Goal: Task Accomplishment & Management: Manage account settings

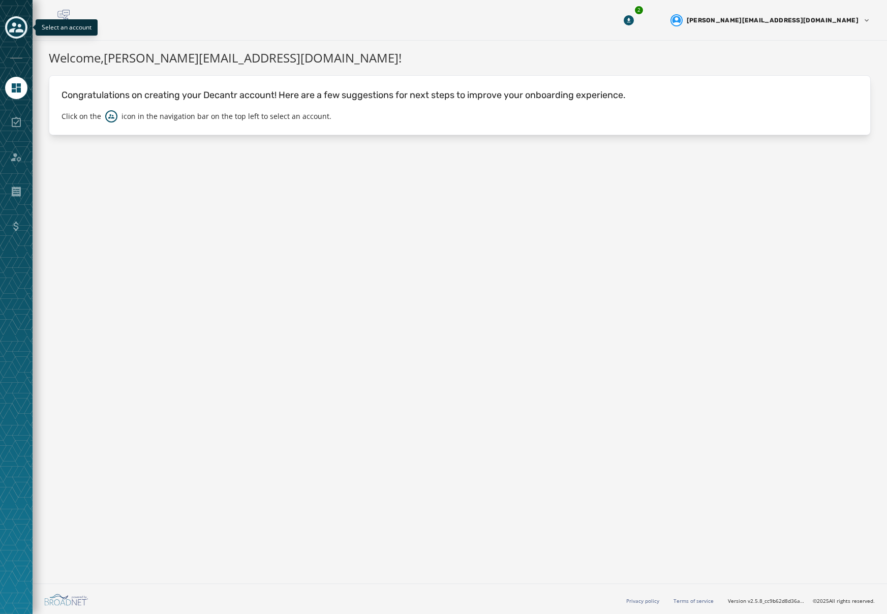
click at [18, 35] on div "Toggle account select drawer" at bounding box center [16, 27] width 18 height 18
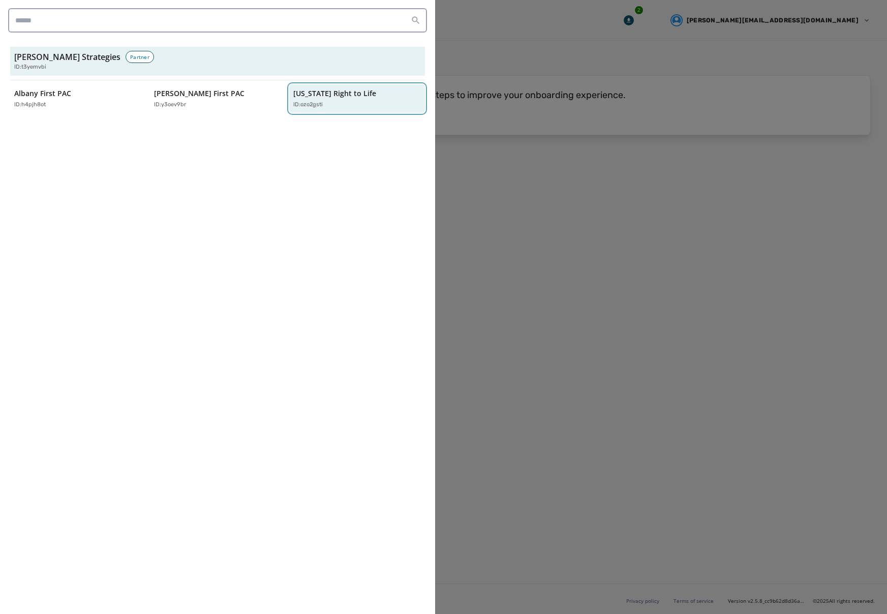
click at [352, 103] on div "ID: ozo2gsti" at bounding box center [351, 105] width 117 height 9
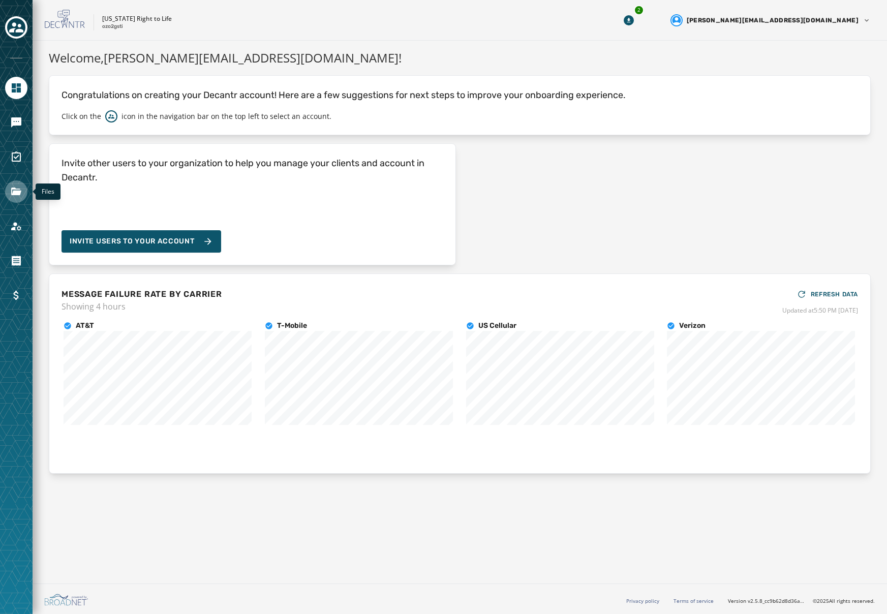
click at [19, 182] on link "Navigate to Files" at bounding box center [16, 191] width 22 height 22
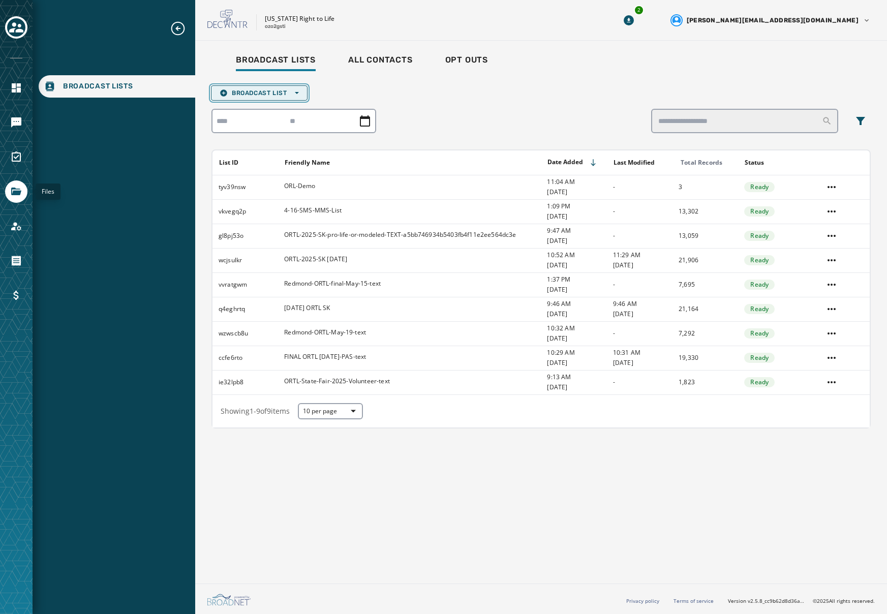
click at [237, 92] on span "Broadcast List Open options" at bounding box center [259, 93] width 79 height 8
click at [287, 105] on span "Upload List" at bounding box center [259, 108] width 79 height 8
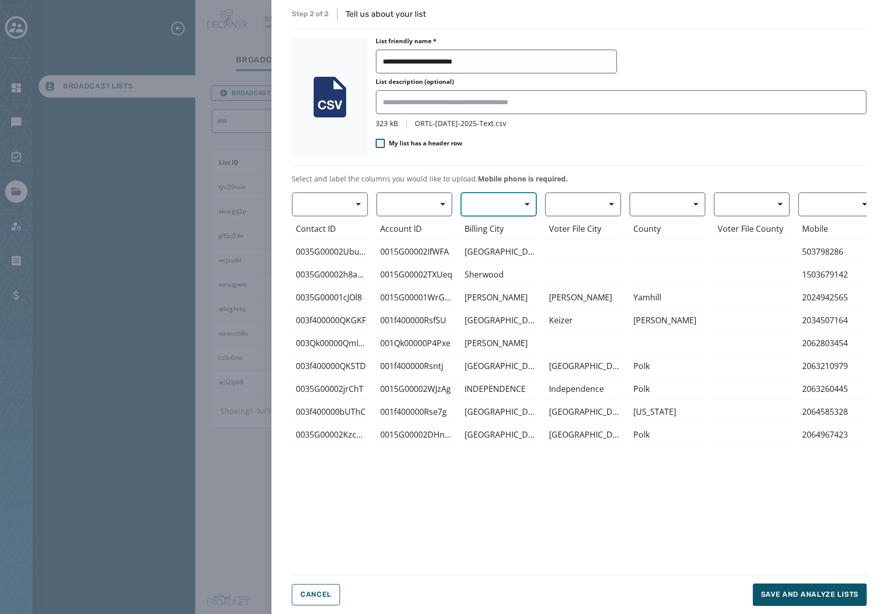
click at [522, 208] on span "button" at bounding box center [523, 204] width 24 height 20
drag, startPoint x: 512, startPoint y: 489, endPoint x: 505, endPoint y: 503, distance: 15.5
click at [512, 490] on div "Mobile Phone Home Phone First Name Last Name E-mail Billing City Salem Sherwood…" at bounding box center [498, 377] width 76 height 370
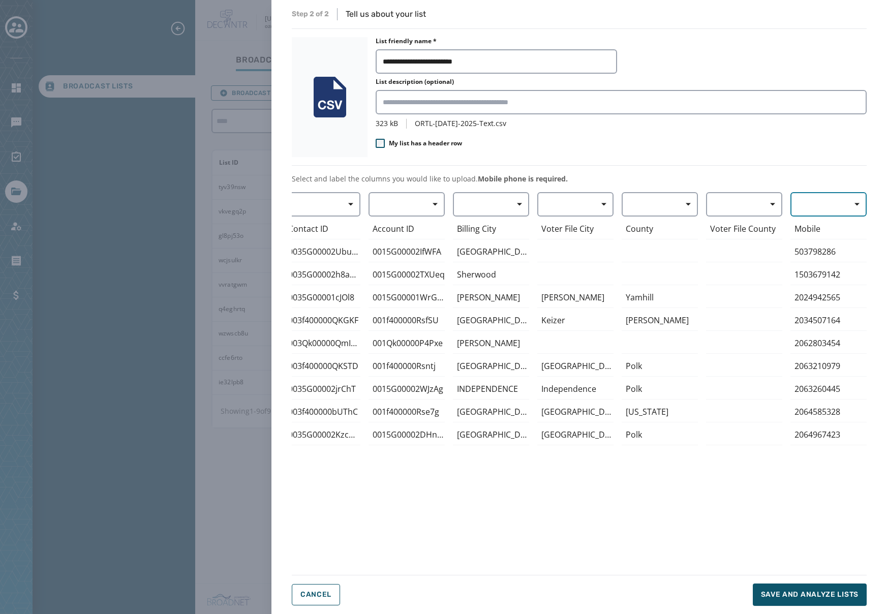
click at [813, 207] on button "button" at bounding box center [828, 204] width 76 height 24
click at [813, 173] on div "**********" at bounding box center [579, 307] width 575 height 598
click at [309, 587] on button "Cancel" at bounding box center [316, 594] width 48 height 21
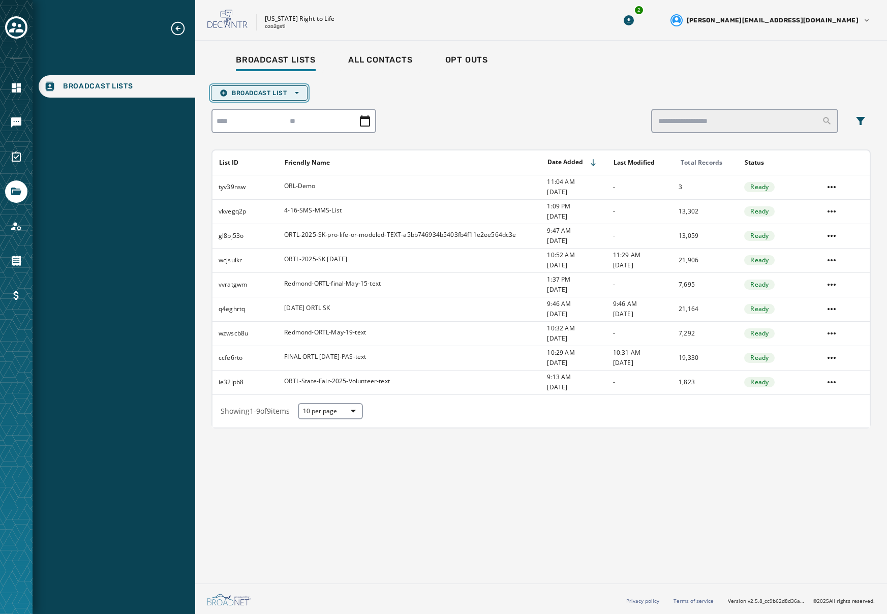
click at [242, 93] on span "Broadcast List Open options" at bounding box center [259, 93] width 79 height 8
click at [267, 108] on span "Upload List" at bounding box center [259, 108] width 79 height 8
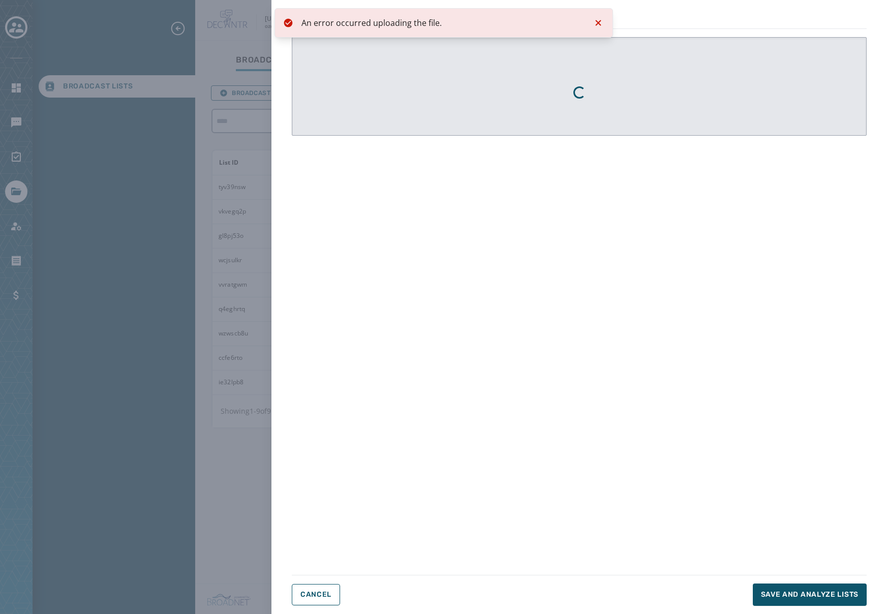
click at [563, 100] on div "Loading..." at bounding box center [579, 87] width 89 height 98
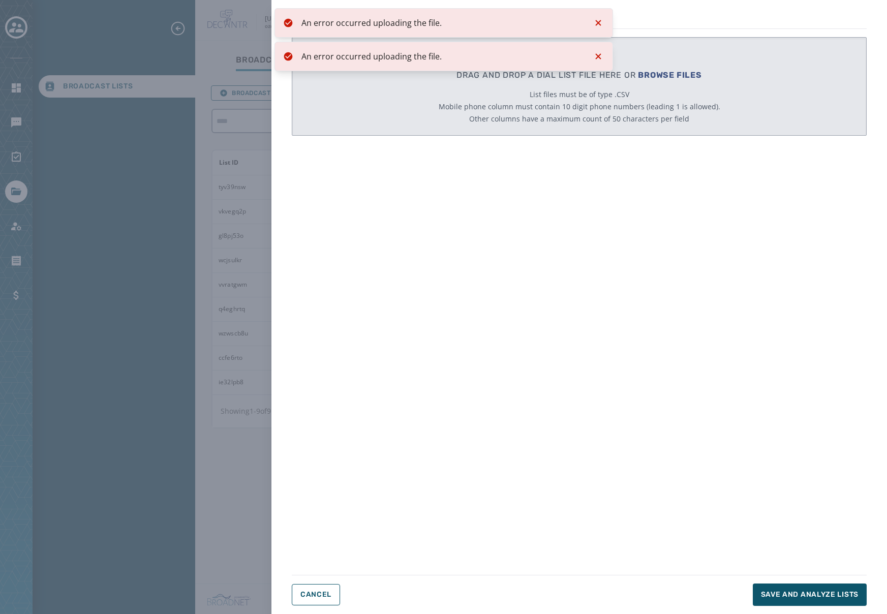
click at [602, 23] on icon "Notifications (F8)" at bounding box center [598, 23] width 12 height 12
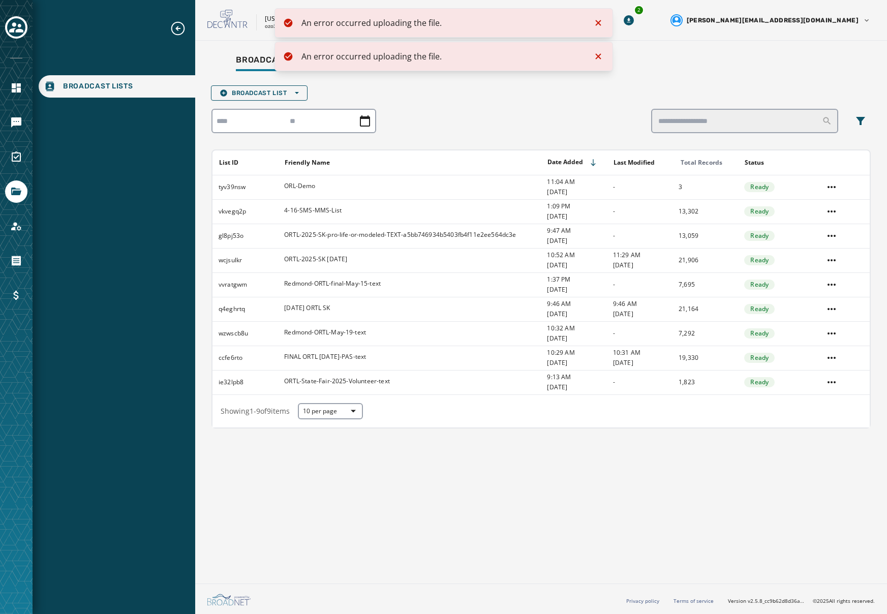
click at [597, 22] on icon "Notifications (F8)" at bounding box center [598, 23] width 6 height 6
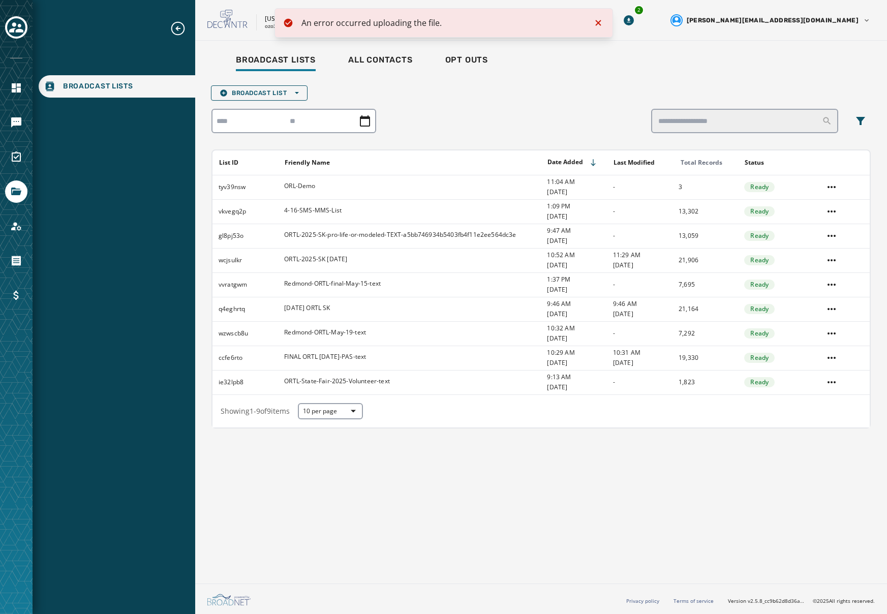
click at [597, 23] on icon "Notifications (F8)" at bounding box center [598, 23] width 6 height 6
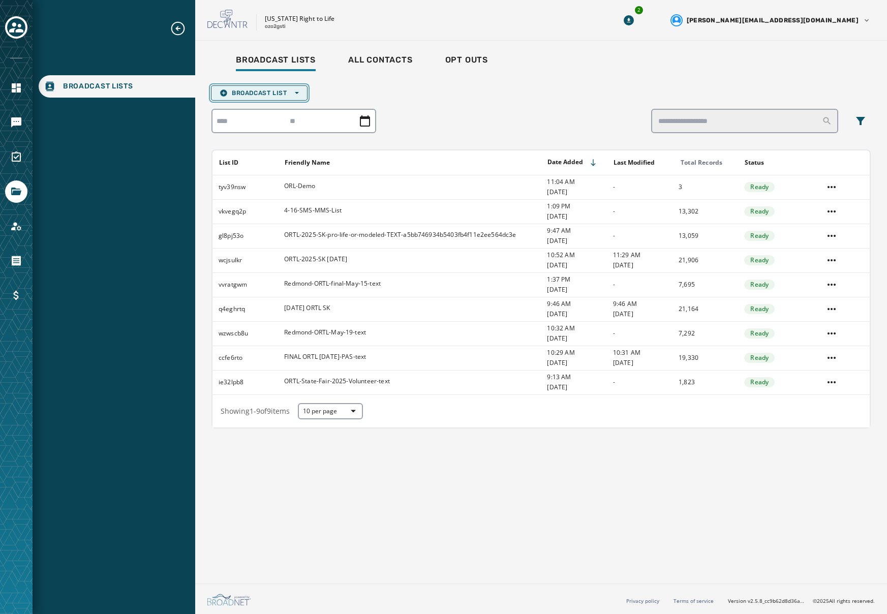
click at [282, 92] on span "Broadcast List Open options" at bounding box center [259, 93] width 79 height 8
click at [280, 105] on span "Upload List" at bounding box center [259, 108] width 79 height 8
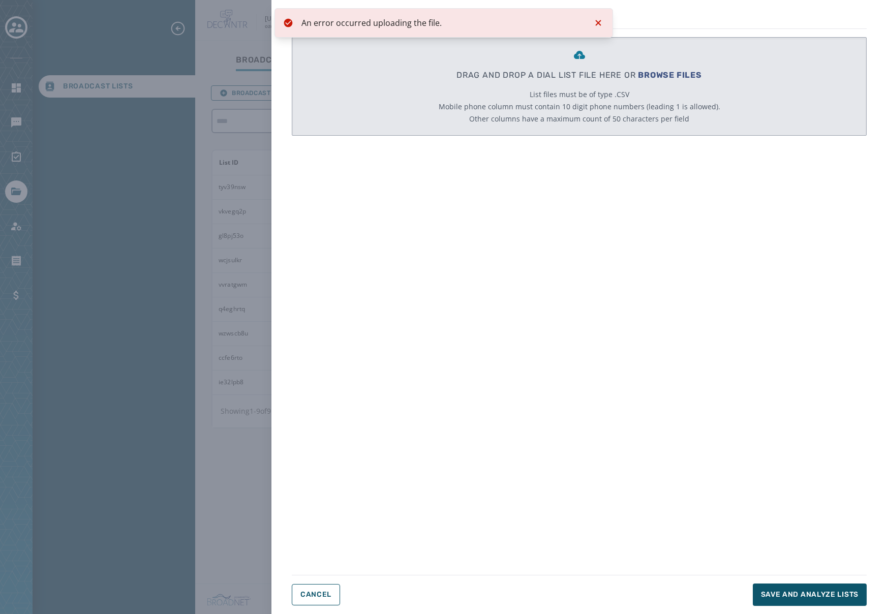
click at [599, 21] on icon "Notifications (F8)" at bounding box center [598, 23] width 6 height 6
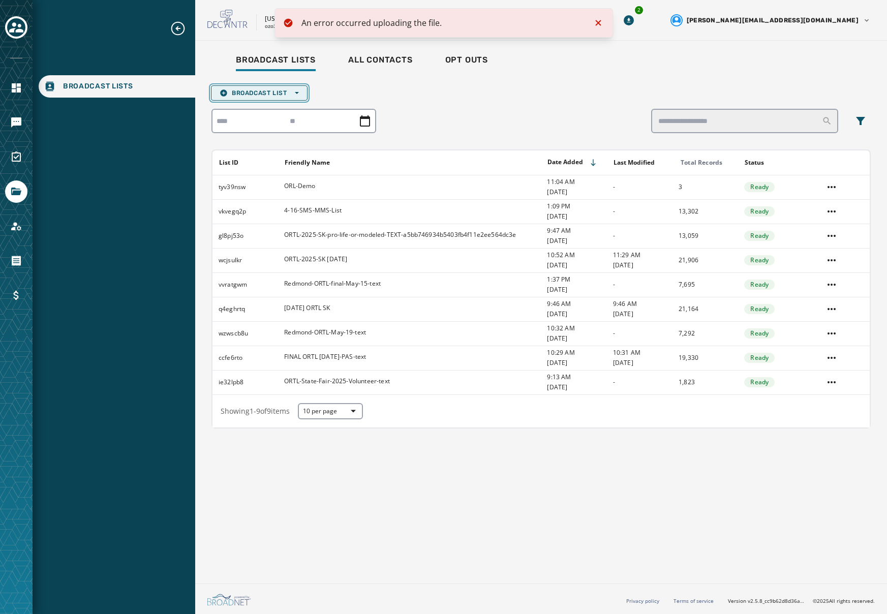
drag, startPoint x: 273, startPoint y: 89, endPoint x: 283, endPoint y: 99, distance: 13.3
click at [274, 89] on span "Broadcast List Open options" at bounding box center [259, 93] width 79 height 8
click at [282, 105] on span "Upload List" at bounding box center [259, 108] width 79 height 8
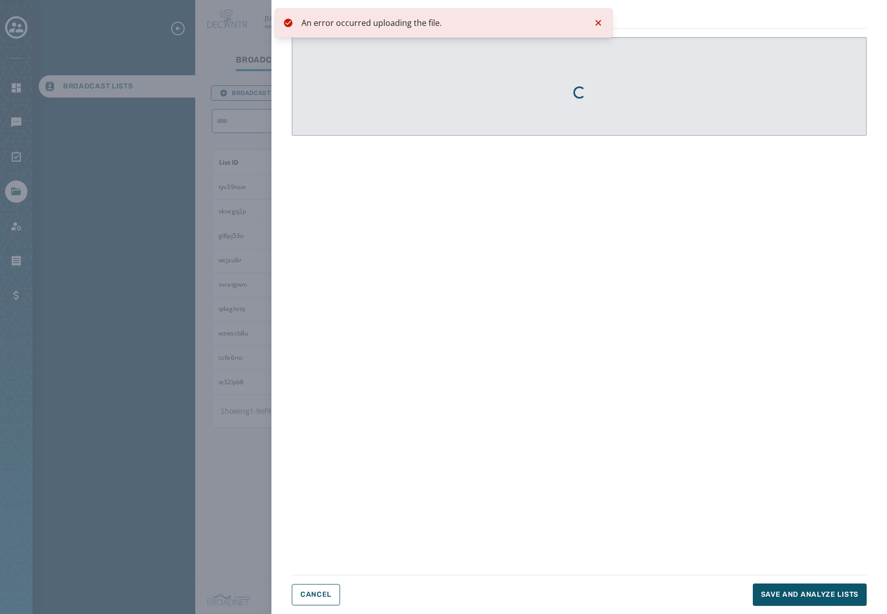
click at [600, 20] on icon "Notifications (F8)" at bounding box center [598, 23] width 12 height 12
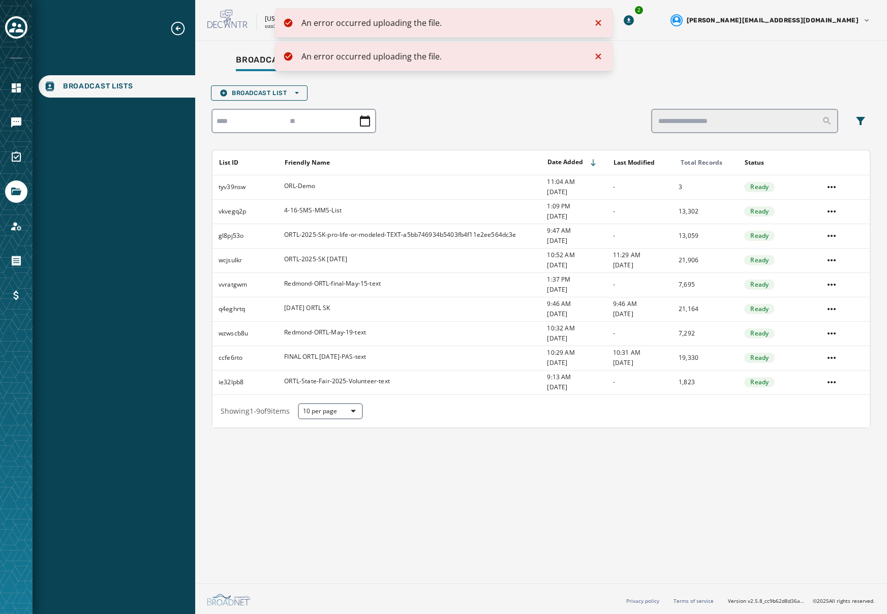
click at [600, 22] on icon "Notifications (F8)" at bounding box center [598, 23] width 12 height 12
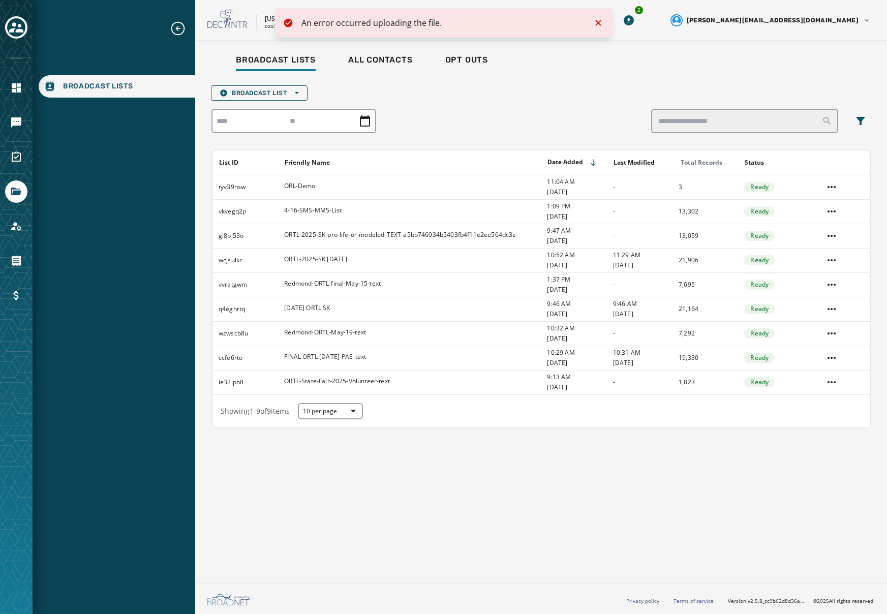
click at [600, 22] on icon "Notifications (F8)" at bounding box center [598, 23] width 12 height 12
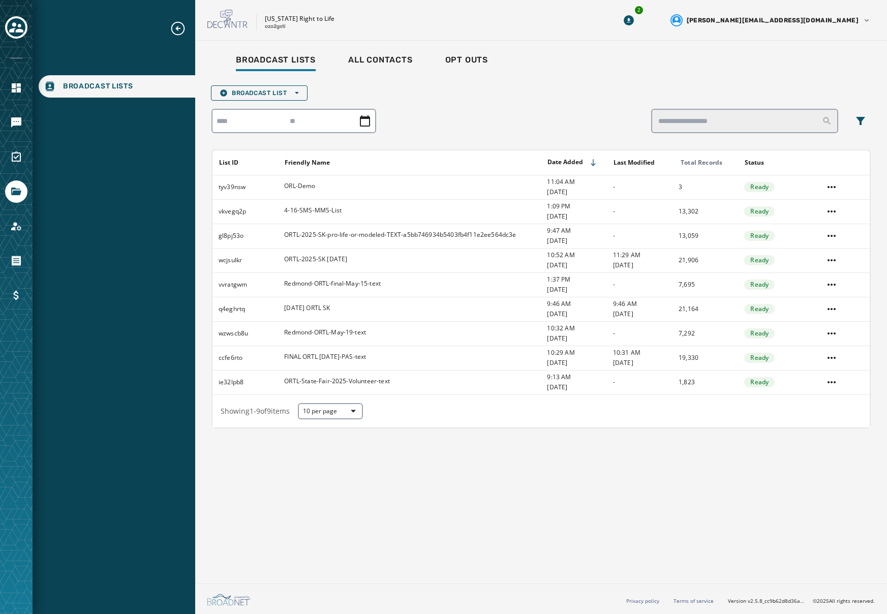
drag, startPoint x: 477, startPoint y: 118, endPoint x: 468, endPoint y: 119, distance: 8.7
click at [478, 116] on div at bounding box center [540, 121] width 659 height 24
click at [272, 78] on div "Broadcast Lists All Contacts Opt Outs Broadcast List Open options List ID Frien…" at bounding box center [540, 239] width 659 height 380
drag, startPoint x: 266, startPoint y: 89, endPoint x: 268, endPoint y: 97, distance: 7.6
click at [265, 90] on span "Broadcast List Open options" at bounding box center [259, 93] width 79 height 8
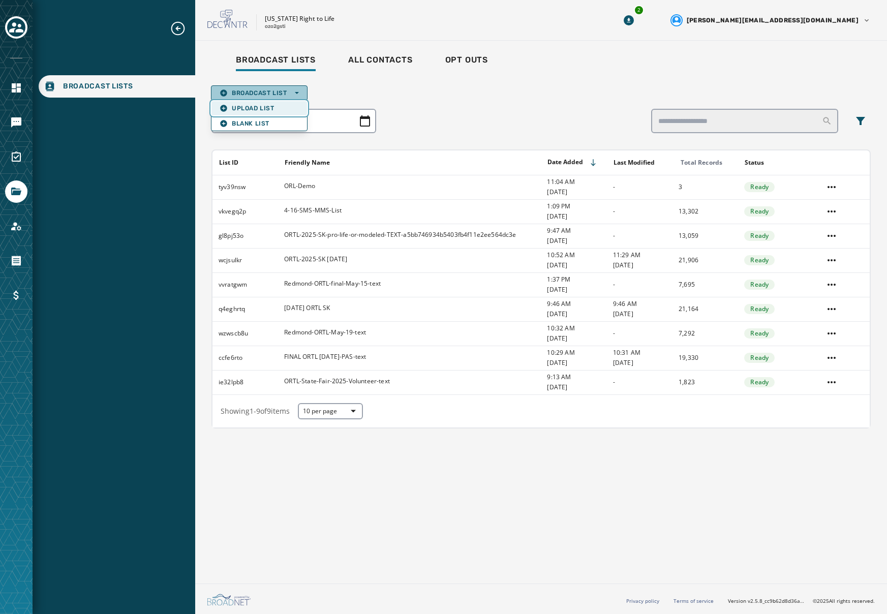
click at [269, 111] on span "Upload List" at bounding box center [259, 108] width 79 height 8
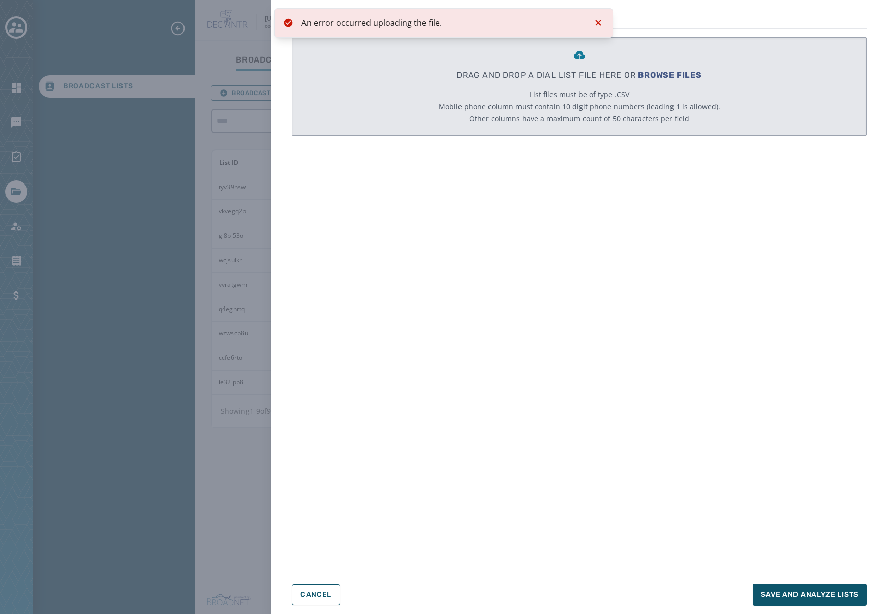
click at [600, 20] on icon "Notifications (F8)" at bounding box center [598, 23] width 12 height 12
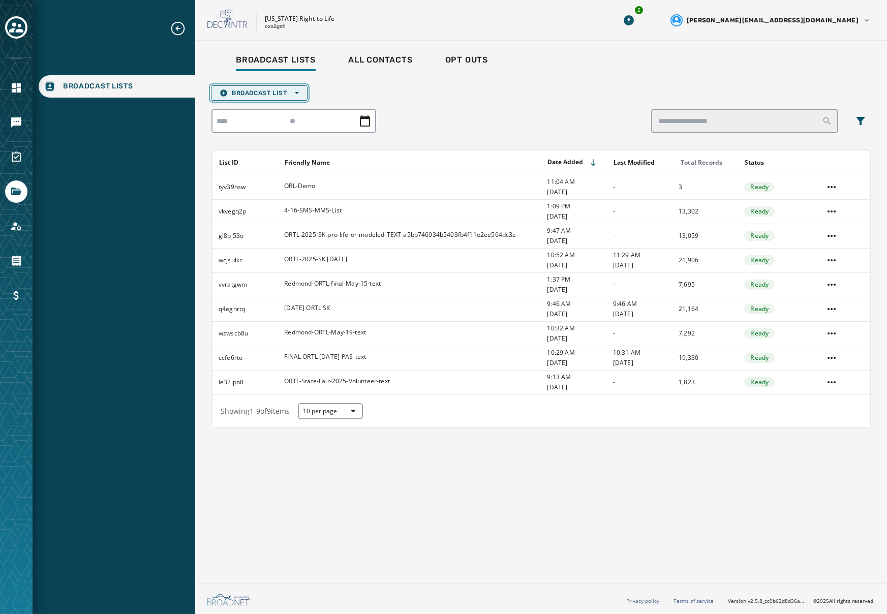
click at [262, 96] on span "Broadcast List Open options" at bounding box center [259, 93] width 79 height 8
click at [275, 110] on span "Upload List" at bounding box center [259, 108] width 79 height 8
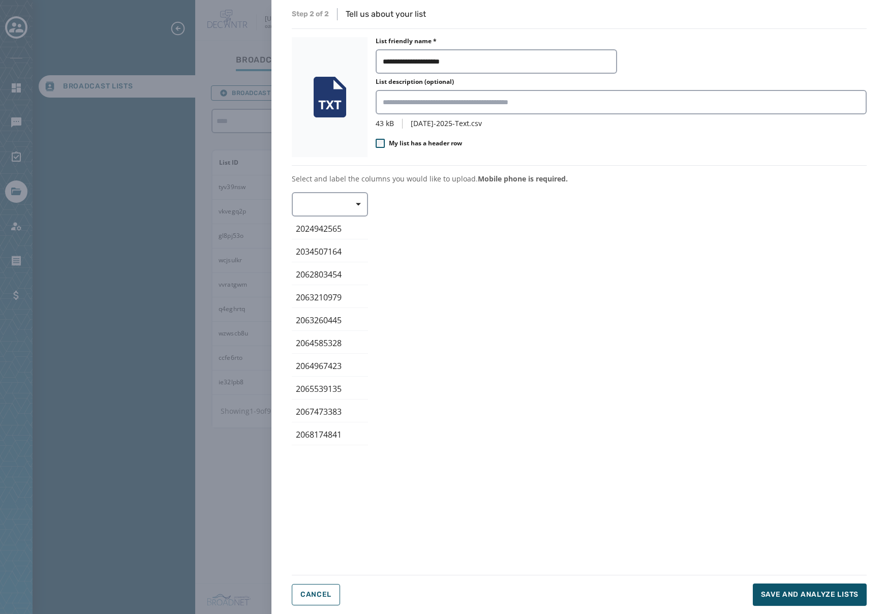
click at [454, 141] on span "My list has a header row" at bounding box center [425, 143] width 73 height 8
click at [349, 207] on span "button" at bounding box center [354, 204] width 24 height 20
click at [325, 227] on span "Mobile Phone" at bounding box center [327, 228] width 47 height 10
click at [398, 146] on span "My list has a header row" at bounding box center [425, 143] width 73 height 8
click at [809, 591] on span "Save and analyze lists" at bounding box center [810, 594] width 98 height 10
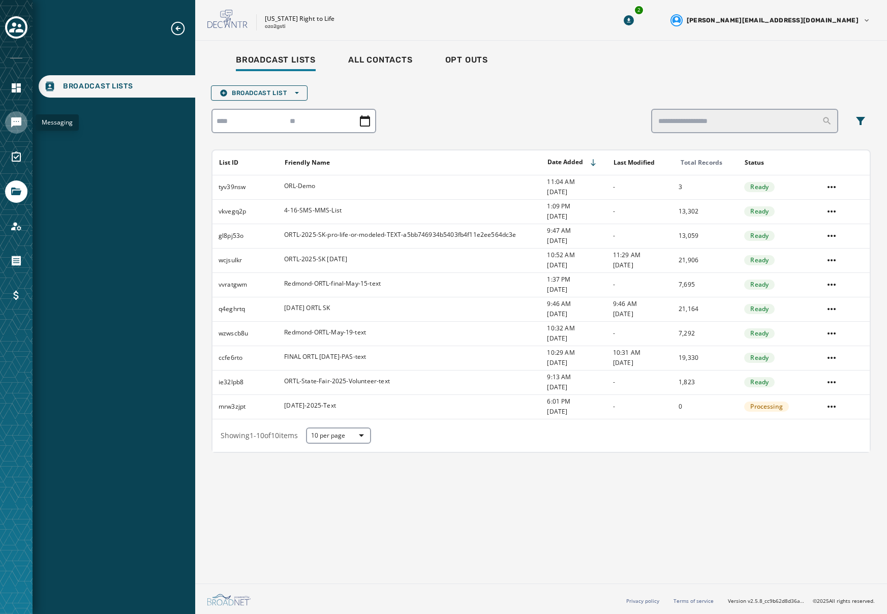
click at [15, 131] on link "Navigate to Messaging" at bounding box center [16, 122] width 22 height 22
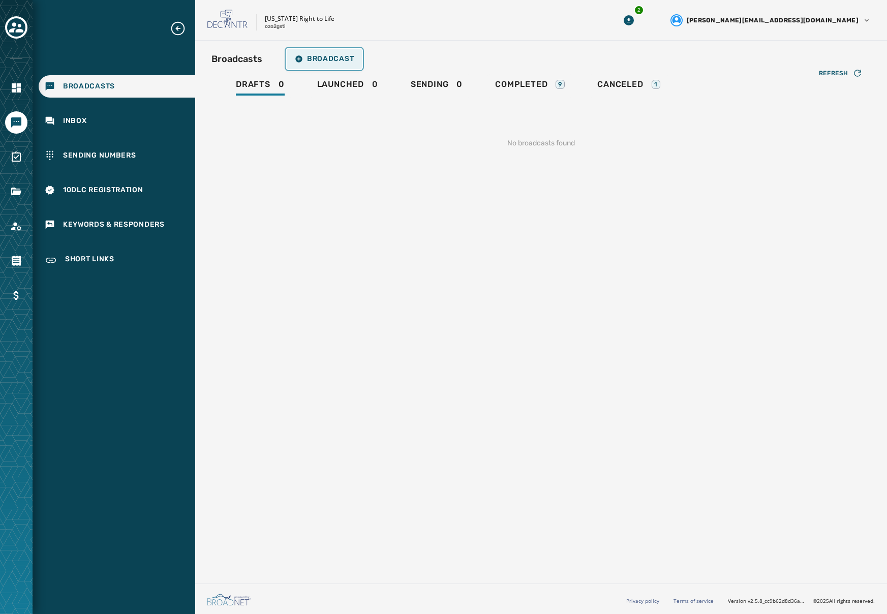
click at [333, 59] on span "Broadcast" at bounding box center [324, 59] width 59 height 8
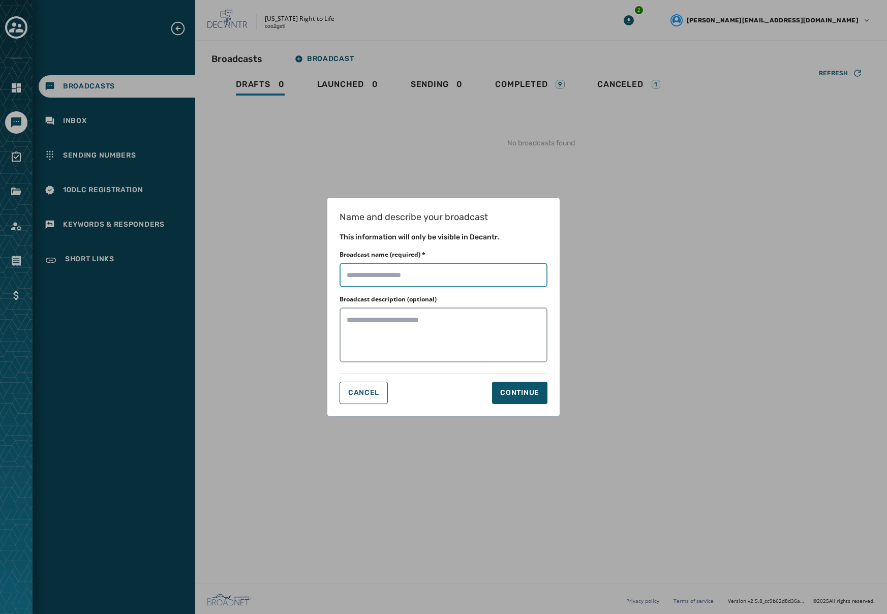
click at [441, 275] on input "Broadcast name (required) *" at bounding box center [443, 275] width 208 height 24
type input "**********"
click at [501, 363] on div at bounding box center [443, 335] width 208 height 57
click at [522, 390] on div "Continue" at bounding box center [519, 393] width 39 height 10
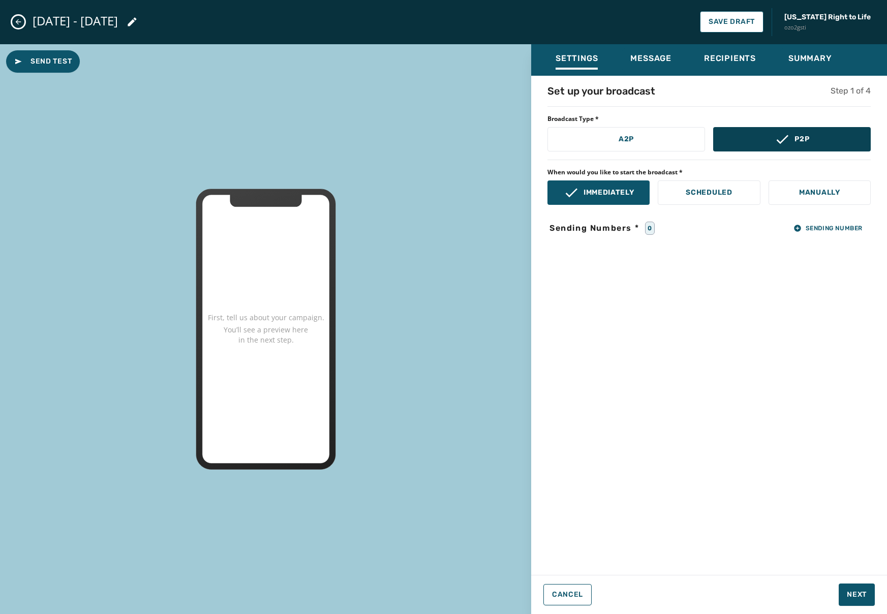
click at [800, 135] on p "P2P" at bounding box center [801, 139] width 15 height 10
click at [829, 224] on span "Sending Number" at bounding box center [827, 228] width 69 height 8
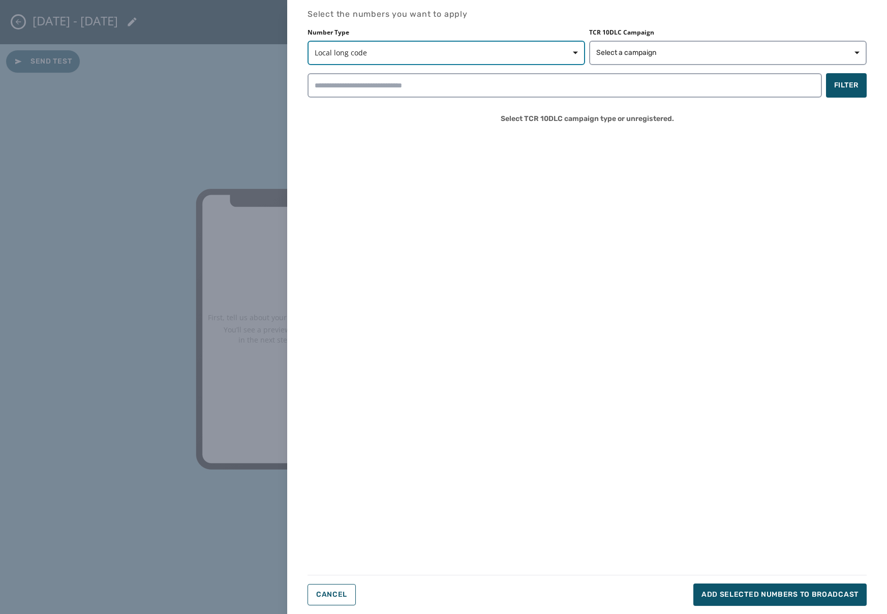
click at [487, 56] on span "Local long code" at bounding box center [446, 53] width 263 height 10
click at [618, 53] on div "Number Type Local long code Local long code Short code Toll-free TCR 10DLC Camp…" at bounding box center [586, 46] width 559 height 37
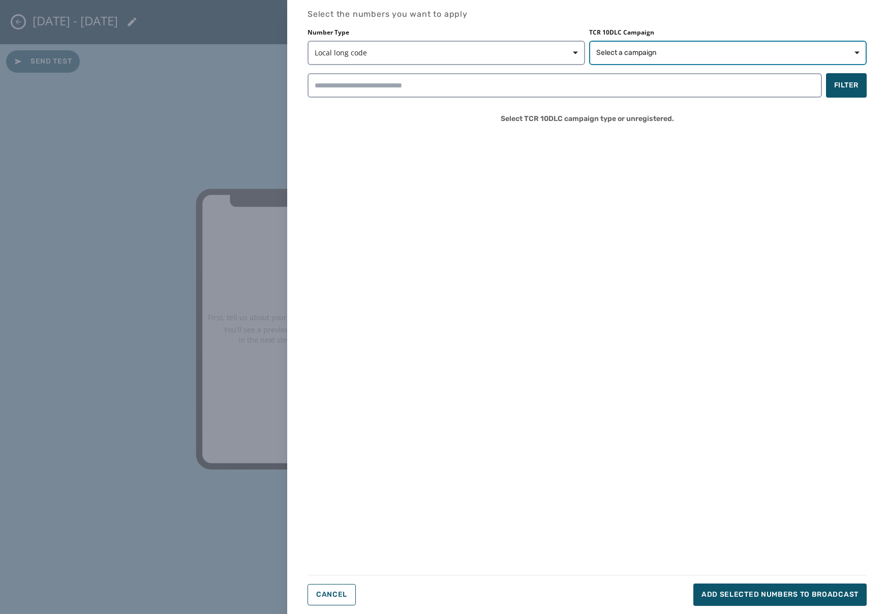
click at [655, 48] on span "Select a campaign" at bounding box center [626, 53] width 60 height 10
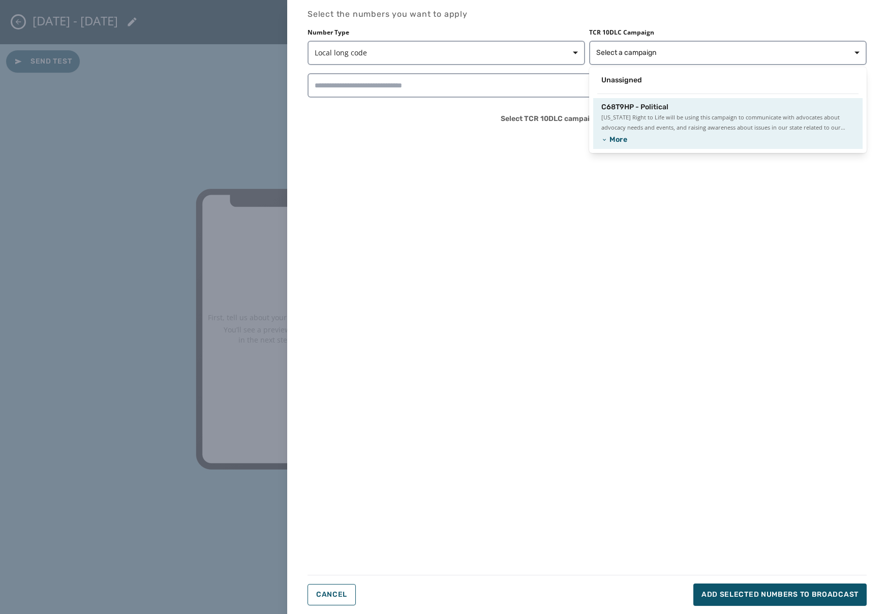
click at [649, 109] on span "C68T9HP - Political" at bounding box center [634, 107] width 67 height 10
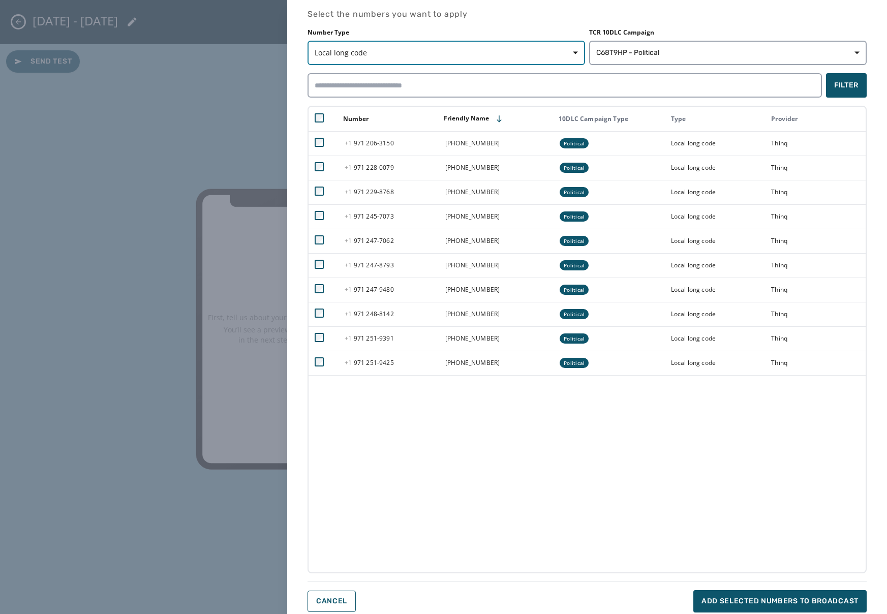
click at [432, 46] on button "Local long code" at bounding box center [445, 53] width 277 height 24
click at [471, 511] on div "Number Type Local long code Local long code Short code Toll-free TCR 10DLC Camp…" at bounding box center [586, 300] width 559 height 545
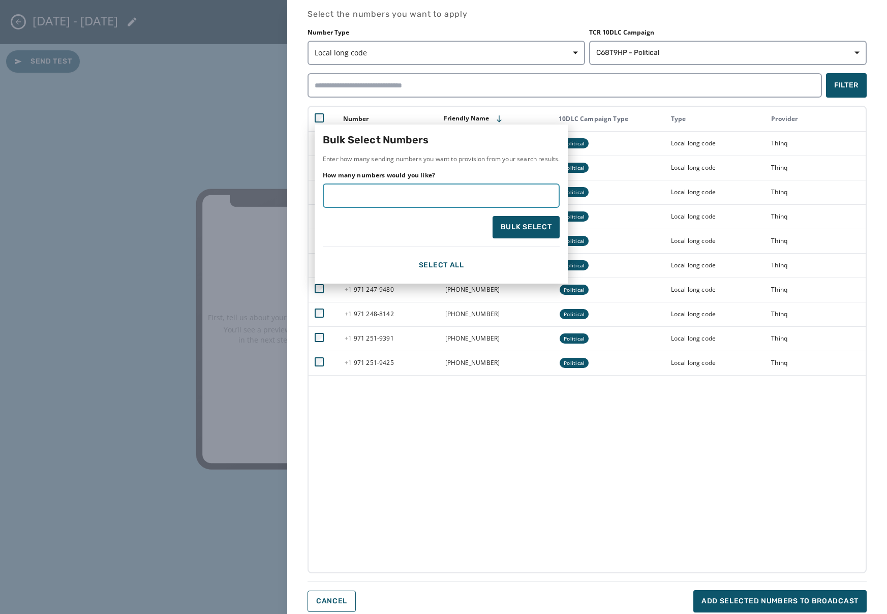
click at [402, 199] on input "How many numbers would you like?" at bounding box center [441, 195] width 237 height 24
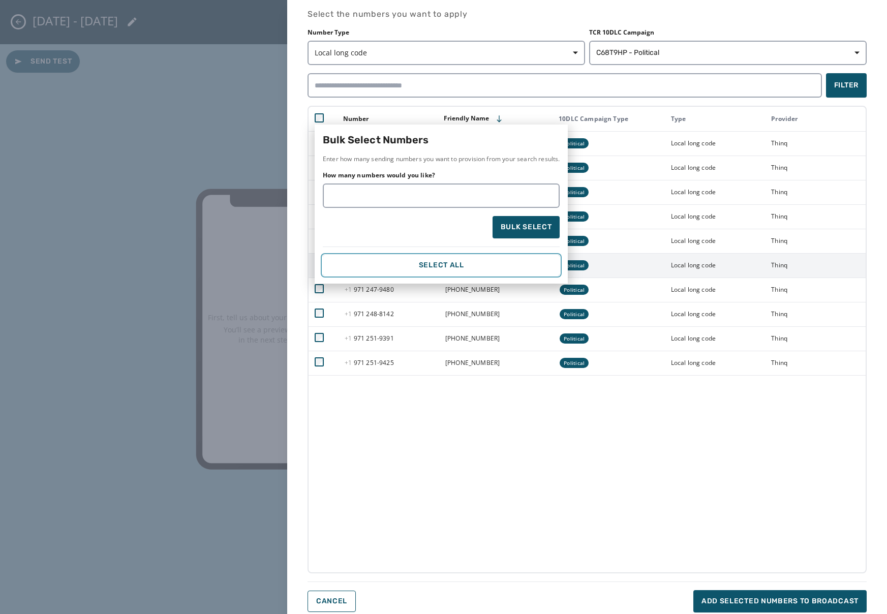
click at [450, 261] on div "Select All" at bounding box center [441, 265] width 221 height 8
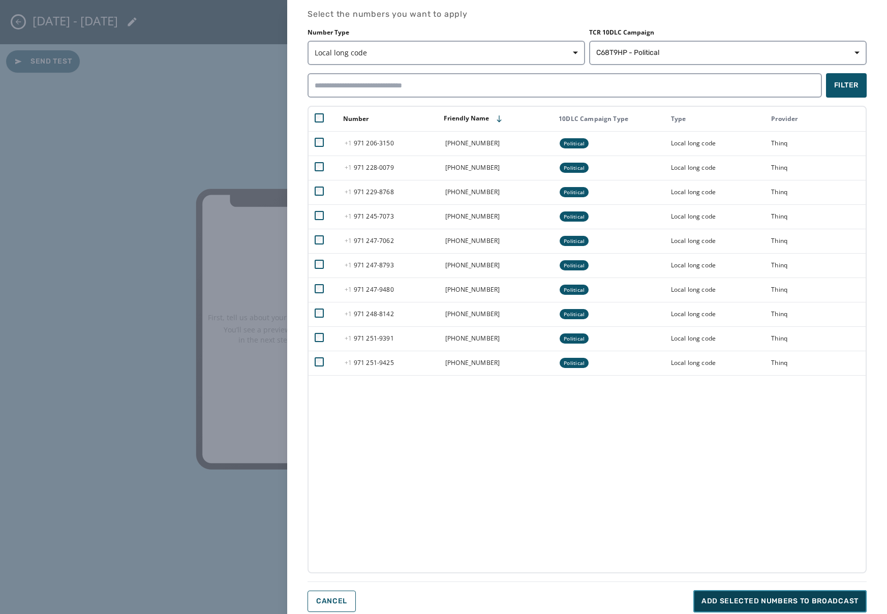
click at [781, 597] on span "Add selected numbers to broadcast" at bounding box center [779, 601] width 157 height 10
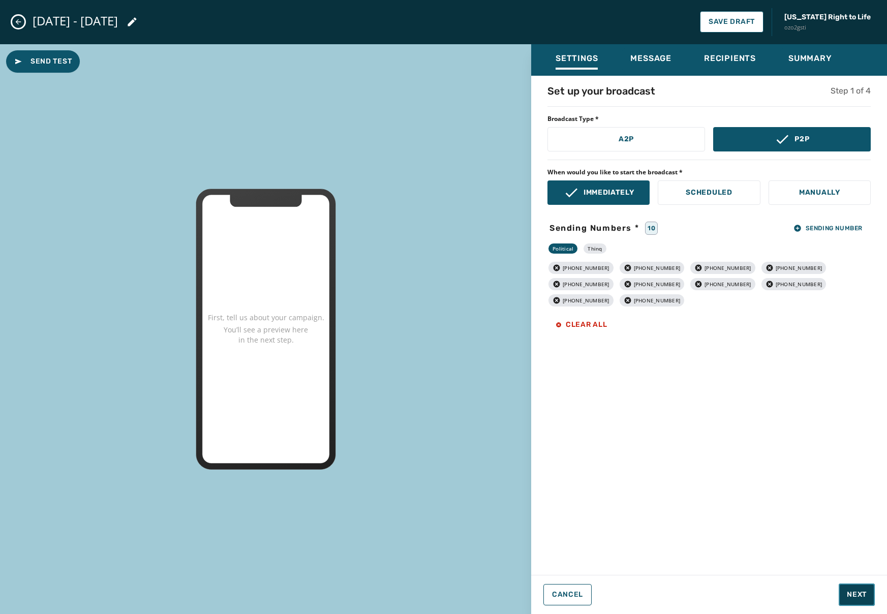
click at [866, 600] on button "Next" at bounding box center [856, 594] width 36 height 22
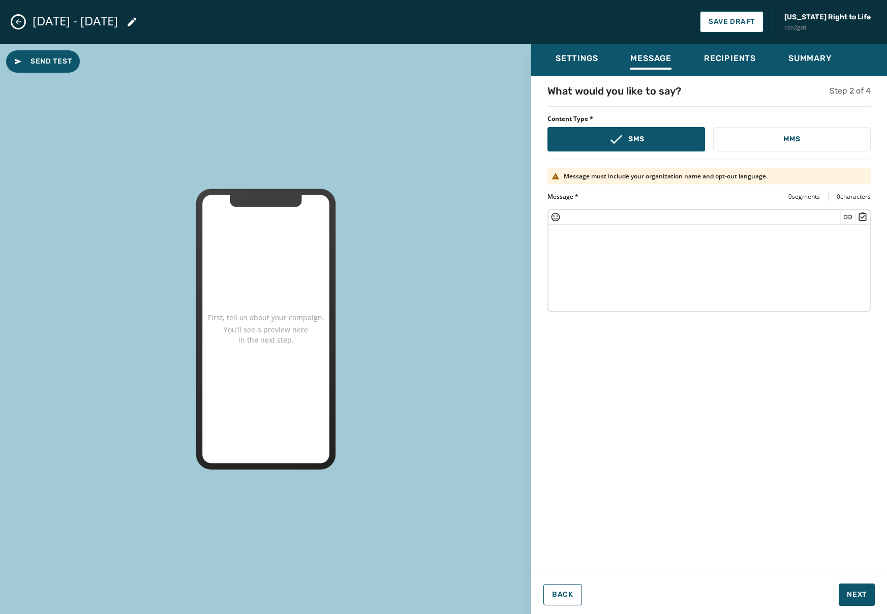
click at [815, 124] on div "Content Type * SMS MMS" at bounding box center [708, 133] width 323 height 37
click at [813, 129] on button "MMS" at bounding box center [792, 139] width 158 height 24
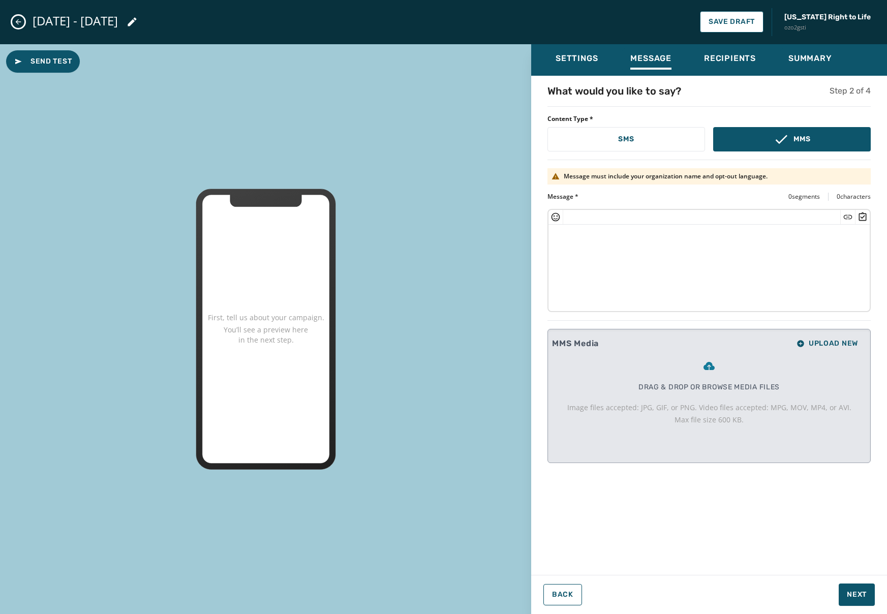
click at [703, 250] on textarea at bounding box center [708, 266] width 321 height 83
paste textarea "**********"
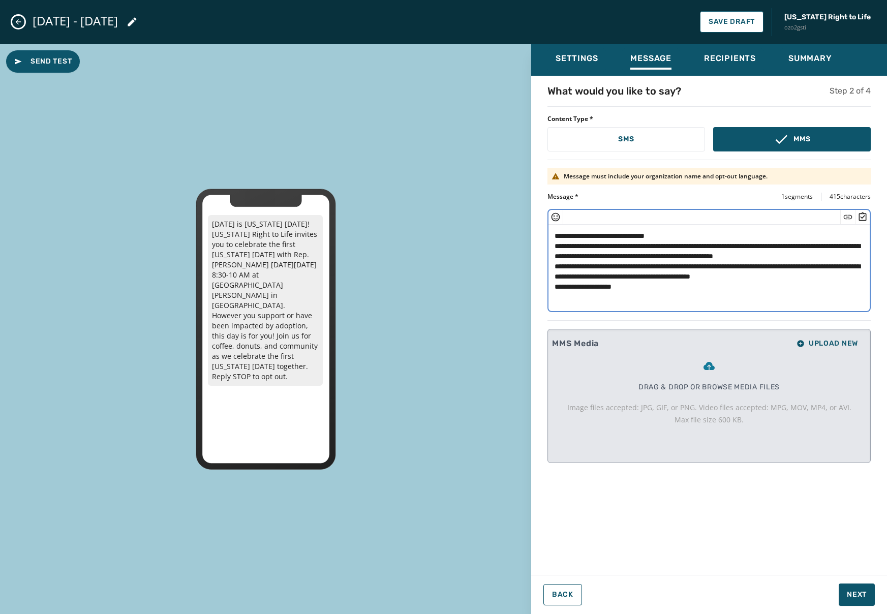
click at [846, 282] on textarea "**********" at bounding box center [708, 266] width 321 height 83
click at [702, 237] on textarea "**********" at bounding box center [708, 266] width 321 height 83
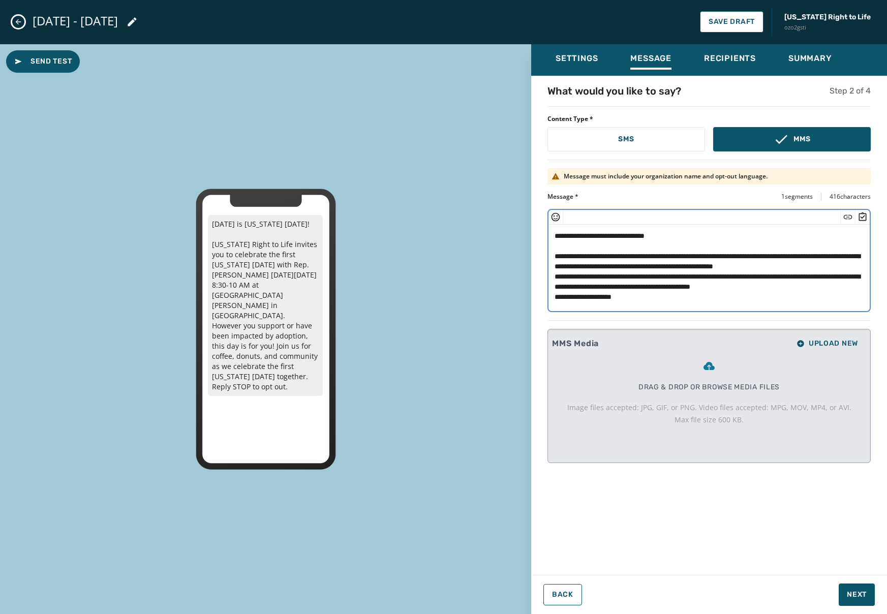
click at [635, 274] on textarea "**********" at bounding box center [708, 266] width 321 height 83
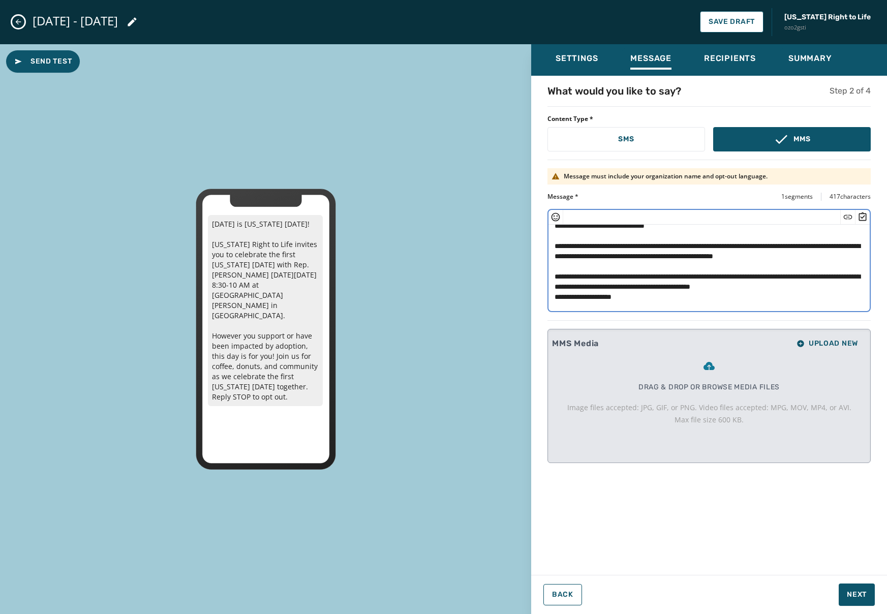
scroll to position [20, 0]
click at [848, 289] on textarea "**********" at bounding box center [708, 266] width 321 height 83
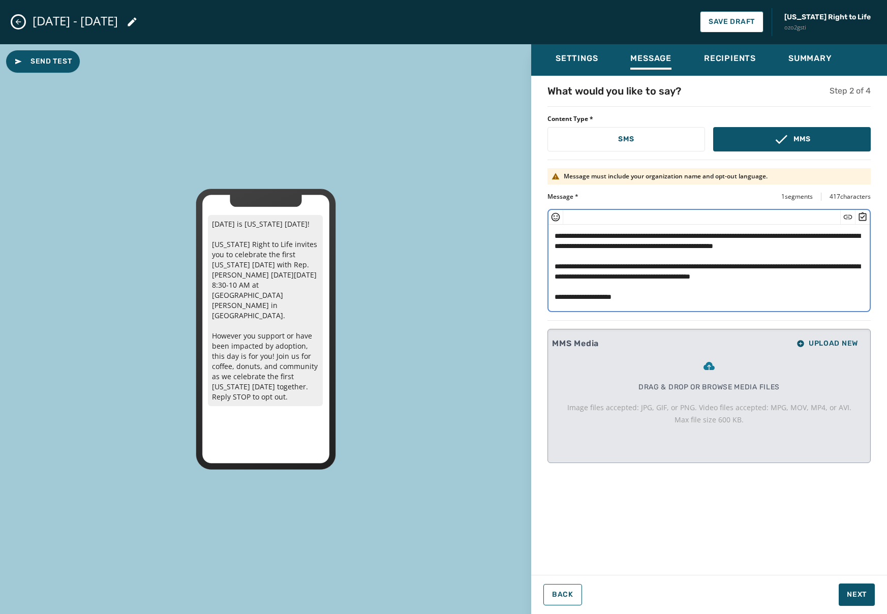
type textarea "**********"
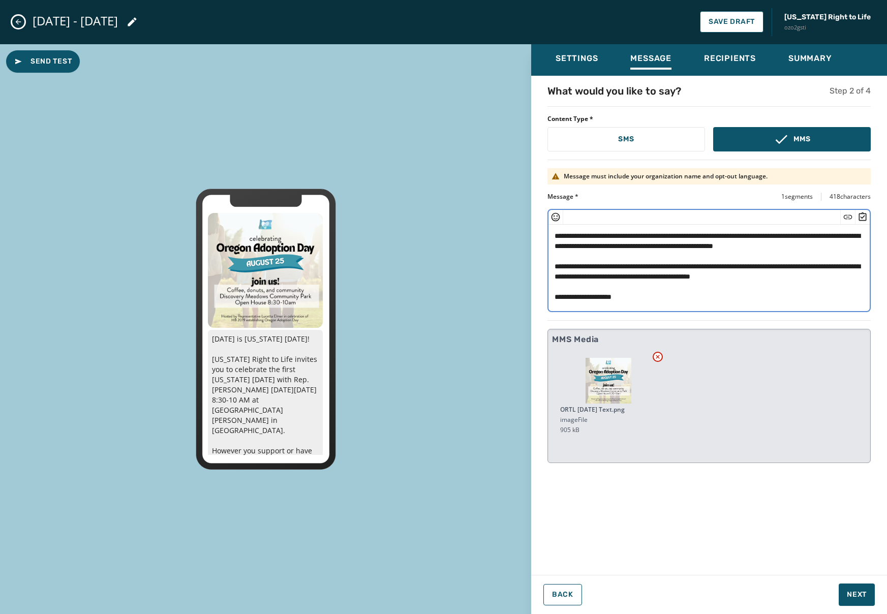
click at [704, 499] on div "**********" at bounding box center [709, 322] width 356 height 477
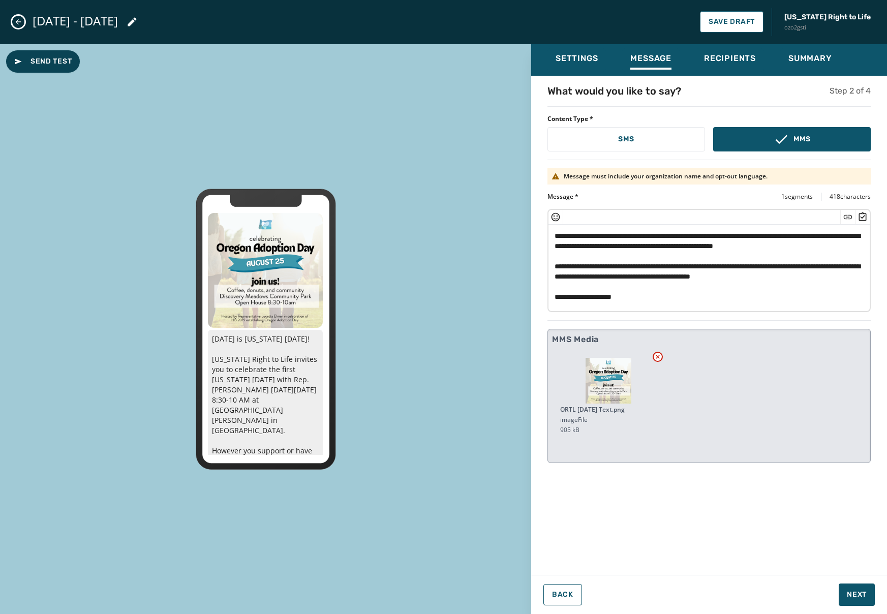
drag, startPoint x: 96, startPoint y: 97, endPoint x: 69, endPoint y: 68, distance: 39.5
click at [96, 95] on div "Send Test August 25th is Oregon Adoption Day! Oregon Right to Life invites you …" at bounding box center [265, 329] width 531 height 570
click at [656, 354] on icon at bounding box center [657, 357] width 8 height 8
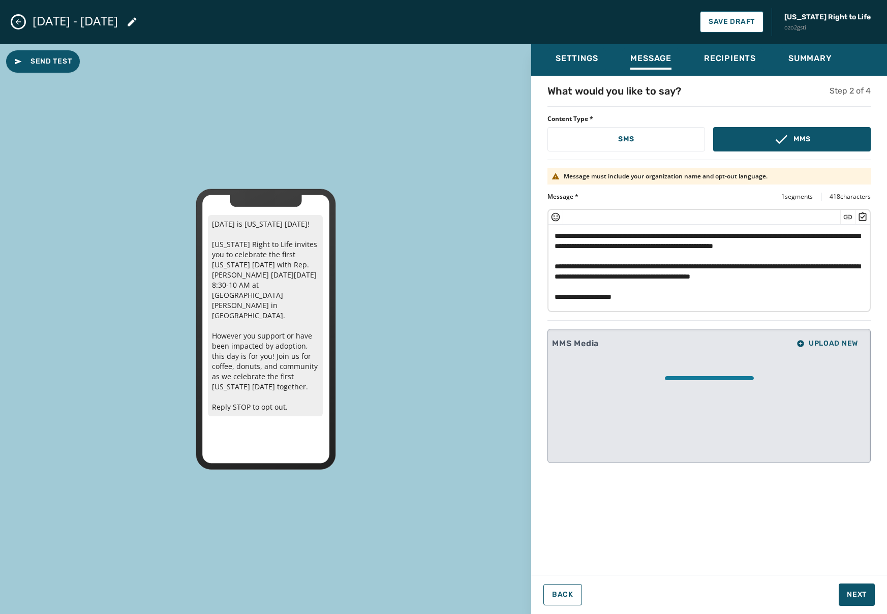
click at [704, 298] on textarea "**********" at bounding box center [708, 266] width 321 height 83
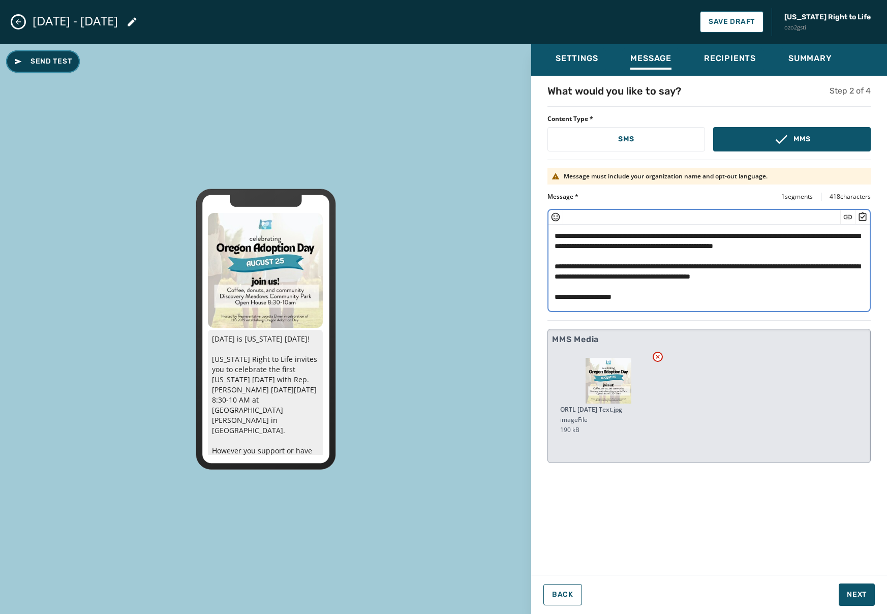
click at [40, 65] on span "Send Test" at bounding box center [42, 61] width 57 height 10
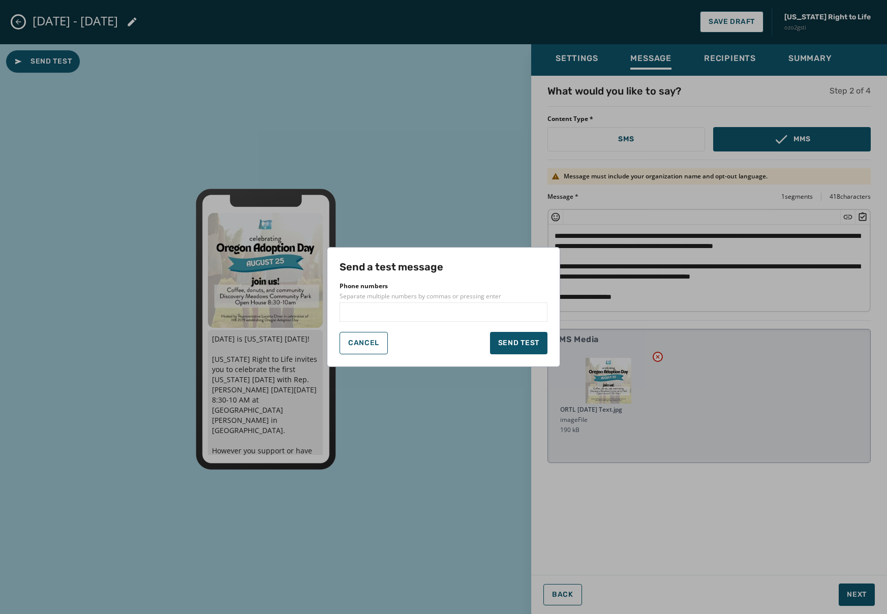
click at [516, 311] on input "text" at bounding box center [443, 312] width 199 height 10
type input "**********"
click at [506, 351] on button "Send test" at bounding box center [518, 343] width 57 height 22
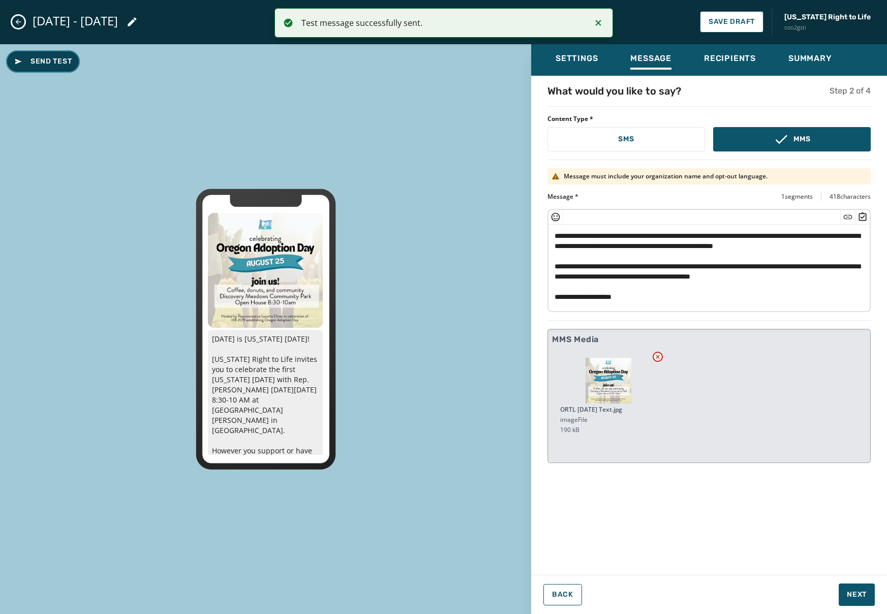
click at [57, 62] on span "Send Test" at bounding box center [42, 61] width 57 height 10
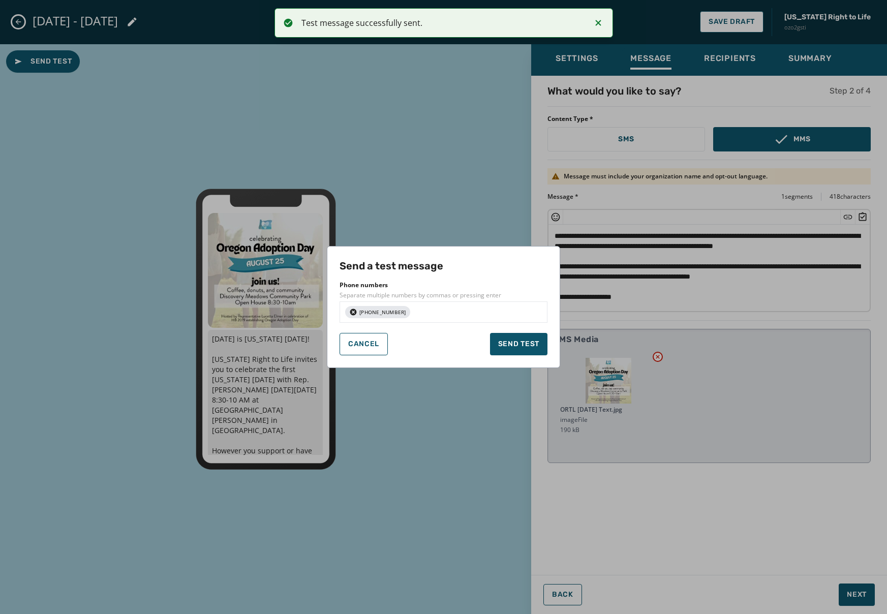
click at [440, 313] on input "text" at bounding box center [479, 312] width 128 height 10
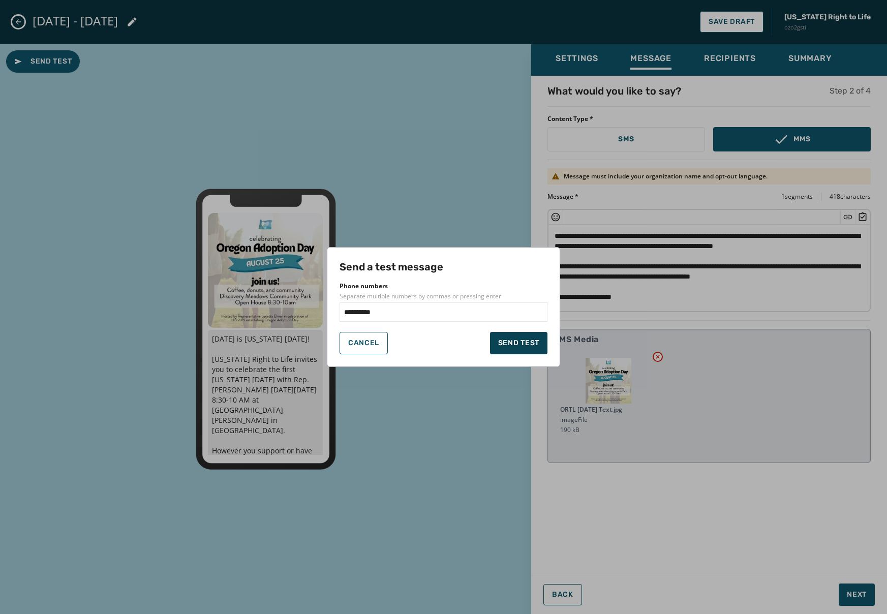
type input "**********"
click at [513, 342] on span "Send test" at bounding box center [518, 343] width 41 height 10
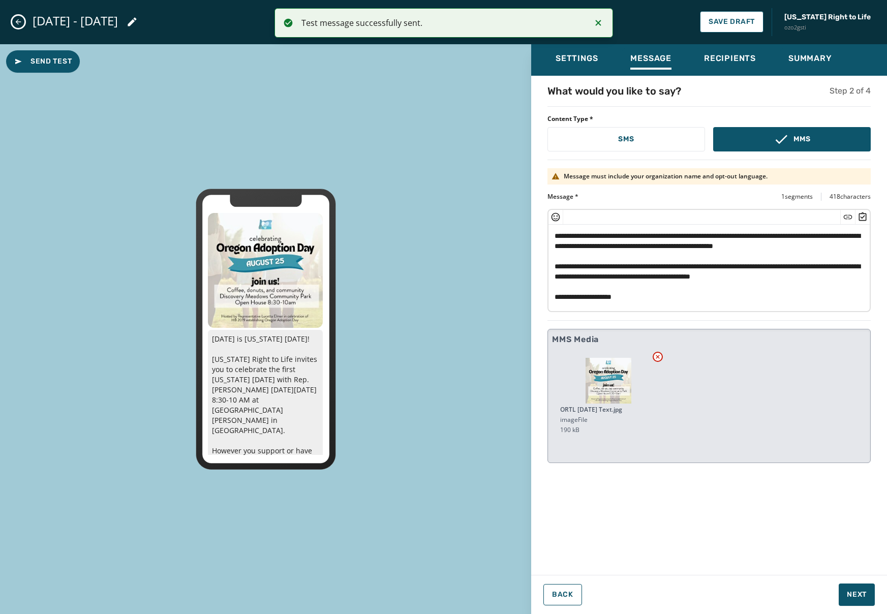
click at [758, 297] on textarea "**********" at bounding box center [708, 266] width 321 height 83
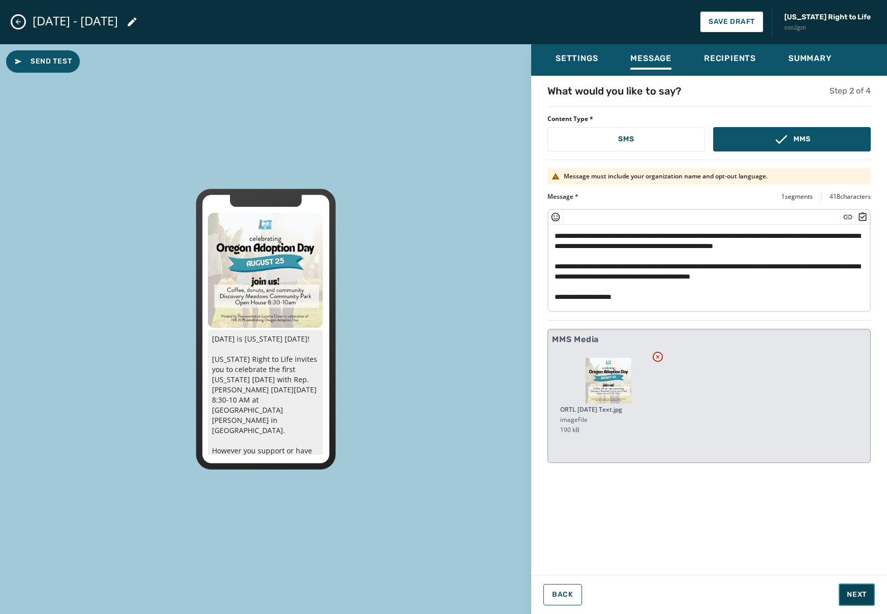
click at [861, 590] on span "Next" at bounding box center [857, 594] width 20 height 10
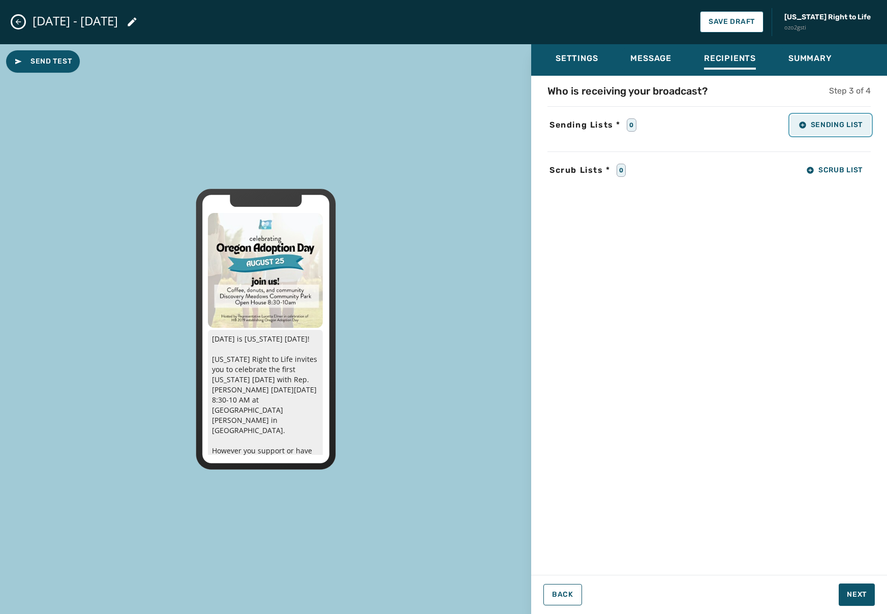
click at [850, 124] on span "Sending List" at bounding box center [830, 125] width 64 height 8
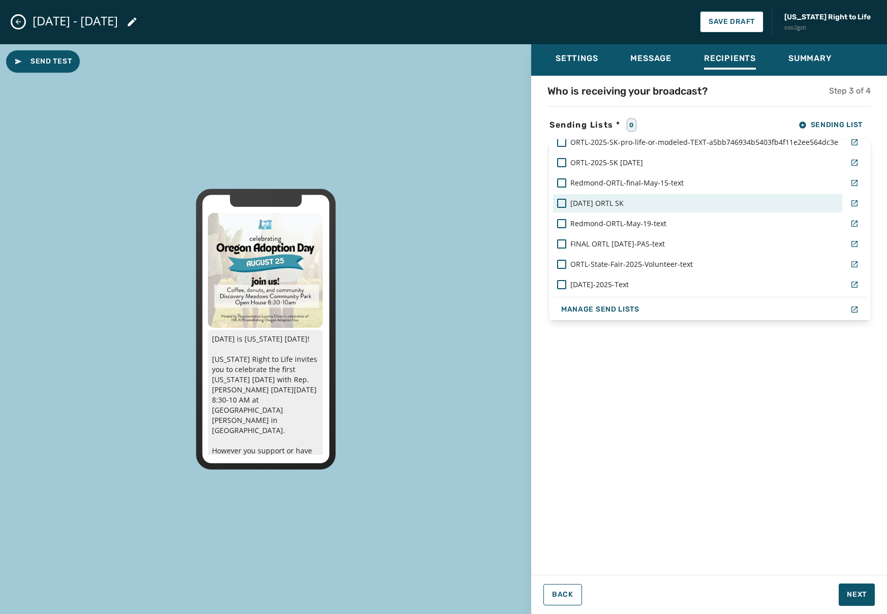
scroll to position [80, 0]
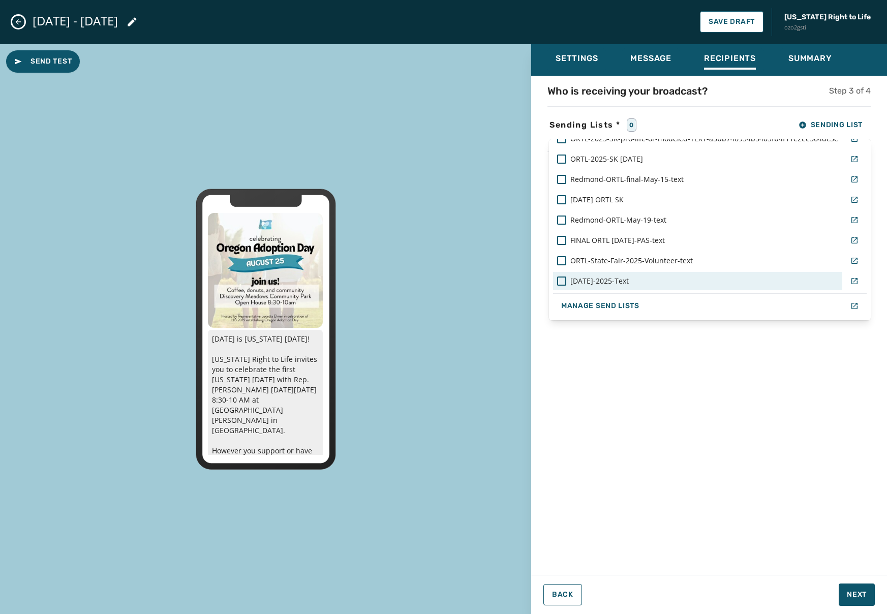
click at [629, 280] on span "Adoption-Day-2025-Text" at bounding box center [599, 281] width 58 height 10
click at [756, 398] on div "Who is receiving your broadcast? Step 3 of 4 Sending Lists * 1 Sending List ORL…" at bounding box center [709, 322] width 356 height 477
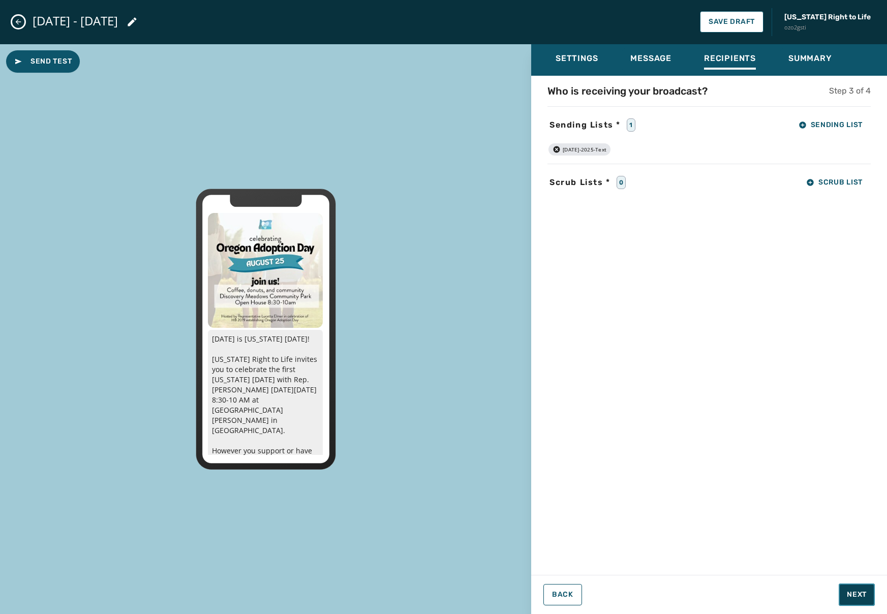
click at [860, 591] on span "Next" at bounding box center [857, 594] width 20 height 10
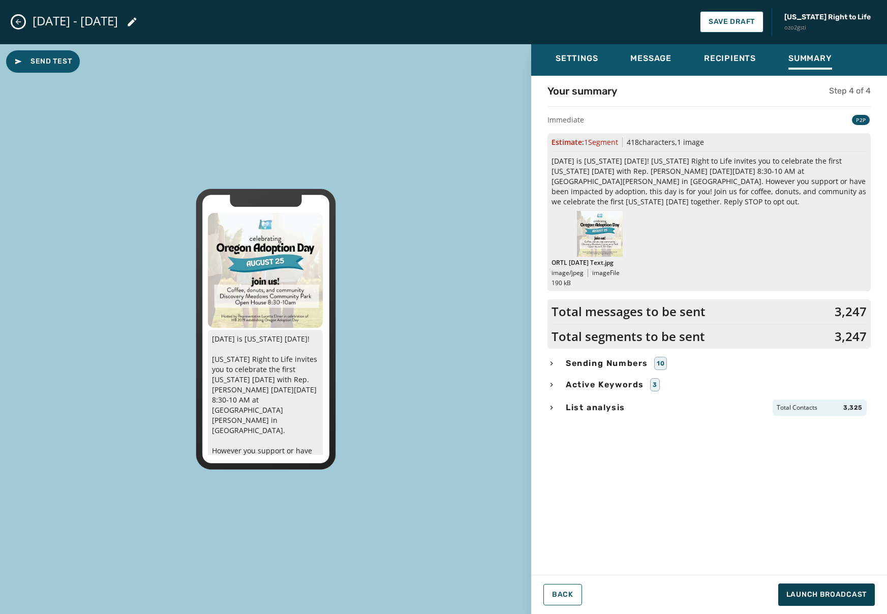
click at [712, 471] on div "Your summary Step 4 of 4 Immediate P2P Estimate: 1 Segment 418 characters , 1 i…" at bounding box center [709, 322] width 356 height 477
click at [795, 527] on div "Your summary Step 4 of 4 Immediate P2P Estimate: 1 Segment 418 characters , 1 i…" at bounding box center [709, 322] width 356 height 477
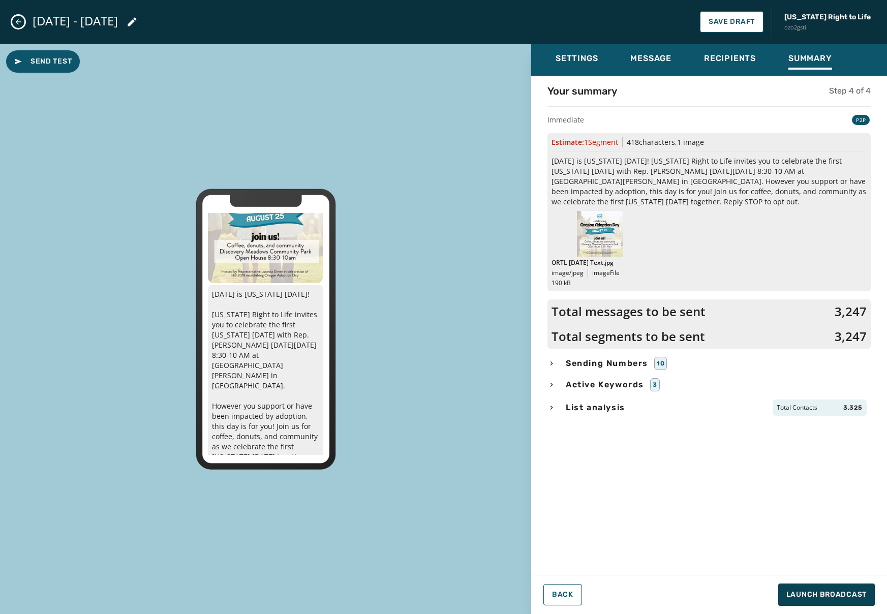
scroll to position [91, 0]
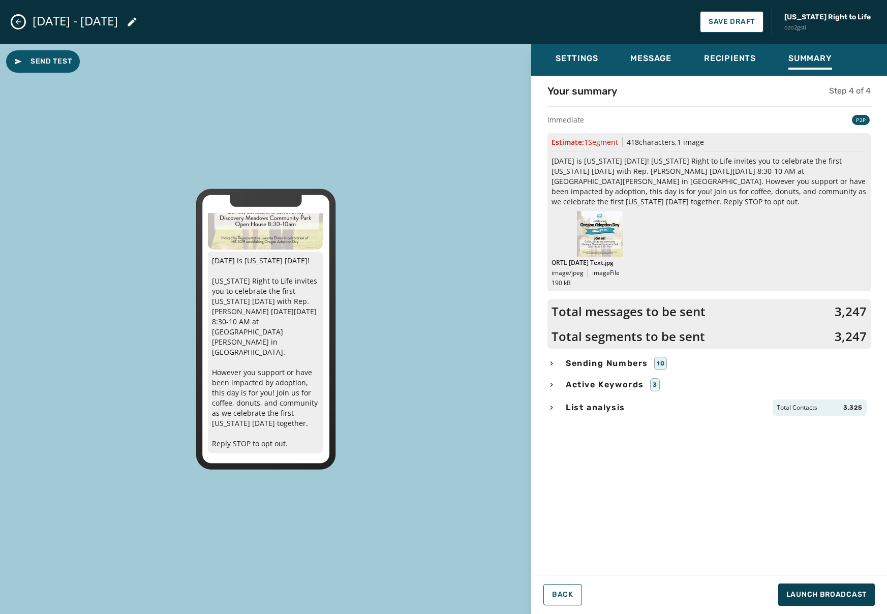
click at [760, 557] on div "Your summary Step 4 of 4 Immediate P2P Estimate: 1 Segment 418 characters , 1 i…" at bounding box center [709, 322] width 356 height 477
click at [820, 592] on span "Launch Broadcast" at bounding box center [826, 594] width 80 height 10
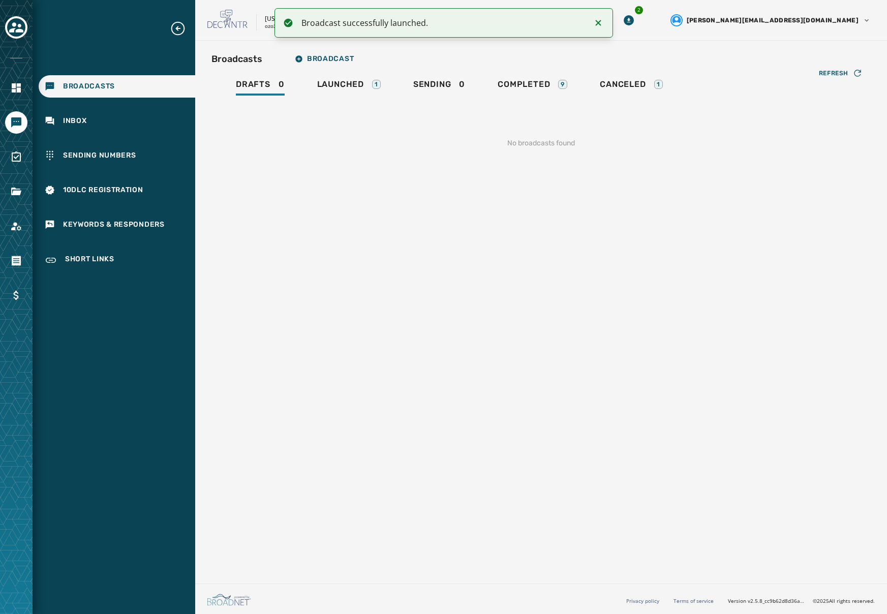
click at [671, 265] on div "Broadcasts Broadcast Drafts 0 Launched 1 Sending 0 Completed 9 Canceled 1 Refre…" at bounding box center [541, 310] width 692 height 539
click at [330, 63] on button "Broadcast" at bounding box center [324, 59] width 75 height 20
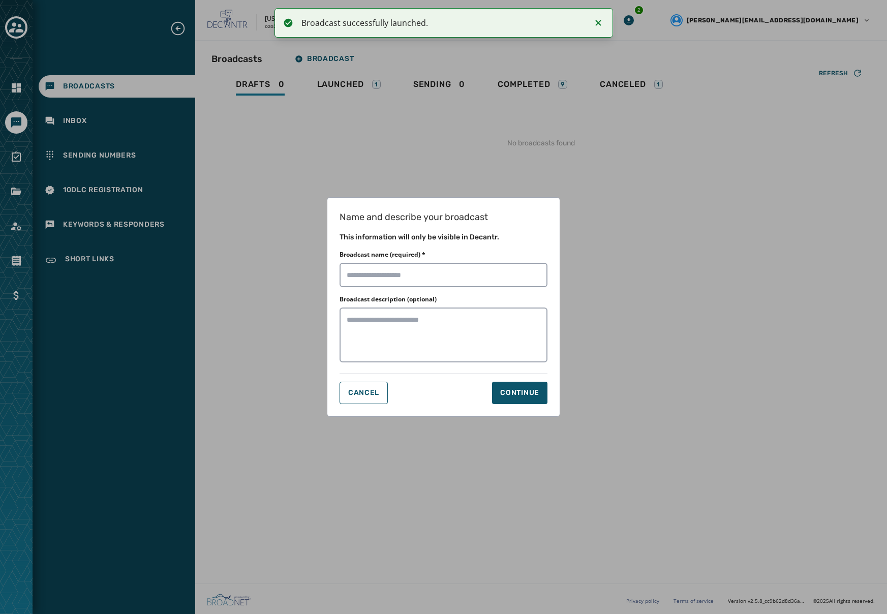
click at [333, 65] on div "Name and describe your broadcast This information will only be visible in Decan…" at bounding box center [443, 307] width 887 height 614
click at [527, 177] on div "Name and describe your broadcast This information will only be visible in Decan…" at bounding box center [443, 307] width 887 height 614
click at [360, 394] on span "Cancel" at bounding box center [363, 393] width 31 height 8
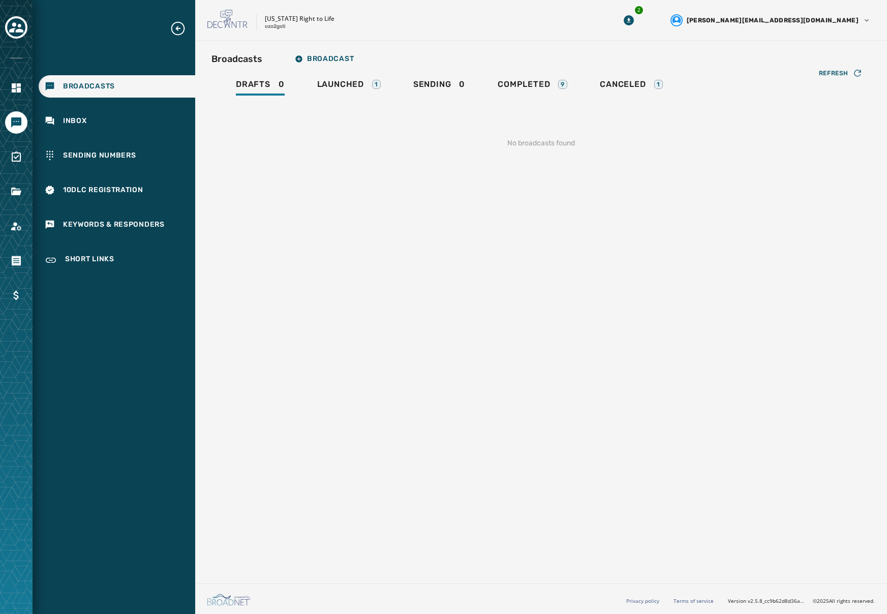
drag, startPoint x: 403, startPoint y: 190, endPoint x: 386, endPoint y: 117, distance: 74.2
click at [403, 187] on div "Broadcasts Broadcast Drafts 0 Launched 1 Sending 0 Completed 9 Canceled 1 Refre…" at bounding box center [541, 310] width 692 height 539
click at [463, 82] on div "Sending 0" at bounding box center [439, 87] width 52 height 16
click at [469, 83] on link "Sending 0" at bounding box center [439, 85] width 68 height 23
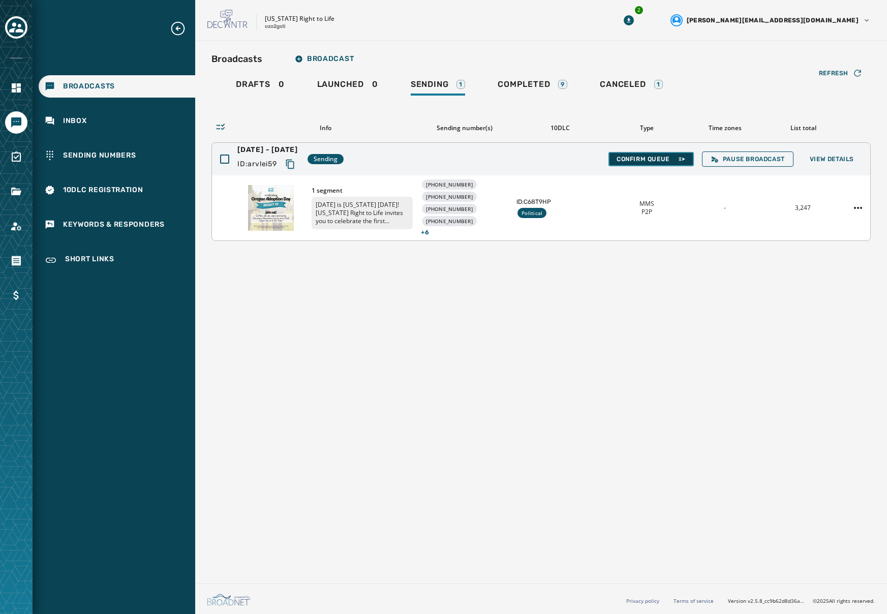
click at [652, 159] on span "Confirm Queue" at bounding box center [650, 159] width 69 height 8
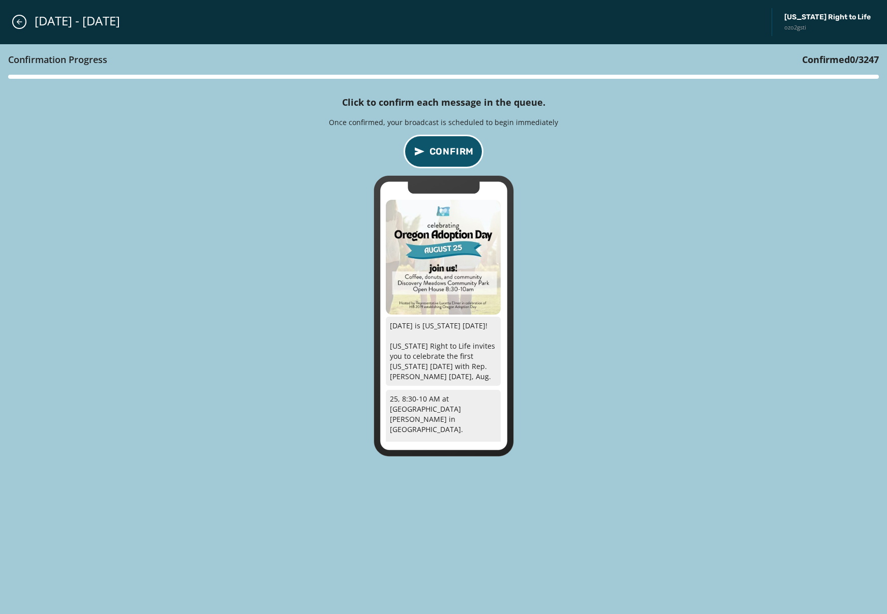
click at [450, 154] on span "Confirm" at bounding box center [451, 151] width 45 height 14
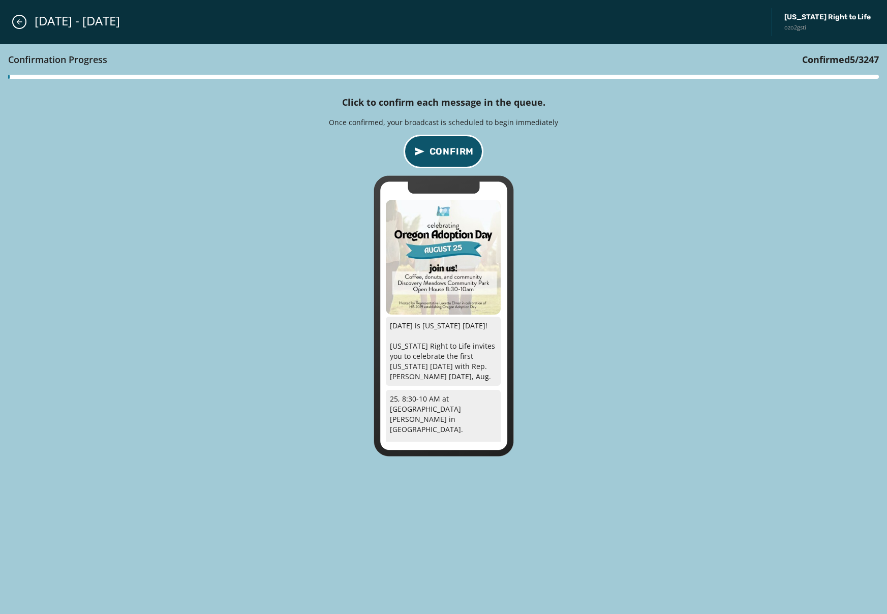
click at [450, 154] on span "Confirm" at bounding box center [451, 151] width 45 height 14
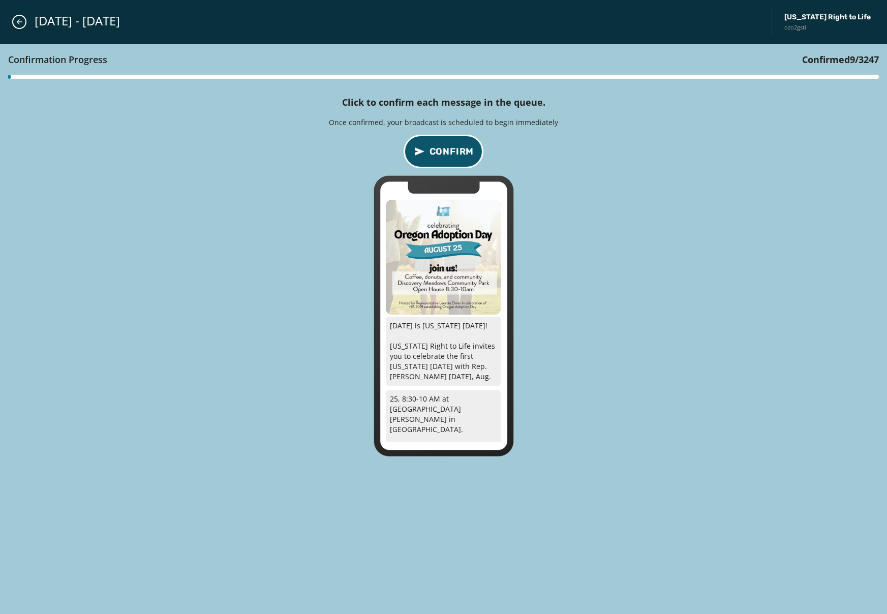
click at [450, 154] on span "Confirm" at bounding box center [451, 151] width 45 height 14
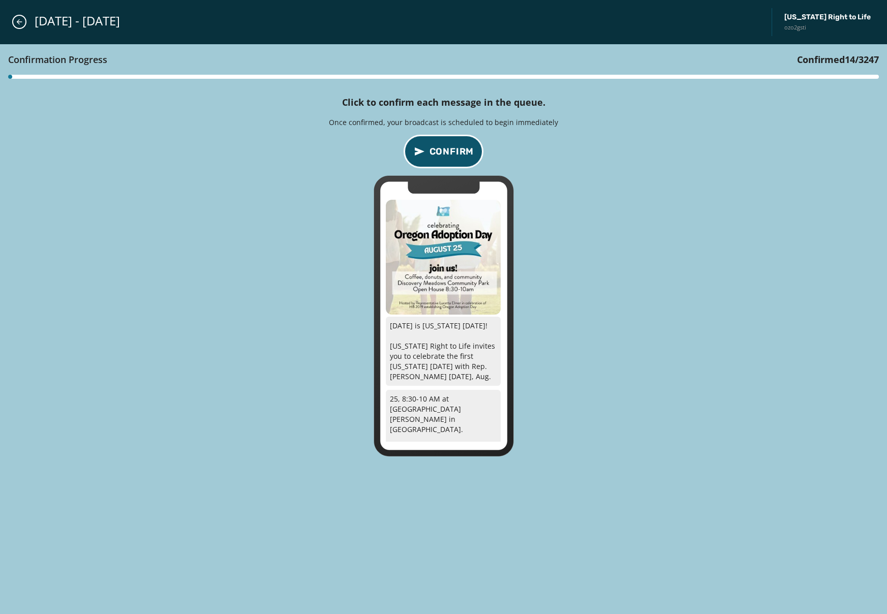
click at [450, 154] on span "Confirm" at bounding box center [451, 151] width 45 height 14
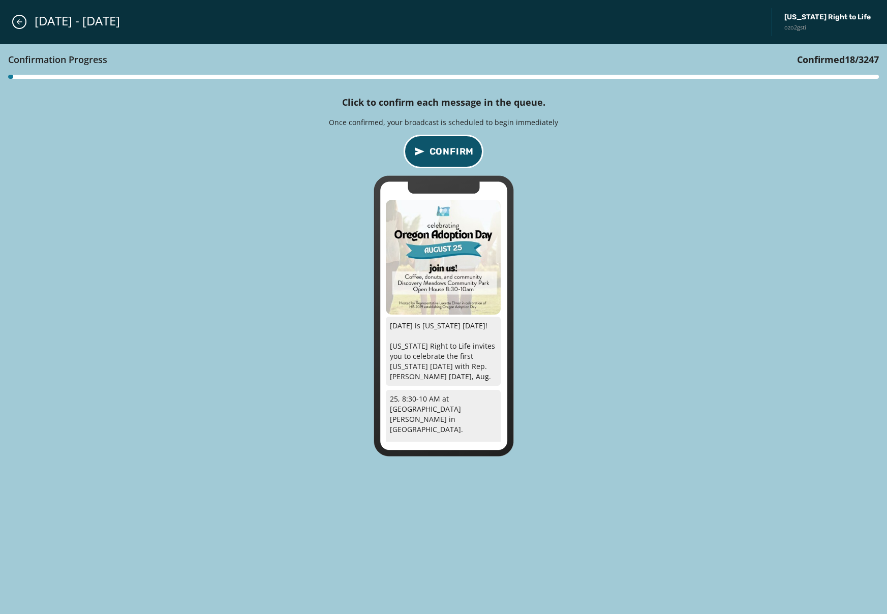
click at [450, 154] on span "Confirm" at bounding box center [451, 151] width 45 height 14
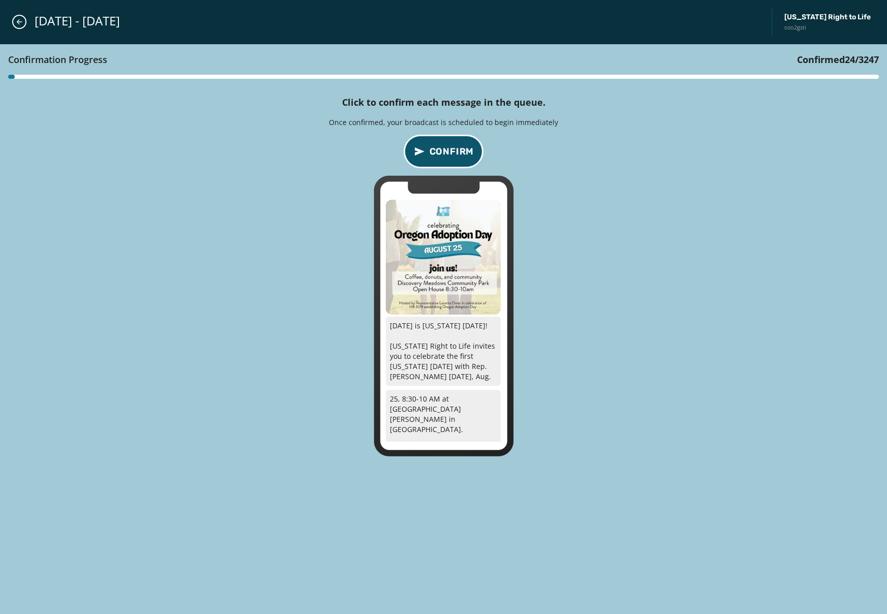
click at [450, 154] on span "Confirm" at bounding box center [451, 151] width 45 height 14
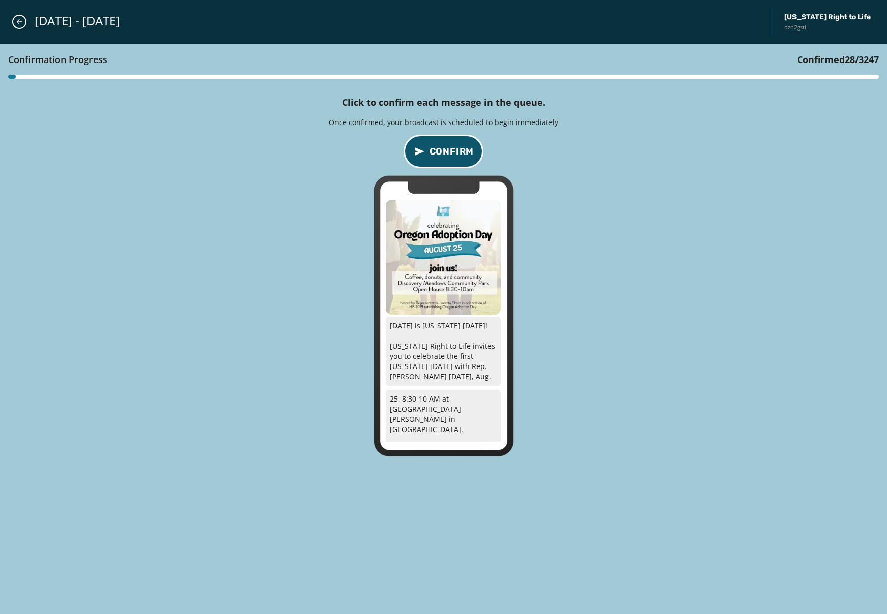
click at [450, 154] on span "Confirm" at bounding box center [451, 151] width 45 height 14
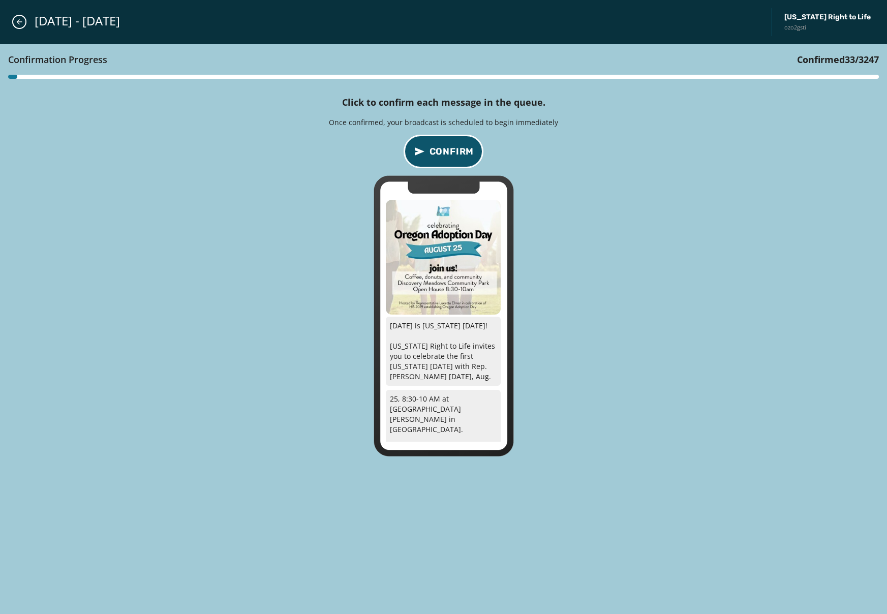
click at [450, 154] on span "Confirm" at bounding box center [451, 151] width 45 height 14
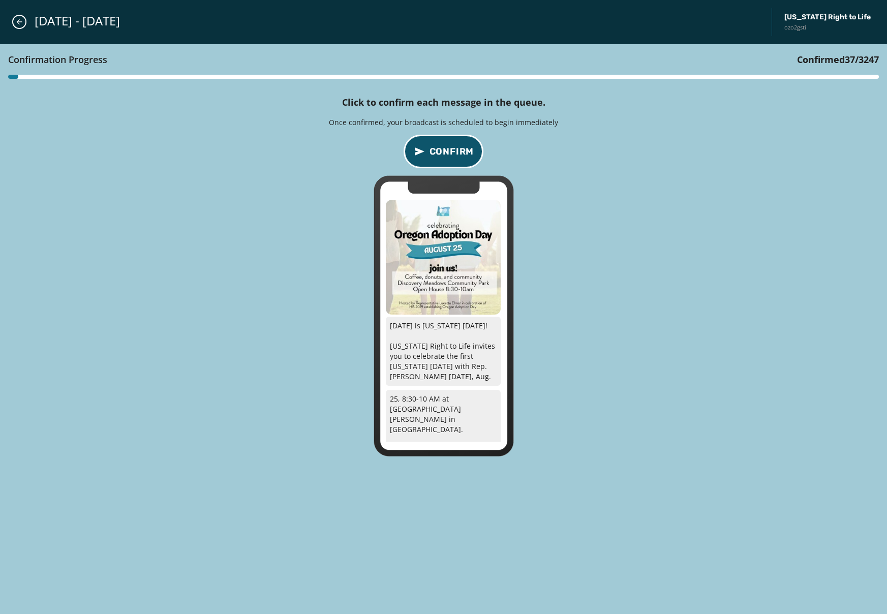
click at [450, 154] on span "Confirm" at bounding box center [451, 151] width 45 height 14
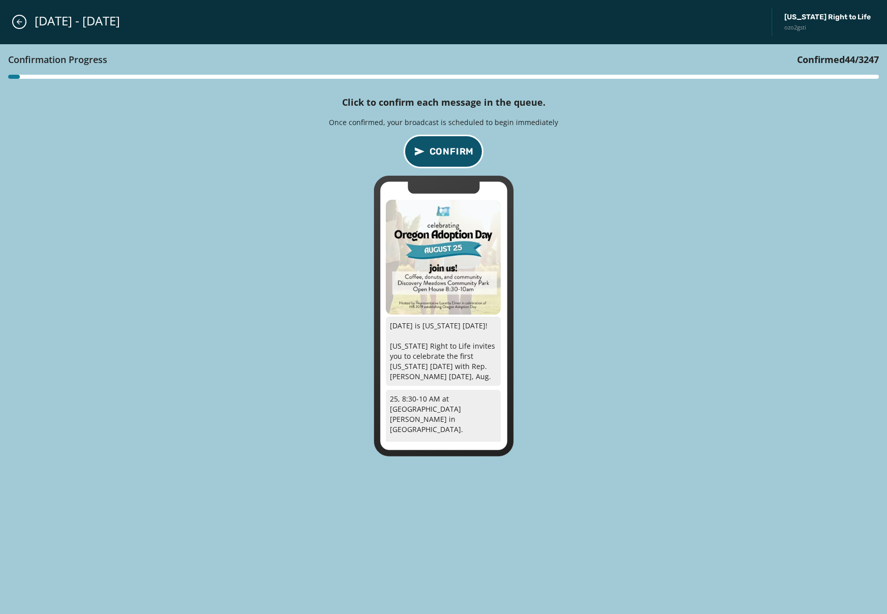
click at [450, 154] on span "Confirm" at bounding box center [451, 151] width 45 height 14
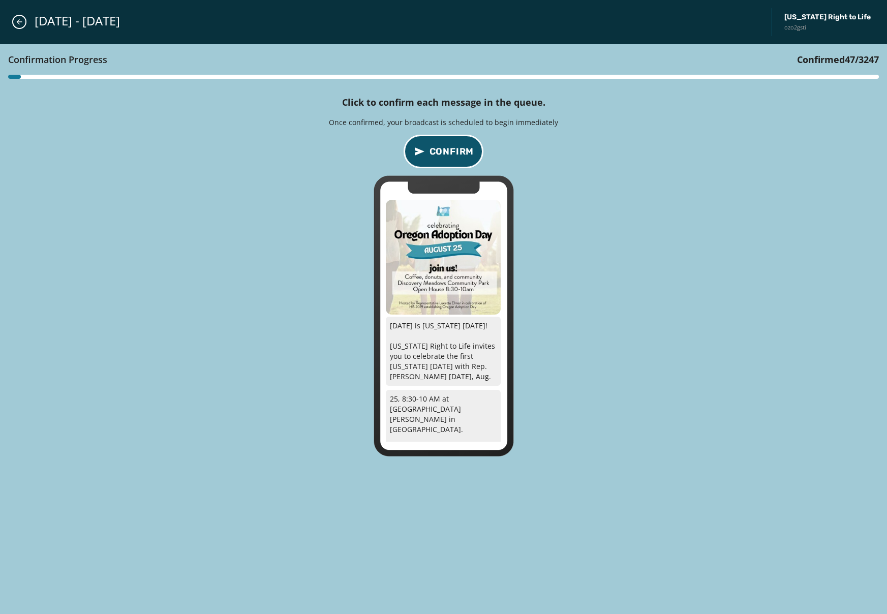
click at [450, 154] on span "Confirm" at bounding box center [451, 151] width 45 height 14
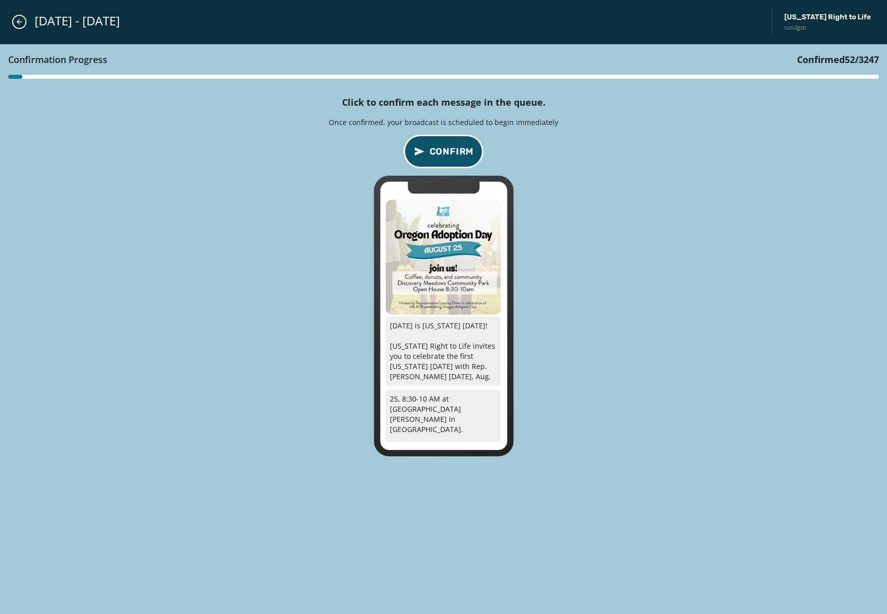
click at [450, 154] on span "Confirm" at bounding box center [451, 151] width 45 height 14
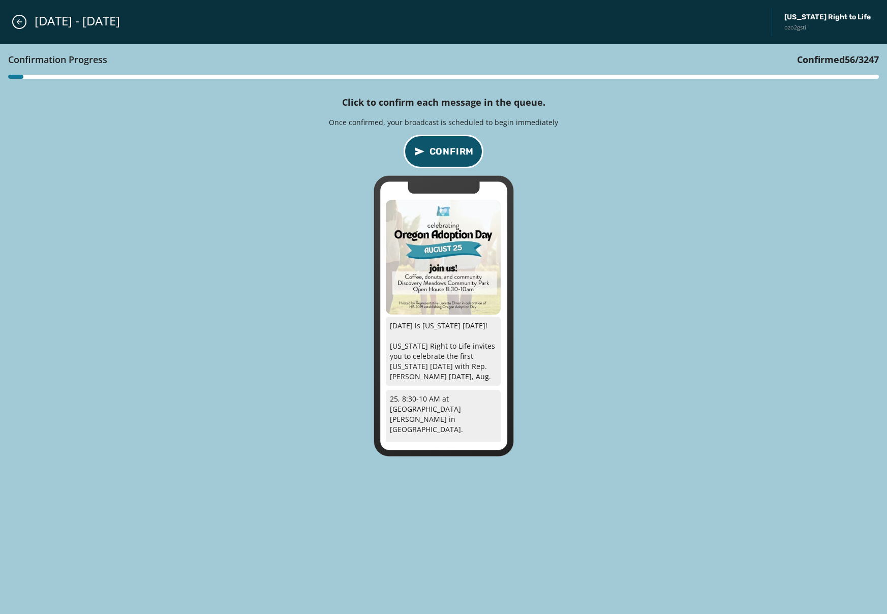
click at [450, 154] on span "Confirm" at bounding box center [451, 151] width 45 height 14
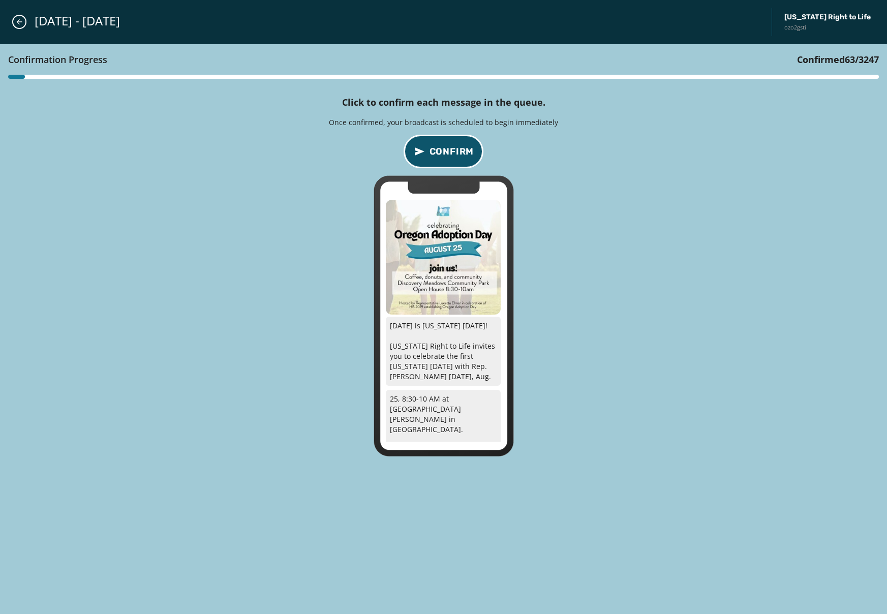
click at [450, 154] on span "Confirm" at bounding box center [451, 151] width 45 height 14
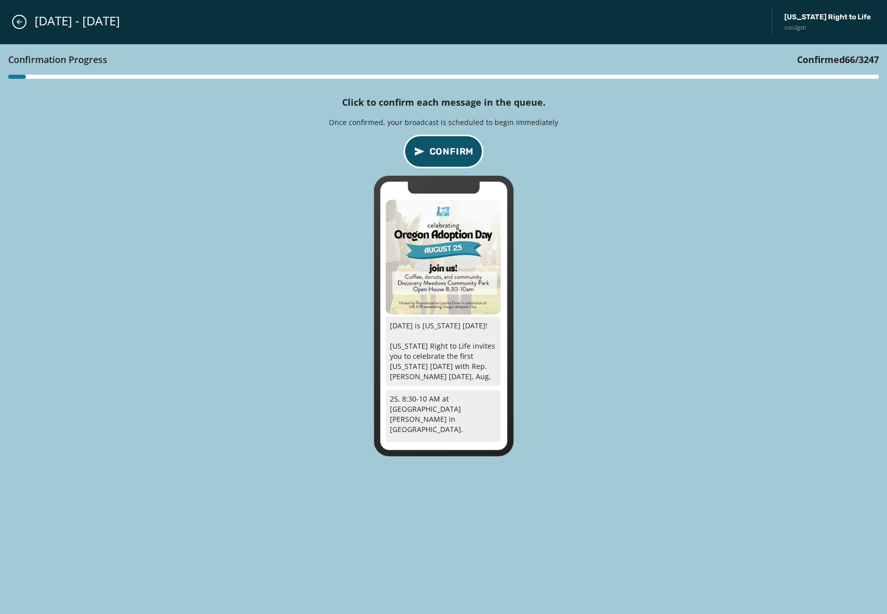
click at [450, 154] on span "Confirm" at bounding box center [451, 151] width 45 height 14
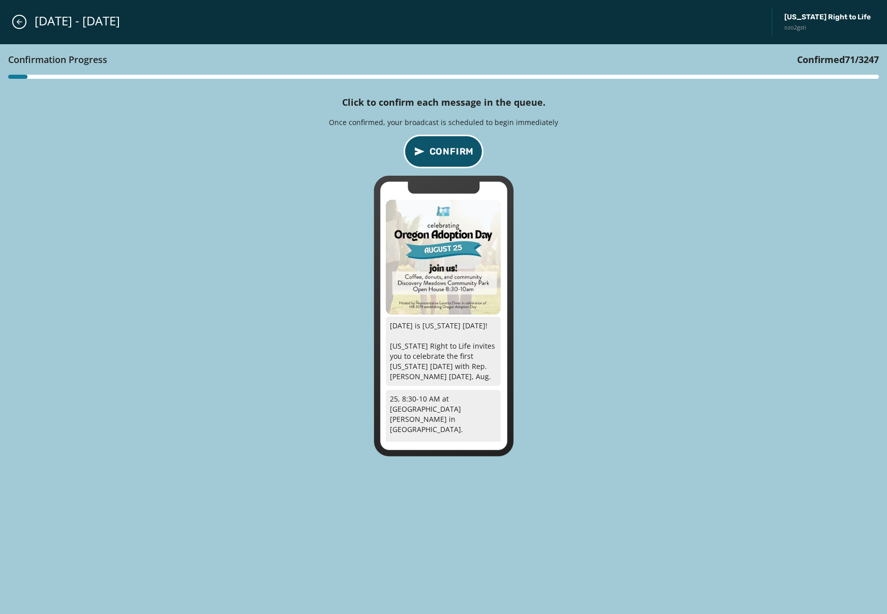
click at [450, 154] on span "Confirm" at bounding box center [451, 151] width 45 height 14
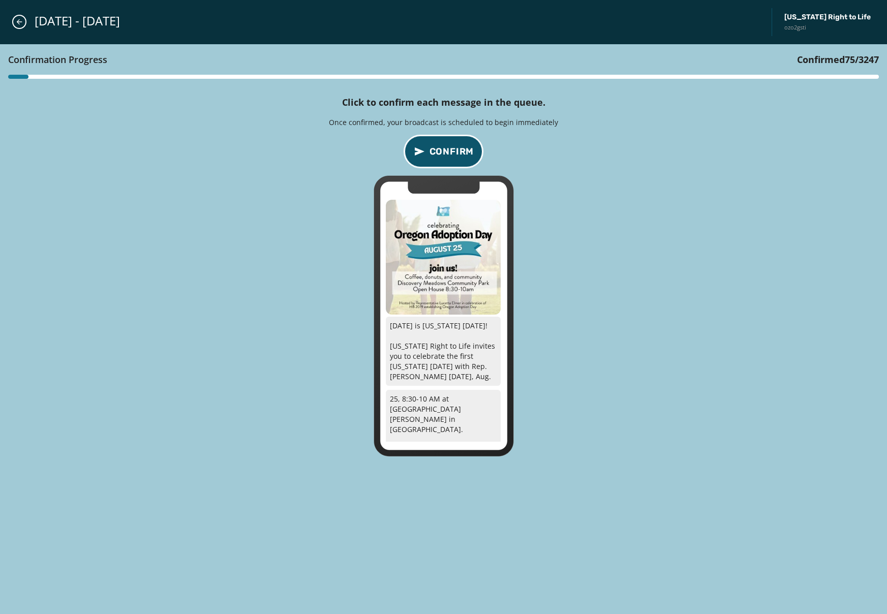
click at [450, 154] on span "Confirm" at bounding box center [451, 151] width 45 height 14
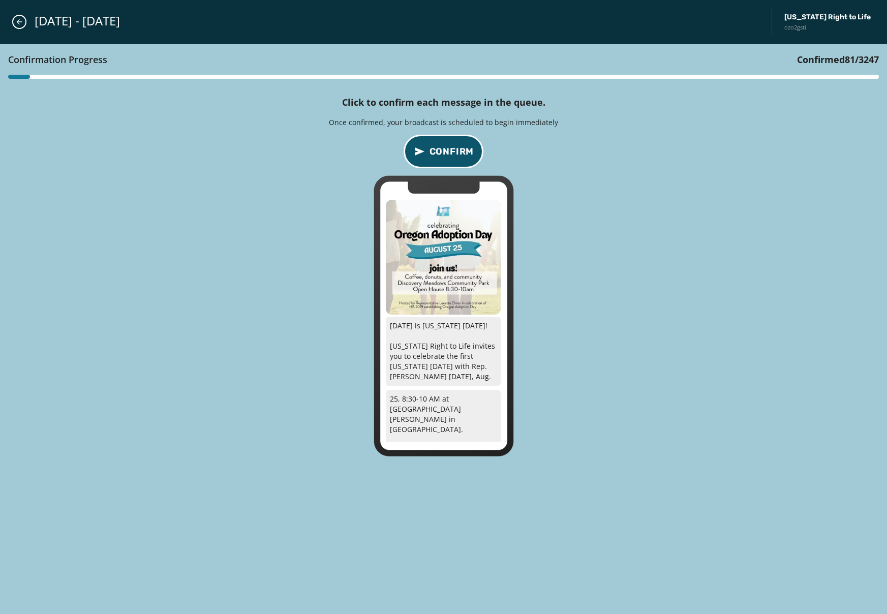
click at [450, 154] on span "Confirm" at bounding box center [451, 151] width 45 height 14
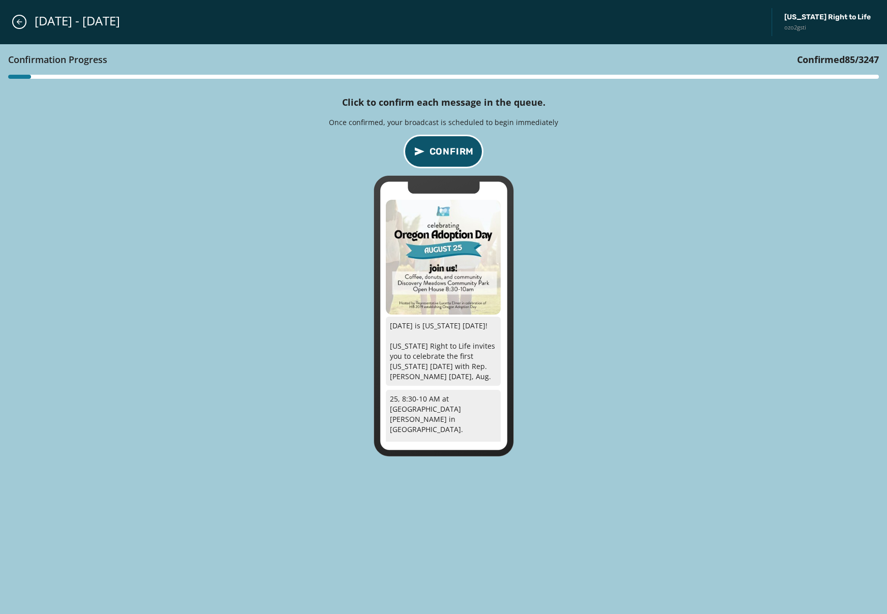
click at [450, 154] on span "Confirm" at bounding box center [451, 151] width 45 height 14
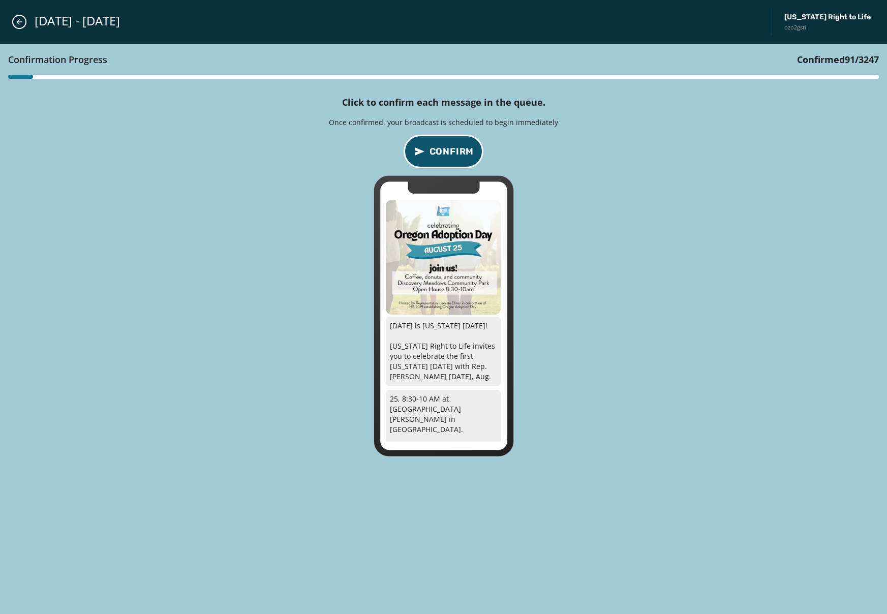
click at [450, 154] on span "Confirm" at bounding box center [451, 151] width 45 height 14
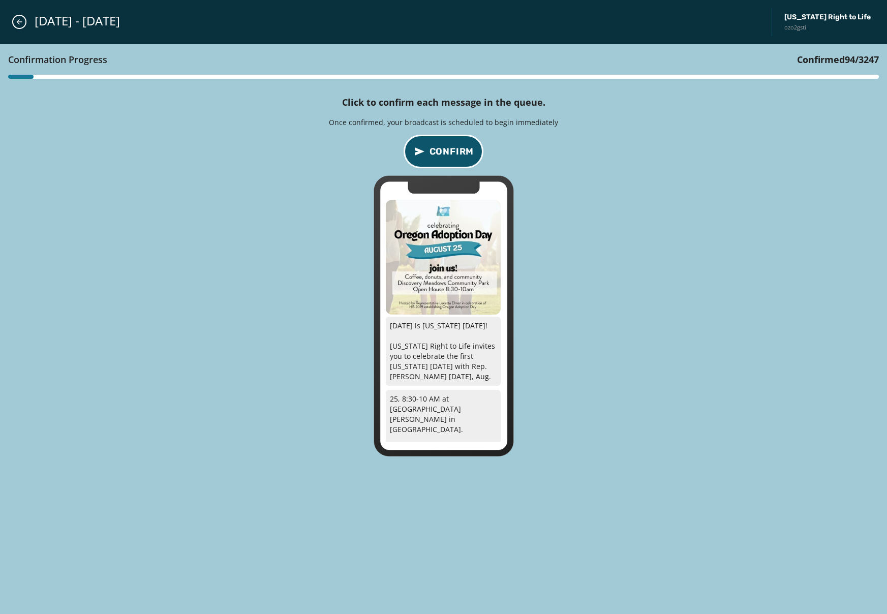
click at [450, 154] on span "Confirm" at bounding box center [451, 151] width 45 height 14
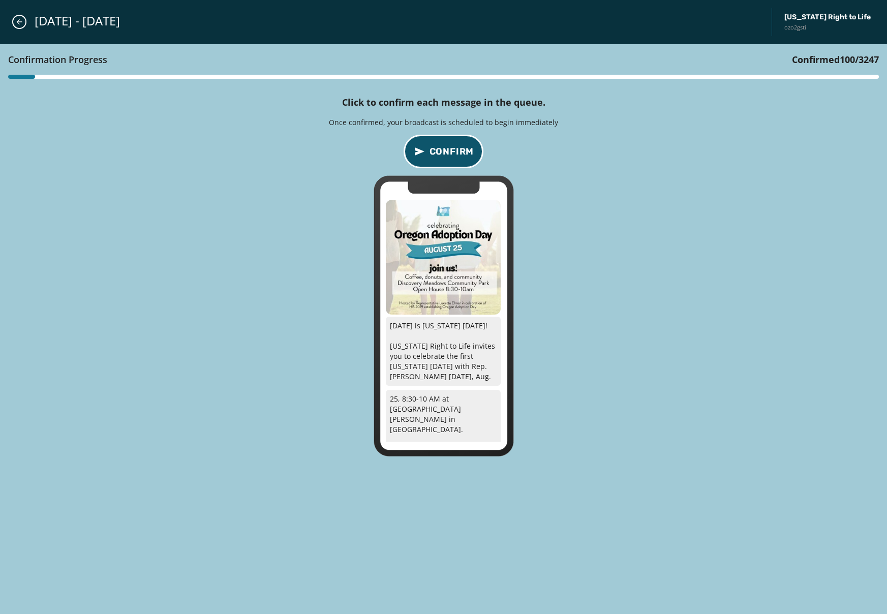
click at [450, 154] on span "Confirm" at bounding box center [451, 151] width 45 height 14
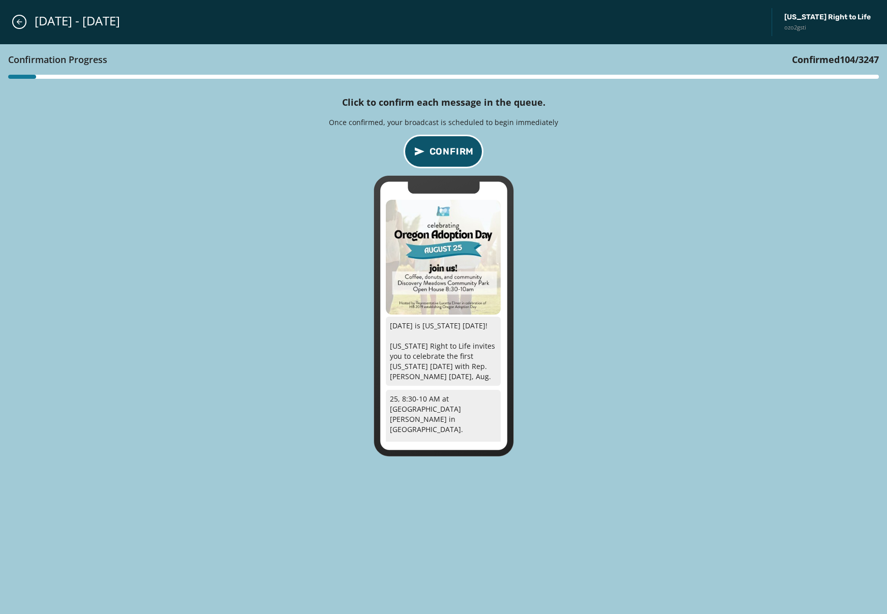
click at [450, 154] on span "Confirm" at bounding box center [451, 151] width 45 height 14
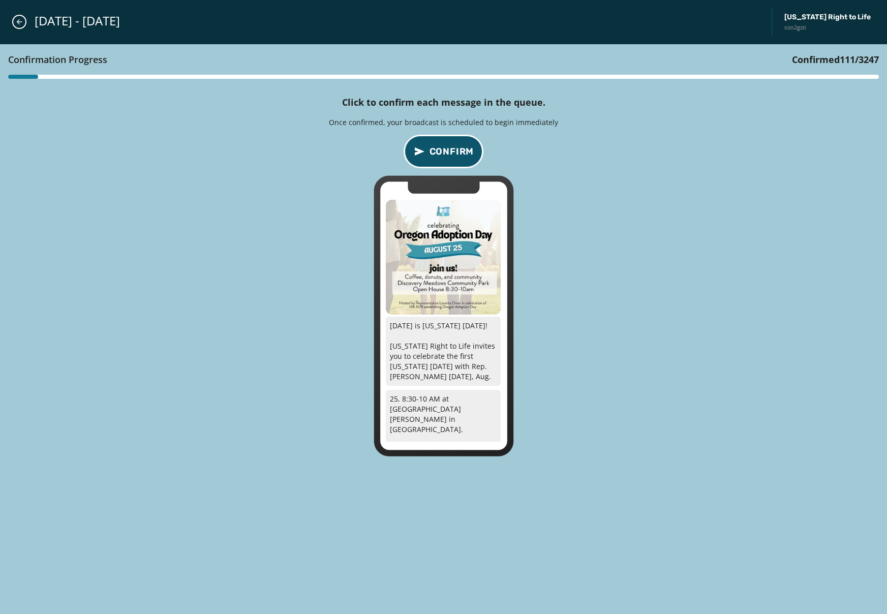
click at [450, 154] on span "Confirm" at bounding box center [451, 151] width 45 height 14
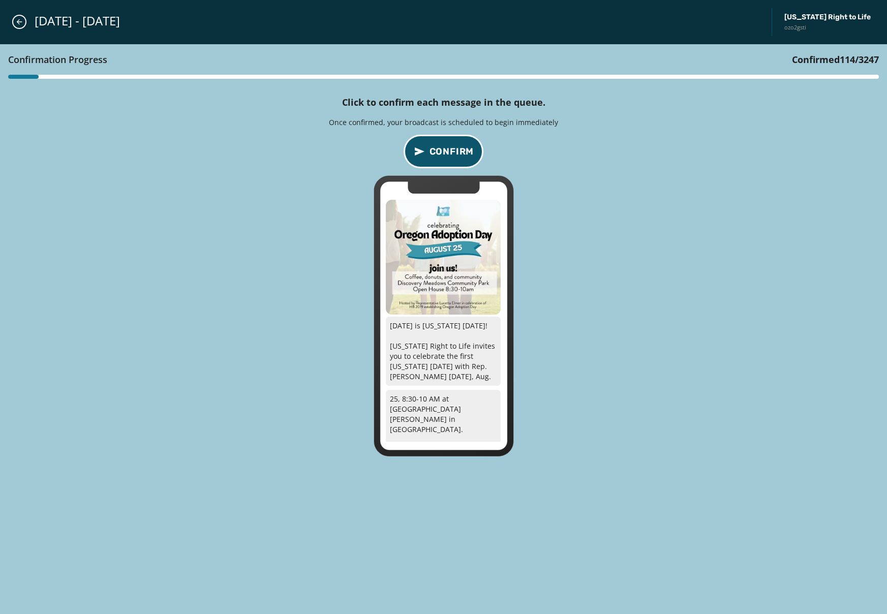
click at [450, 154] on span "Confirm" at bounding box center [451, 151] width 45 height 14
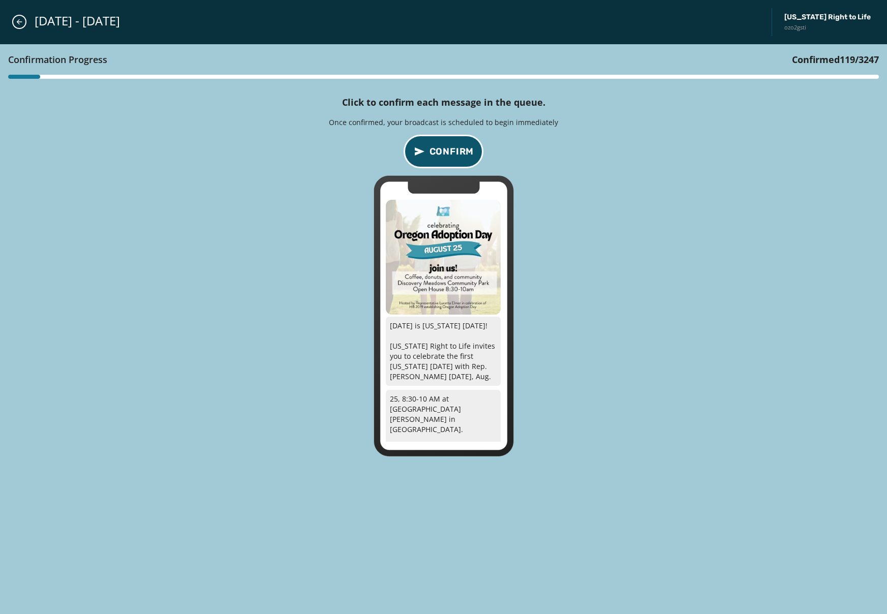
click at [450, 154] on span "Confirm" at bounding box center [451, 151] width 45 height 14
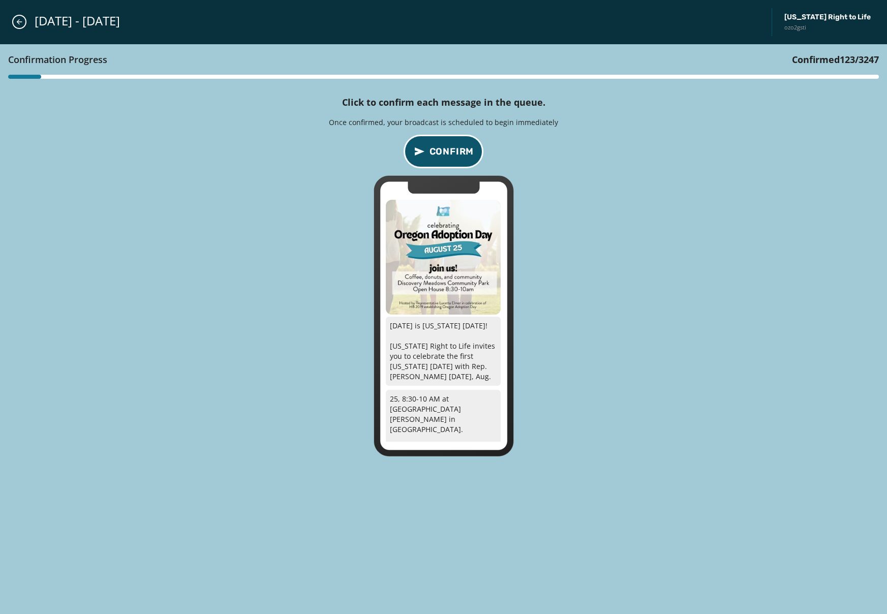
click at [450, 154] on span "Confirm" at bounding box center [451, 151] width 45 height 14
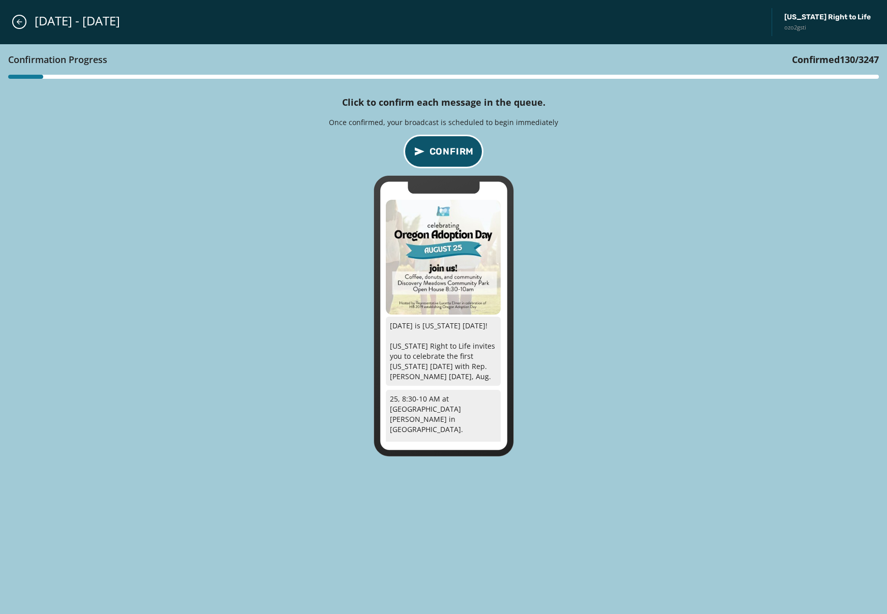
click at [450, 154] on span "Confirm" at bounding box center [451, 151] width 45 height 14
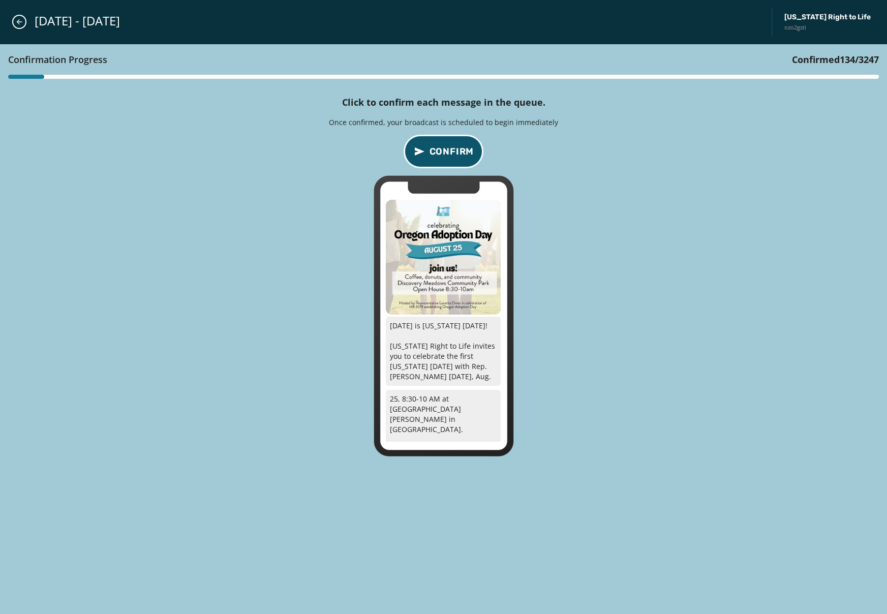
click at [450, 154] on span "Confirm" at bounding box center [451, 151] width 45 height 14
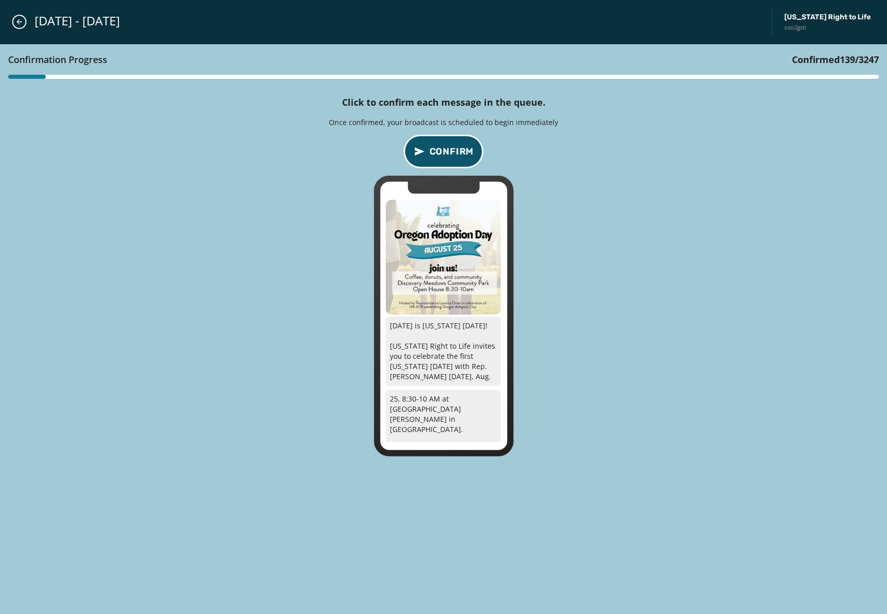
click at [450, 154] on span "Confirm" at bounding box center [451, 151] width 45 height 14
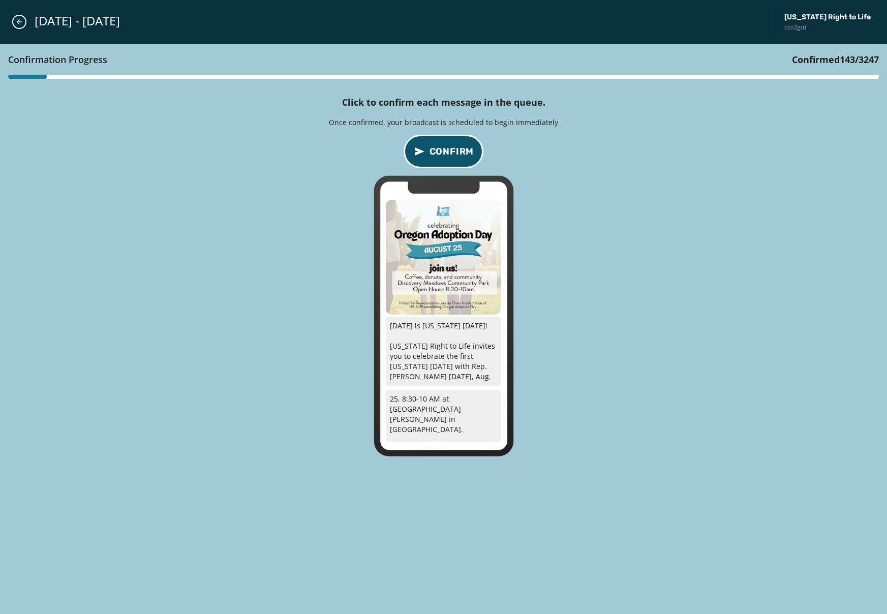
click at [450, 154] on span "Confirm" at bounding box center [451, 151] width 45 height 14
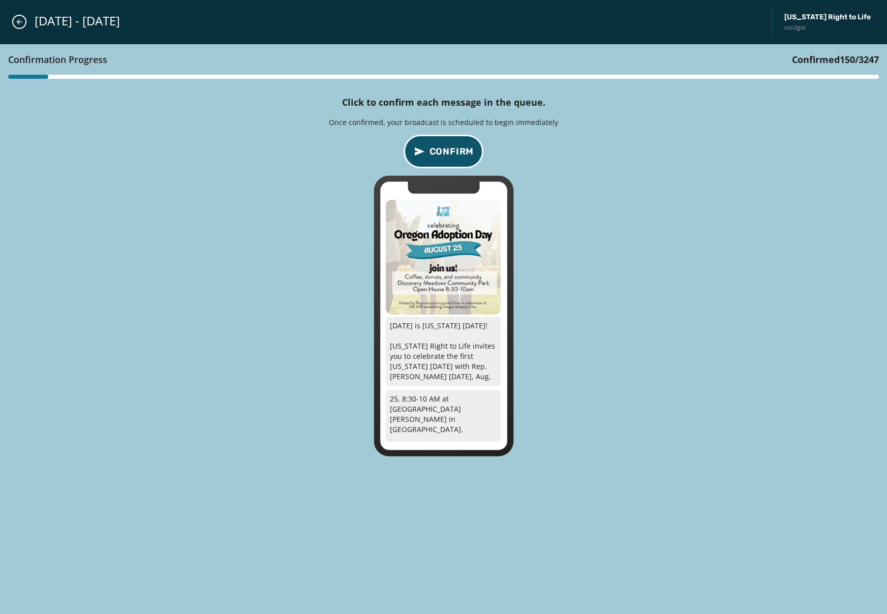
click at [450, 154] on span "Confirm" at bounding box center [451, 151] width 45 height 14
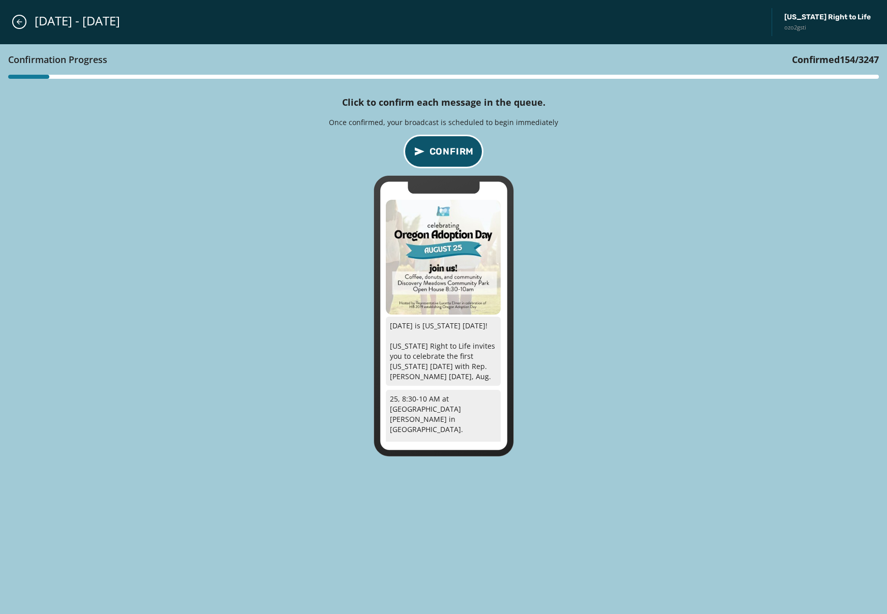
click at [450, 154] on span "Confirm" at bounding box center [451, 151] width 45 height 14
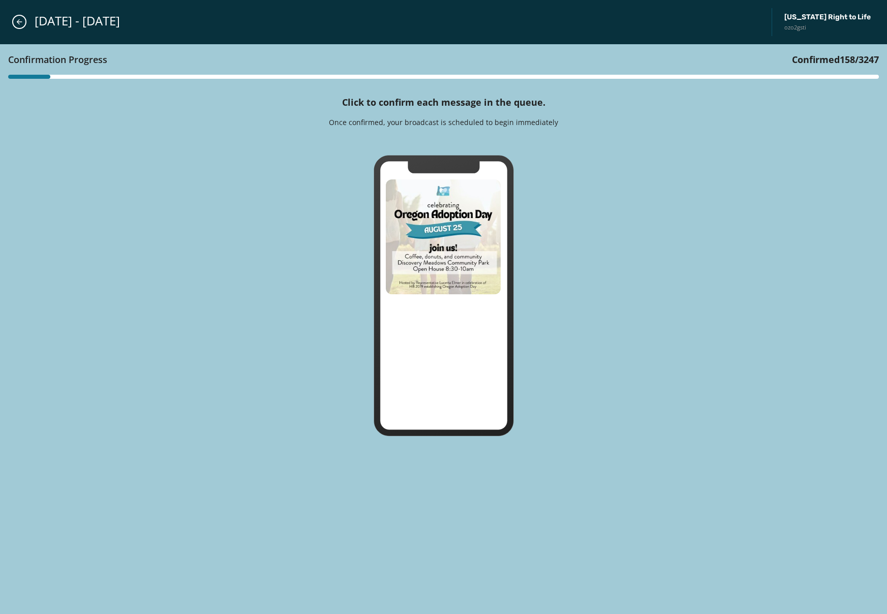
click at [450, 155] on icon at bounding box center [443, 295] width 140 height 281
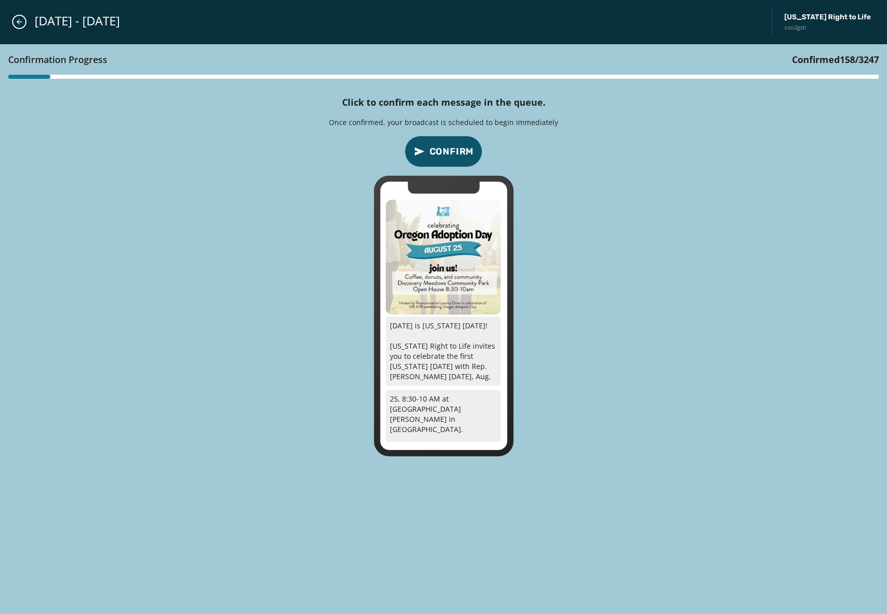
click at [450, 154] on span "Confirm" at bounding box center [451, 151] width 45 height 14
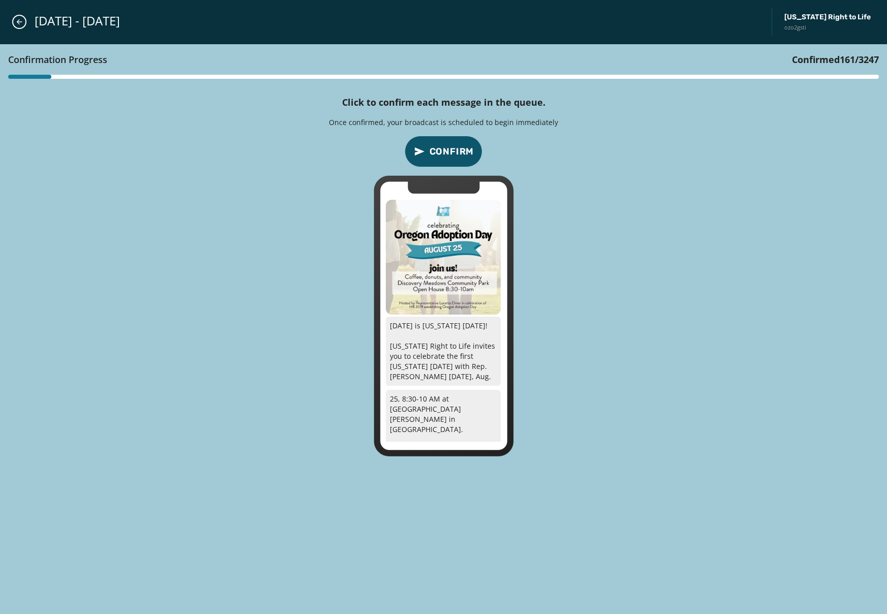
click at [450, 154] on span "Confirm" at bounding box center [451, 151] width 45 height 14
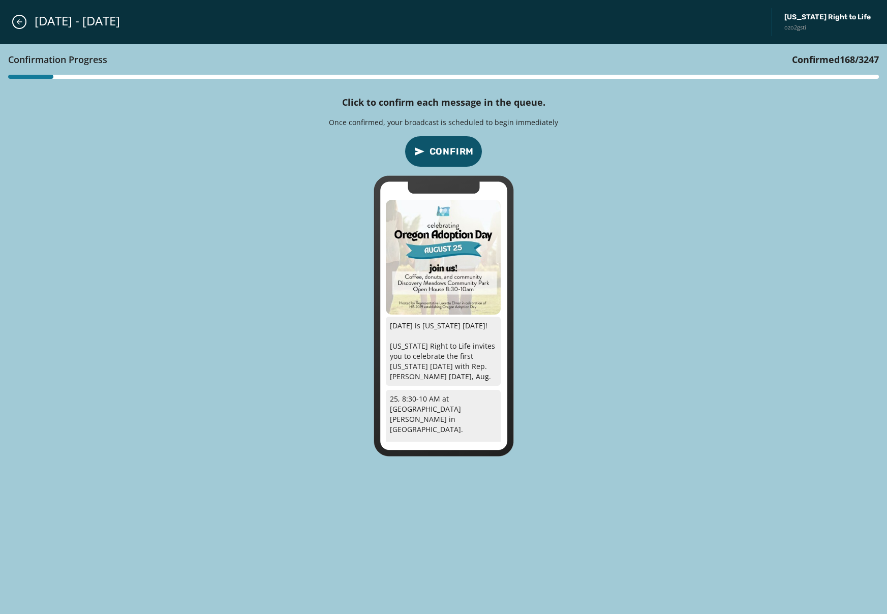
click at [450, 154] on span "Confirm" at bounding box center [451, 151] width 45 height 14
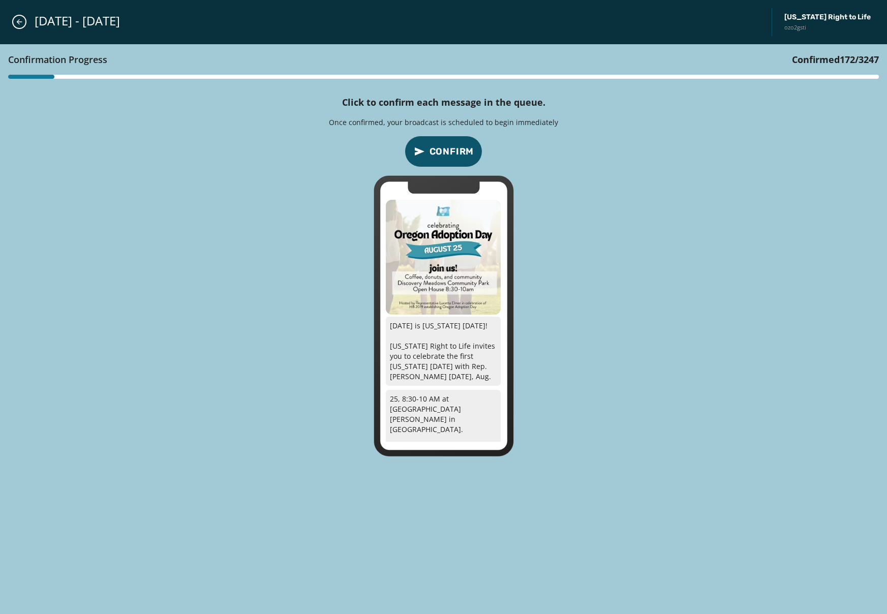
click at [450, 154] on span "Confirm" at bounding box center [451, 151] width 45 height 14
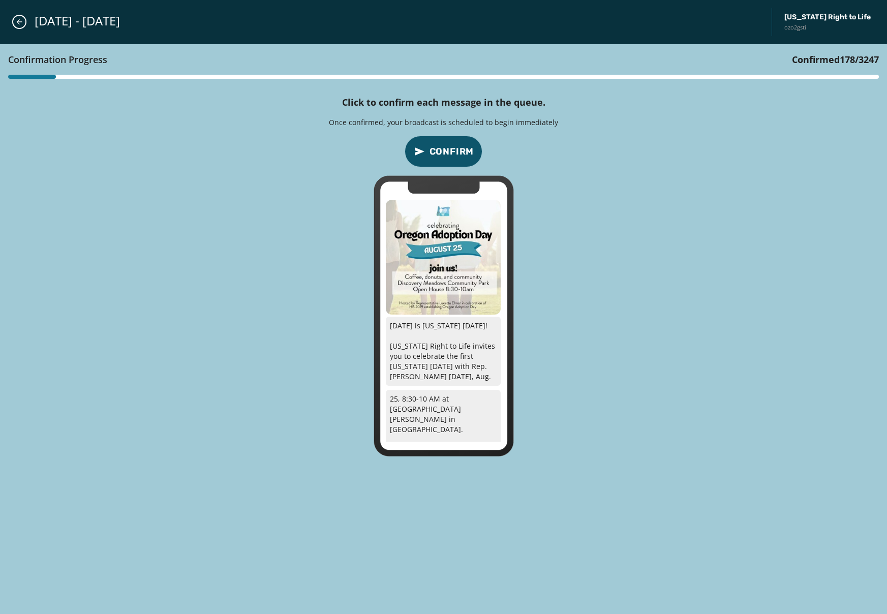
click at [450, 154] on span "Confirm" at bounding box center [451, 151] width 45 height 14
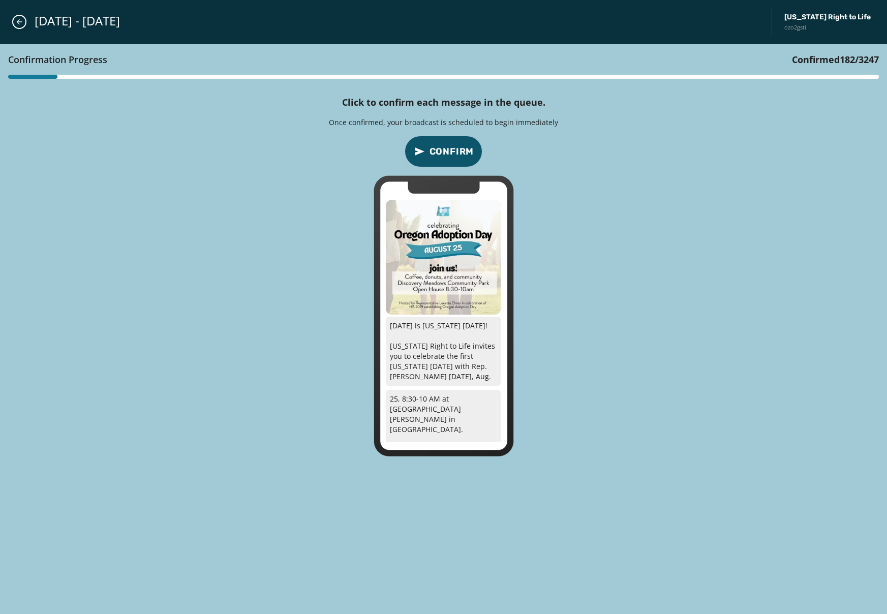
click at [450, 154] on span "Confirm" at bounding box center [451, 151] width 45 height 14
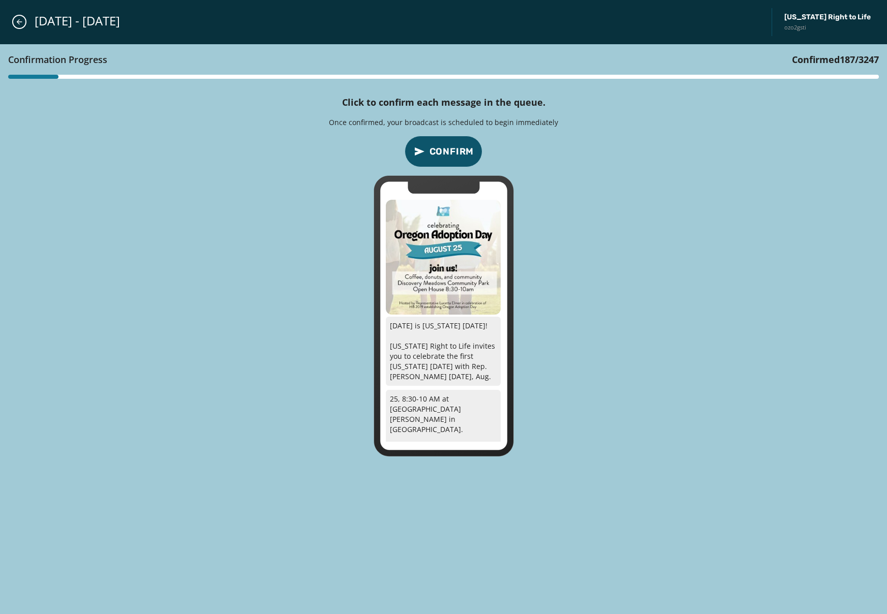
click at [450, 154] on span "Confirm" at bounding box center [451, 151] width 45 height 14
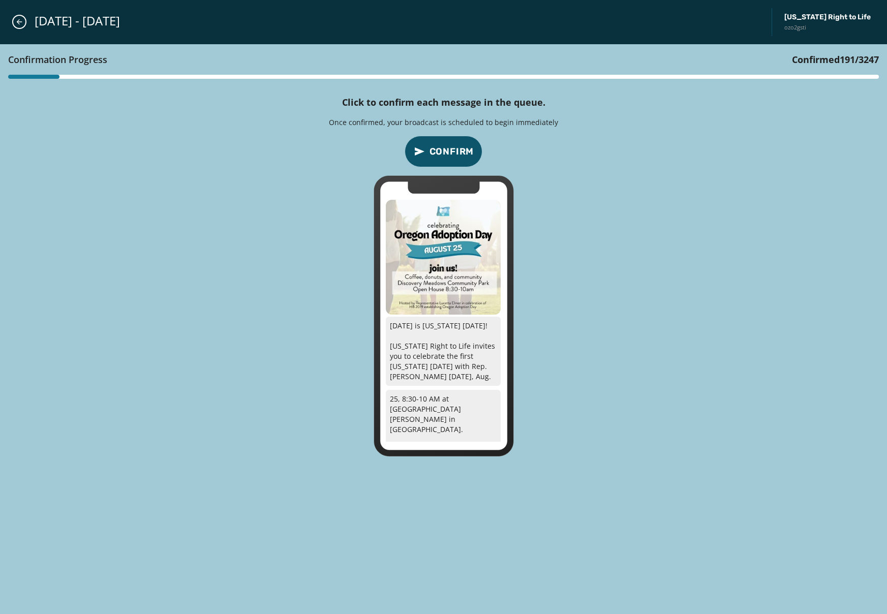
click at [450, 154] on span "Confirm" at bounding box center [451, 151] width 45 height 14
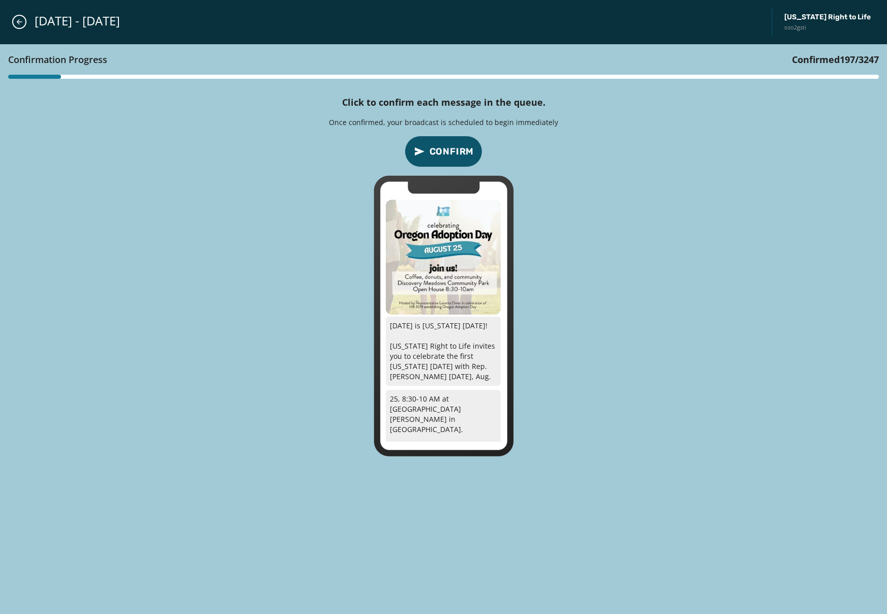
click at [450, 154] on span "Confirm" at bounding box center [451, 151] width 45 height 14
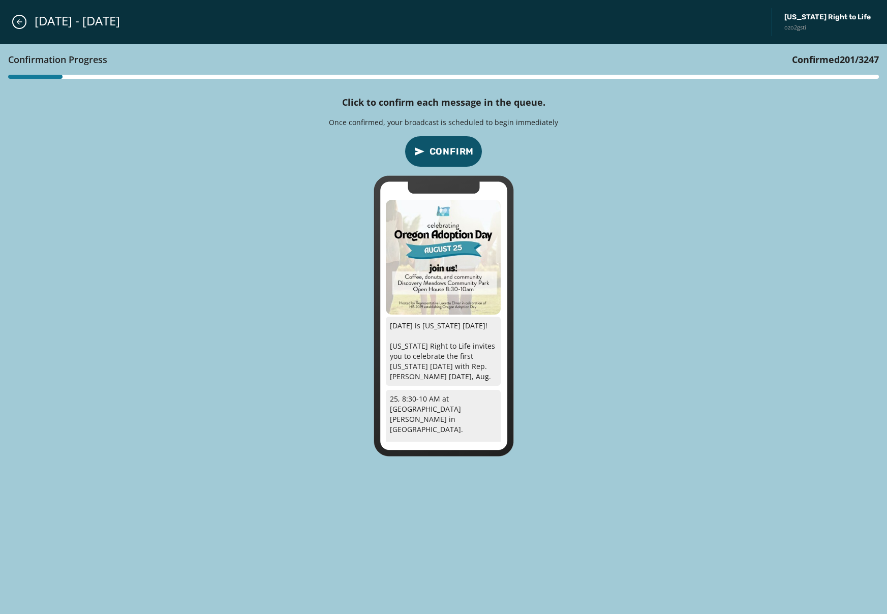
click at [450, 154] on span "Confirm" at bounding box center [451, 151] width 45 height 14
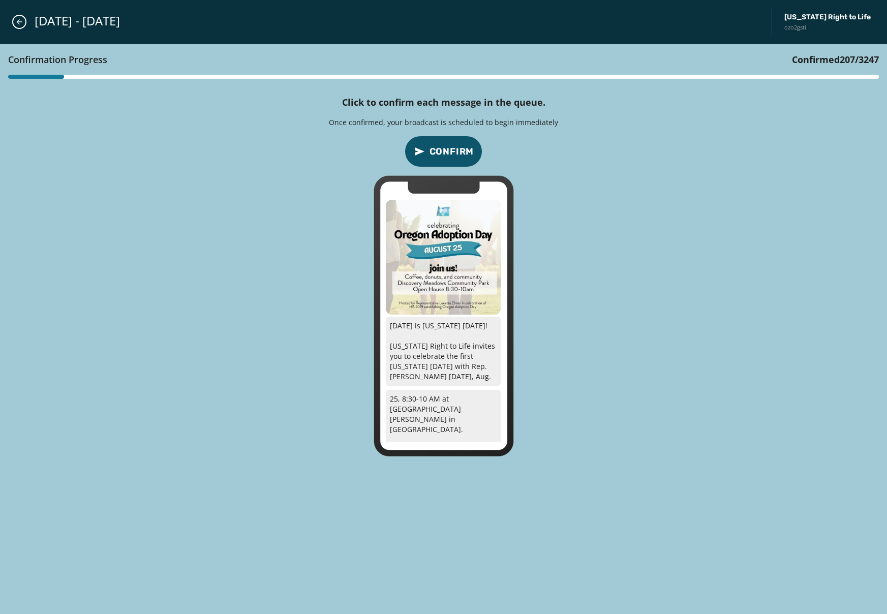
click at [450, 154] on span "Confirm" at bounding box center [451, 151] width 45 height 14
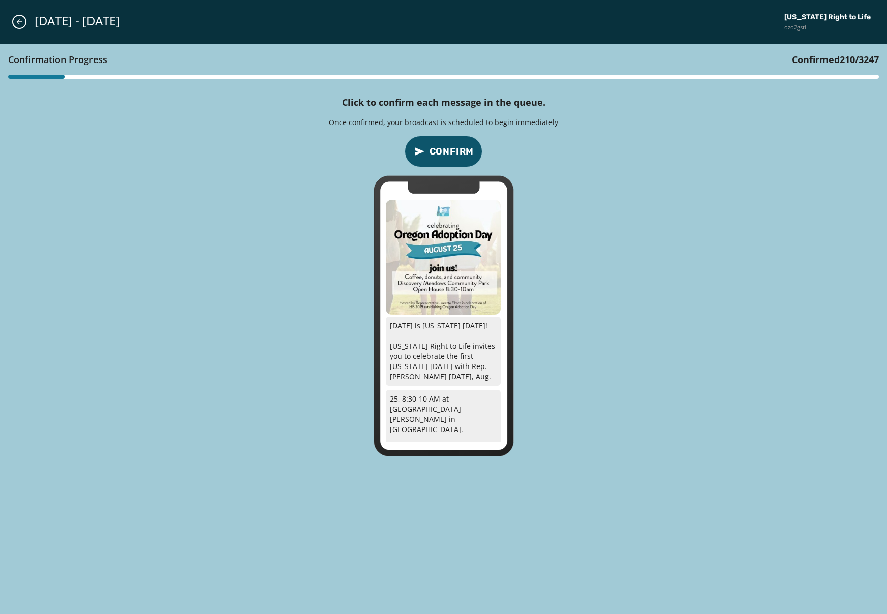
click at [450, 154] on span "Confirm" at bounding box center [451, 151] width 45 height 14
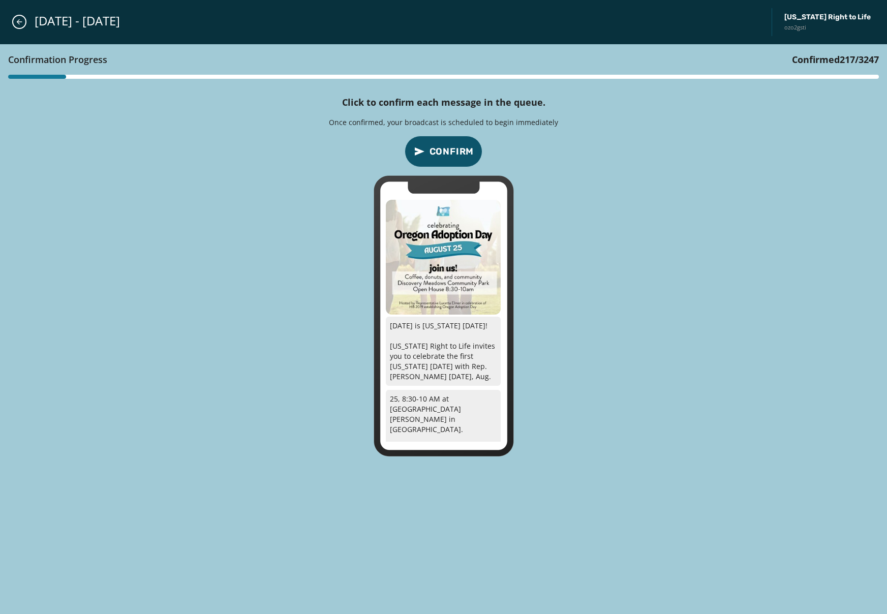
click at [450, 154] on span "Confirm" at bounding box center [451, 151] width 45 height 14
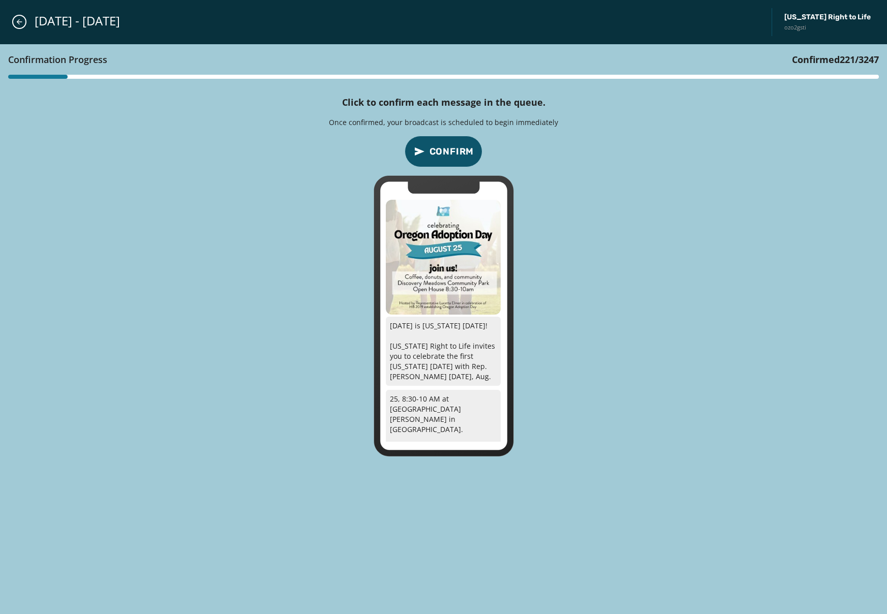
click at [450, 154] on span "Confirm" at bounding box center [451, 151] width 45 height 14
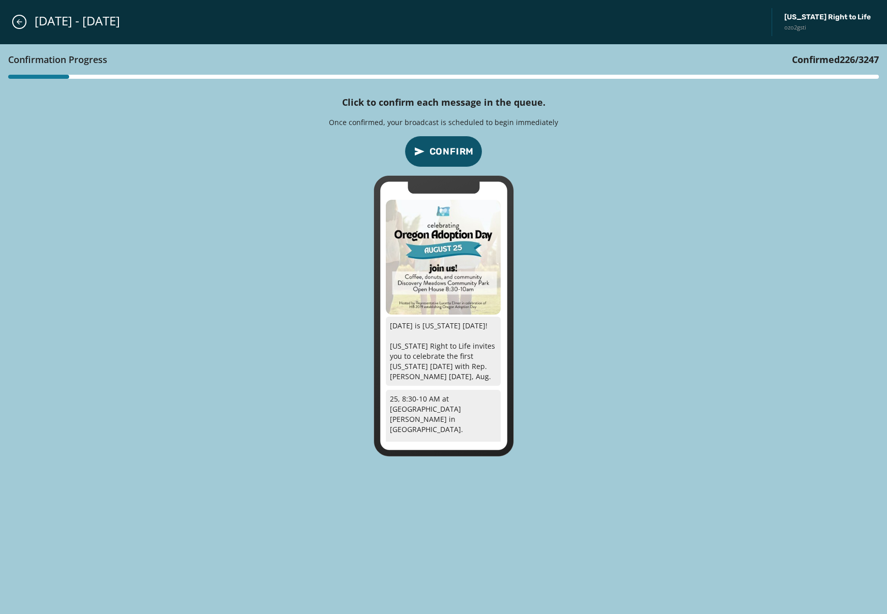
click at [450, 154] on span "Confirm" at bounding box center [451, 151] width 45 height 14
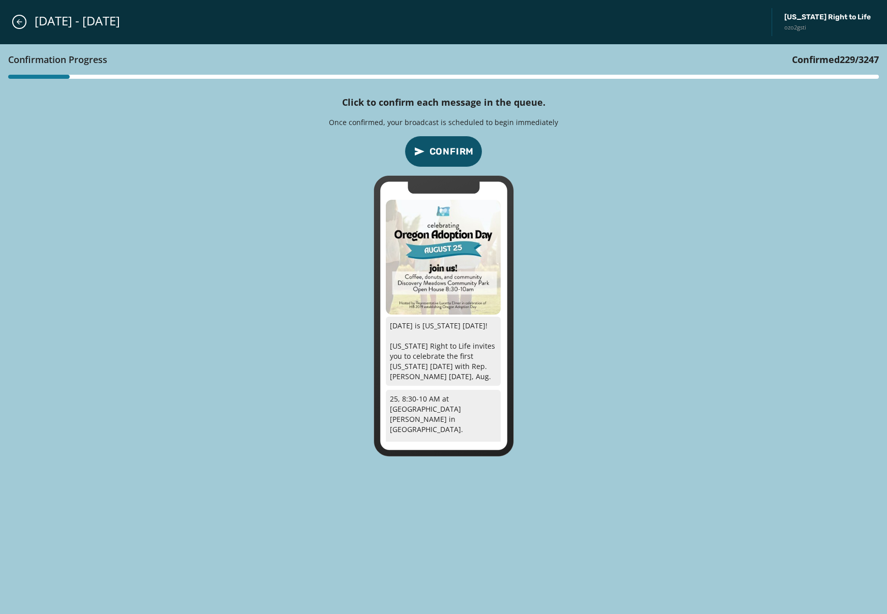
click at [450, 154] on span "Confirm" at bounding box center [451, 151] width 45 height 14
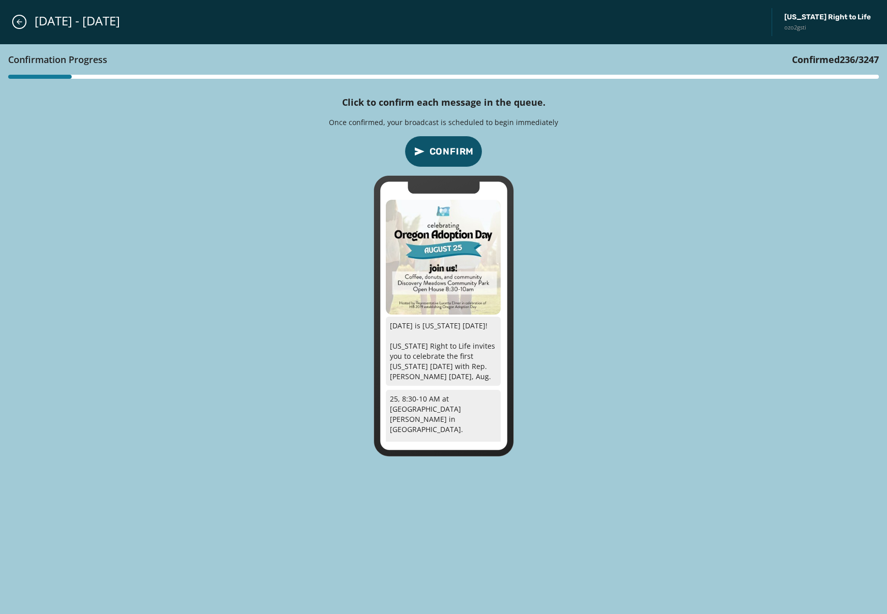
click at [450, 154] on span "Confirm" at bounding box center [451, 151] width 45 height 14
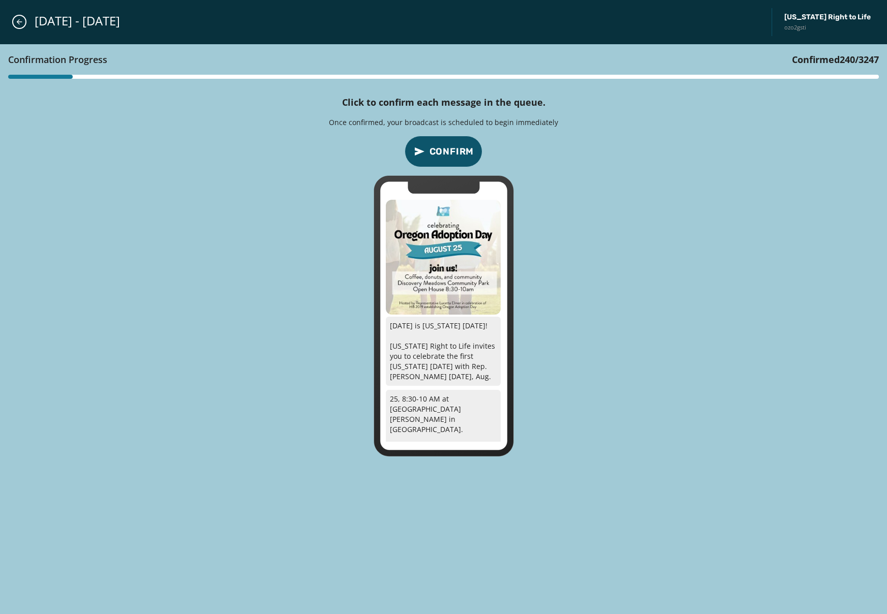
click at [450, 154] on span "Confirm" at bounding box center [451, 151] width 45 height 14
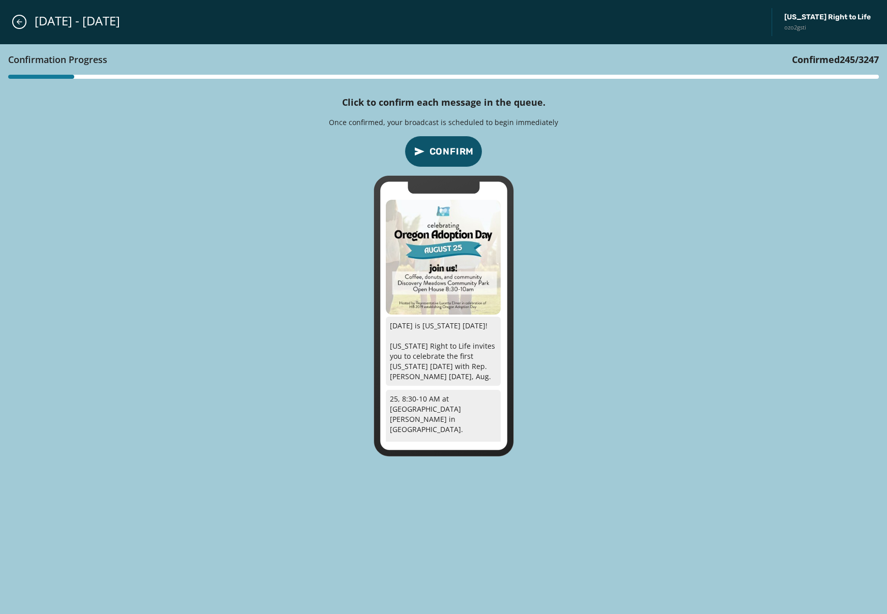
click at [450, 154] on span "Confirm" at bounding box center [451, 151] width 45 height 14
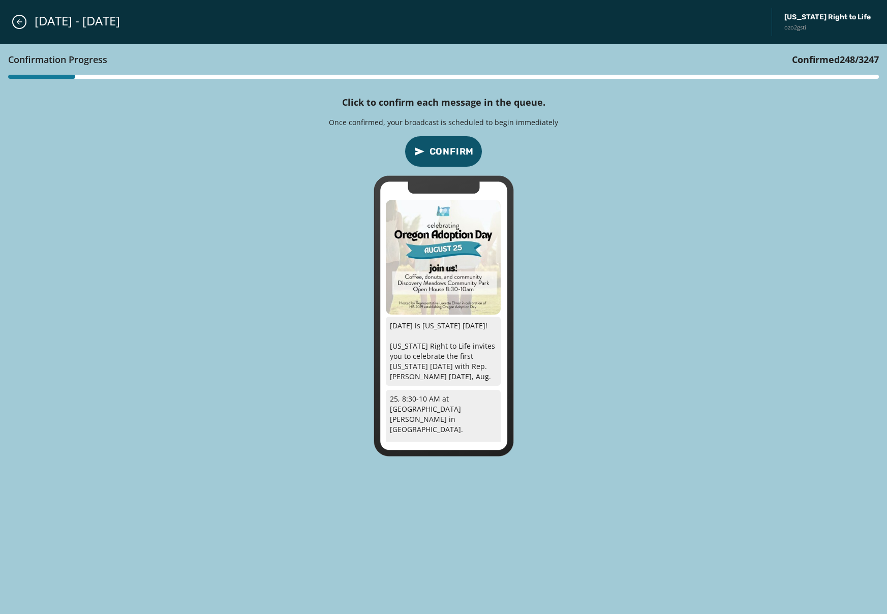
click at [450, 154] on span "Confirm" at bounding box center [451, 151] width 45 height 14
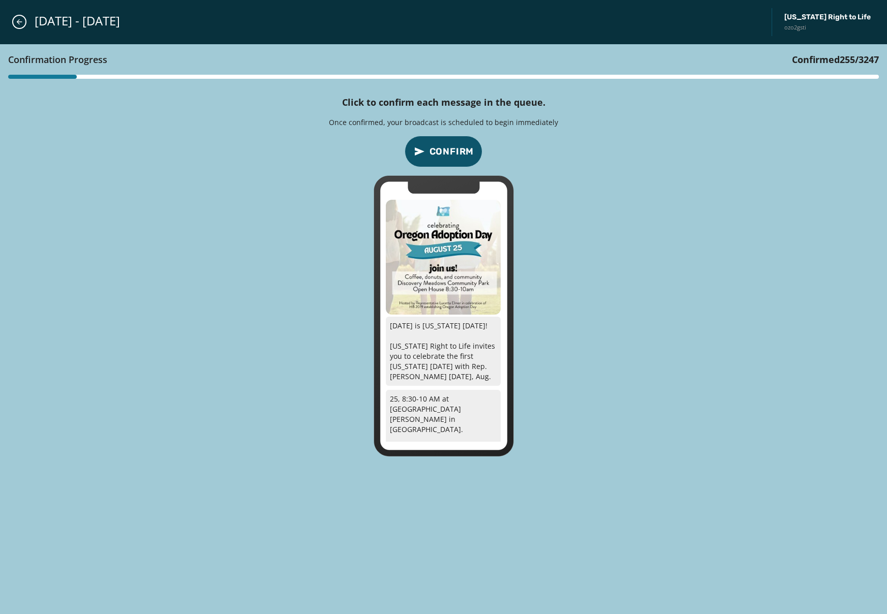
click at [450, 154] on span "Confirm" at bounding box center [451, 151] width 45 height 14
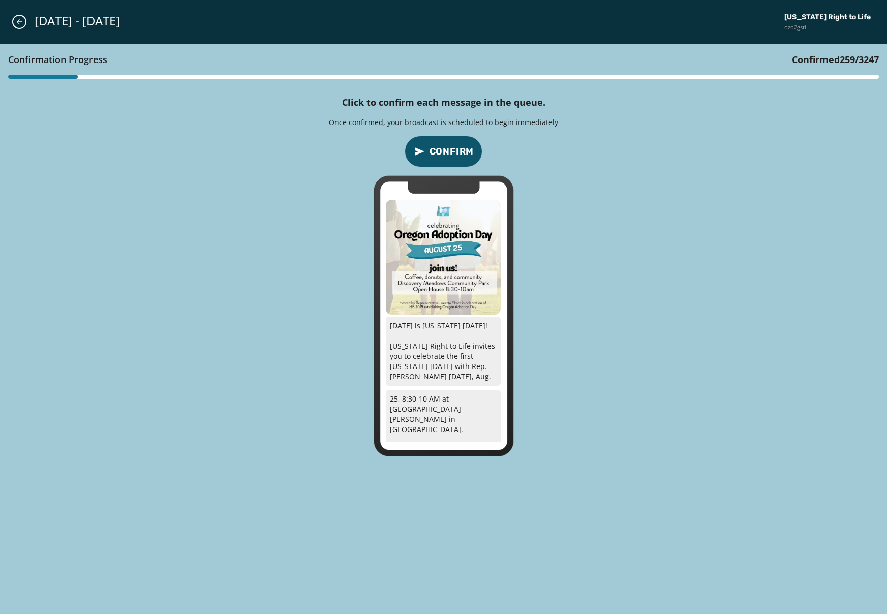
click at [450, 154] on span "Confirm" at bounding box center [451, 151] width 45 height 14
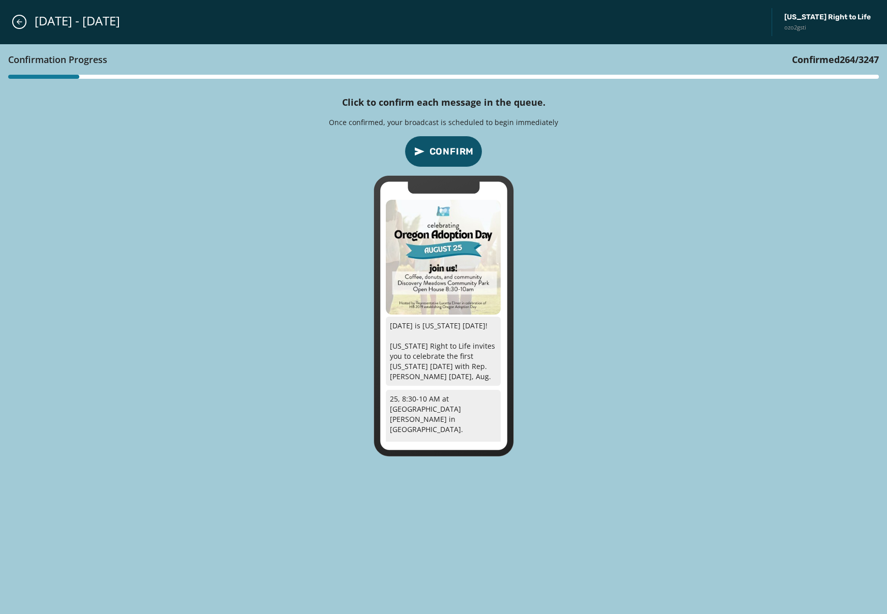
click at [450, 154] on span "Confirm" at bounding box center [451, 151] width 45 height 14
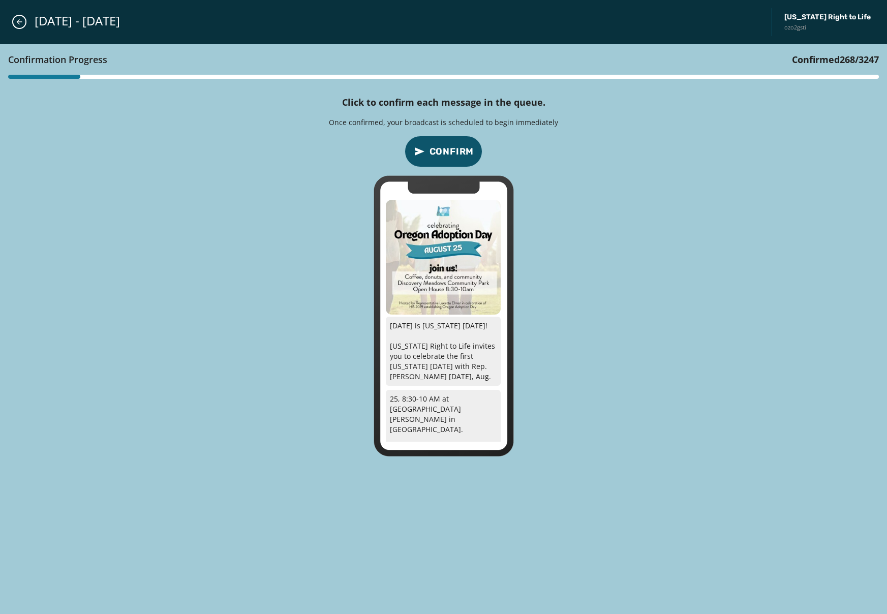
click at [450, 154] on span "Confirm" at bounding box center [451, 151] width 45 height 14
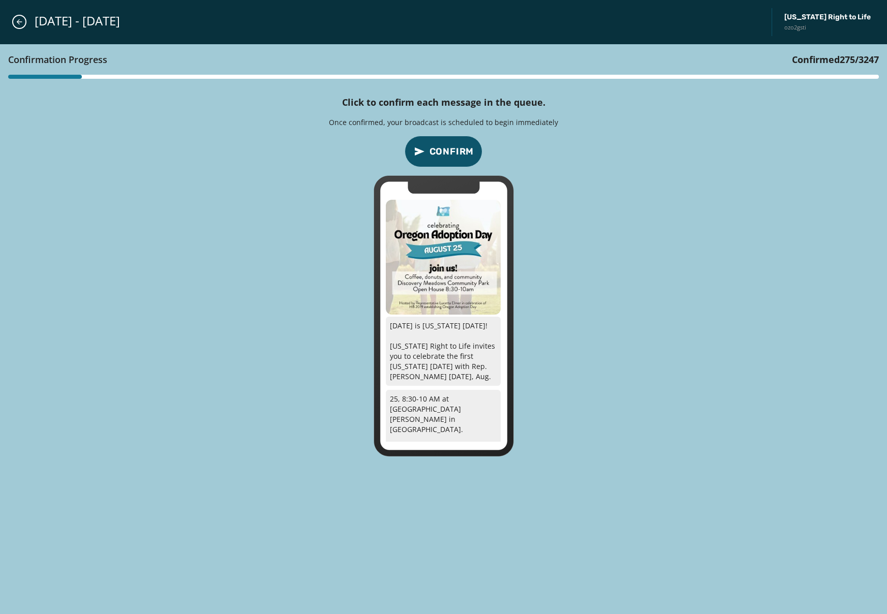
click at [450, 154] on span "Confirm" at bounding box center [451, 151] width 45 height 14
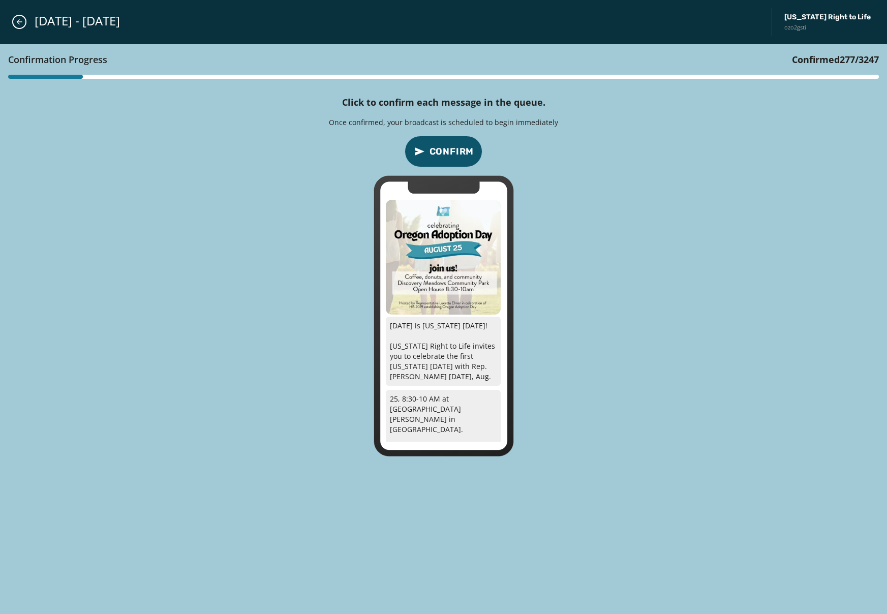
click at [450, 154] on span "Confirm" at bounding box center [451, 151] width 45 height 14
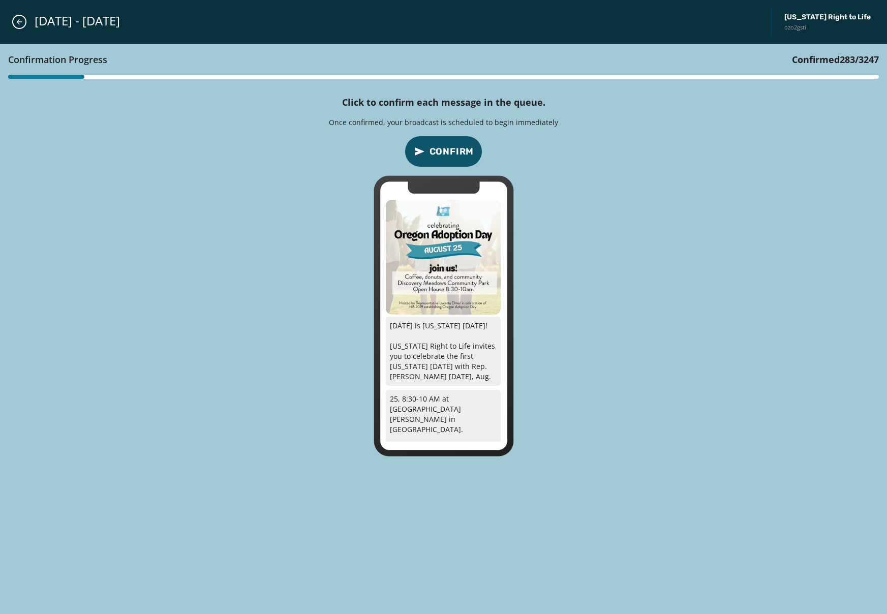
click at [450, 154] on span "Confirm" at bounding box center [451, 151] width 45 height 14
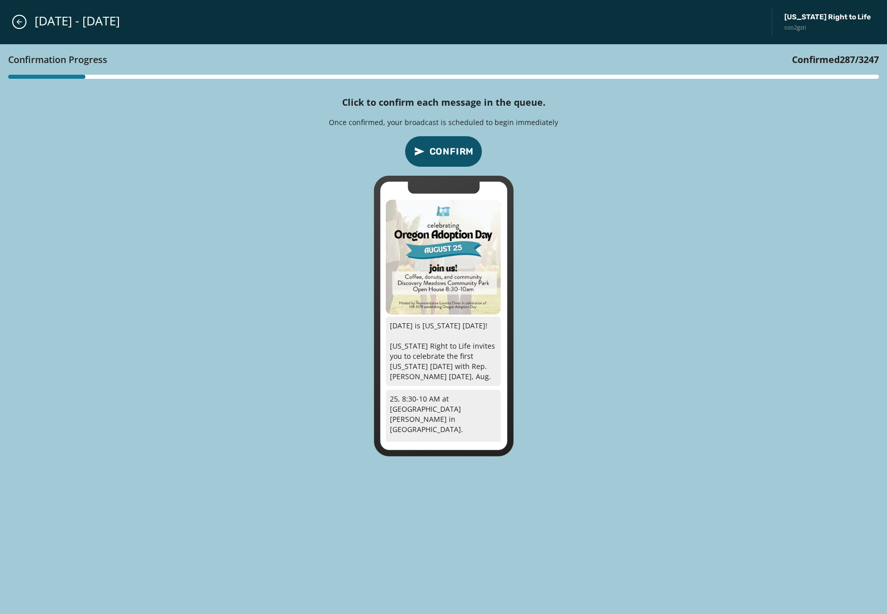
click at [450, 154] on span "Confirm" at bounding box center [451, 151] width 45 height 14
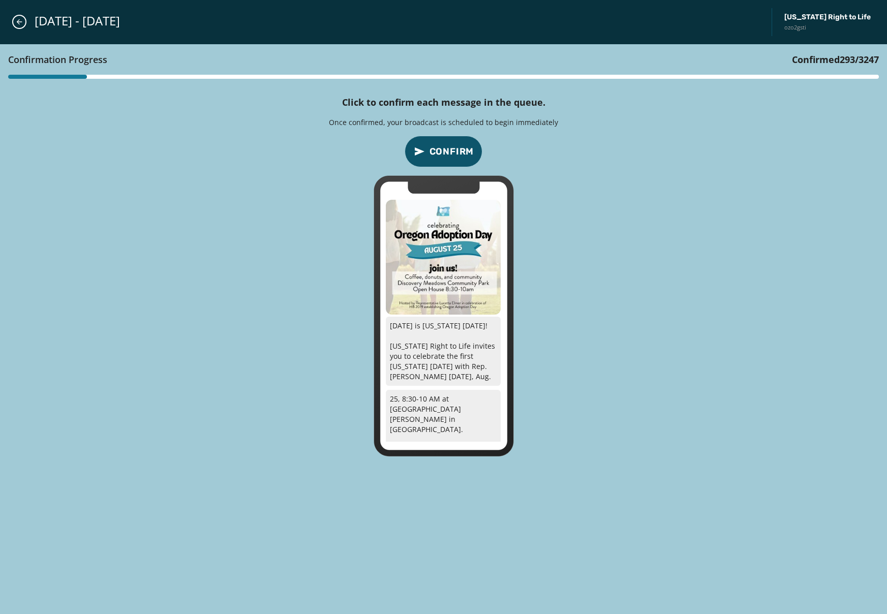
click at [450, 154] on span "Confirm" at bounding box center [451, 151] width 45 height 14
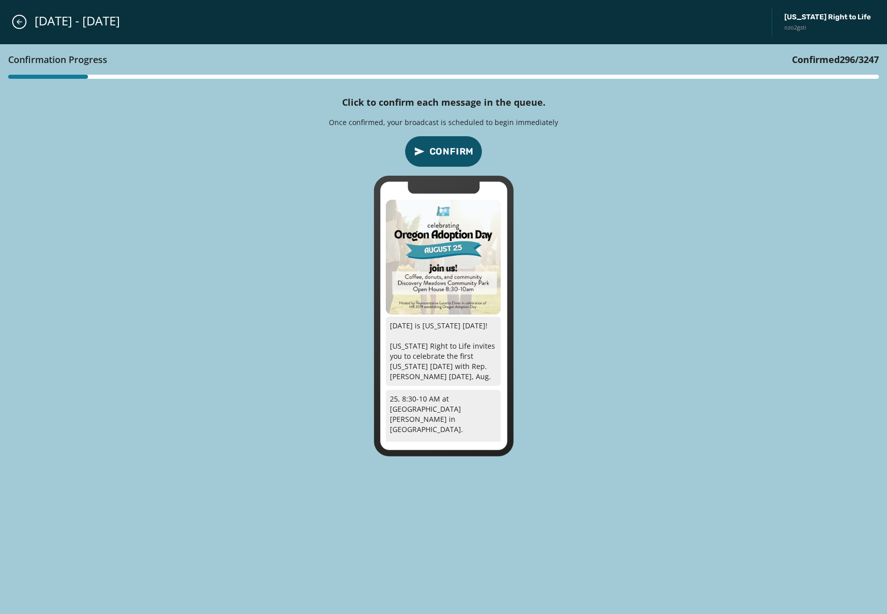
click at [450, 154] on span "Confirm" at bounding box center [451, 151] width 45 height 14
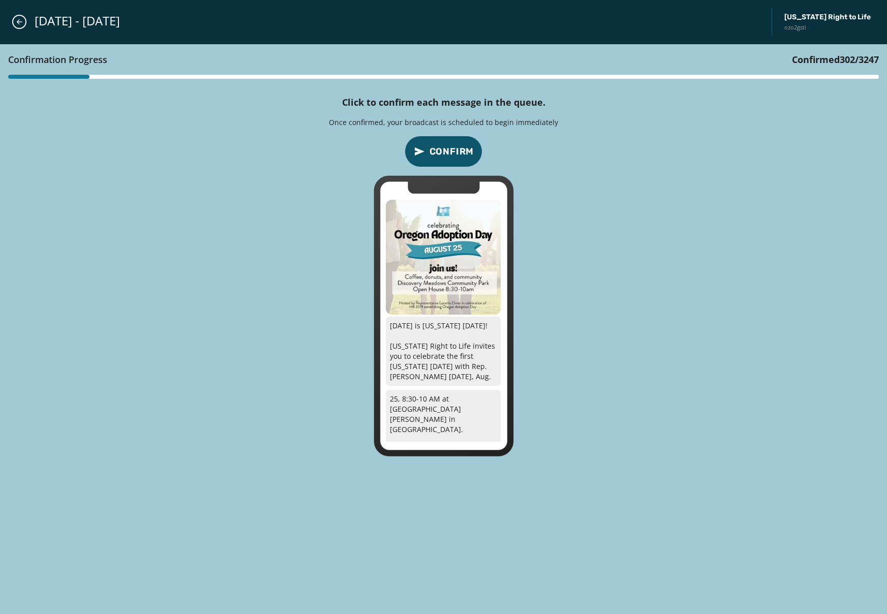
click at [450, 154] on span "Confirm" at bounding box center [451, 151] width 45 height 14
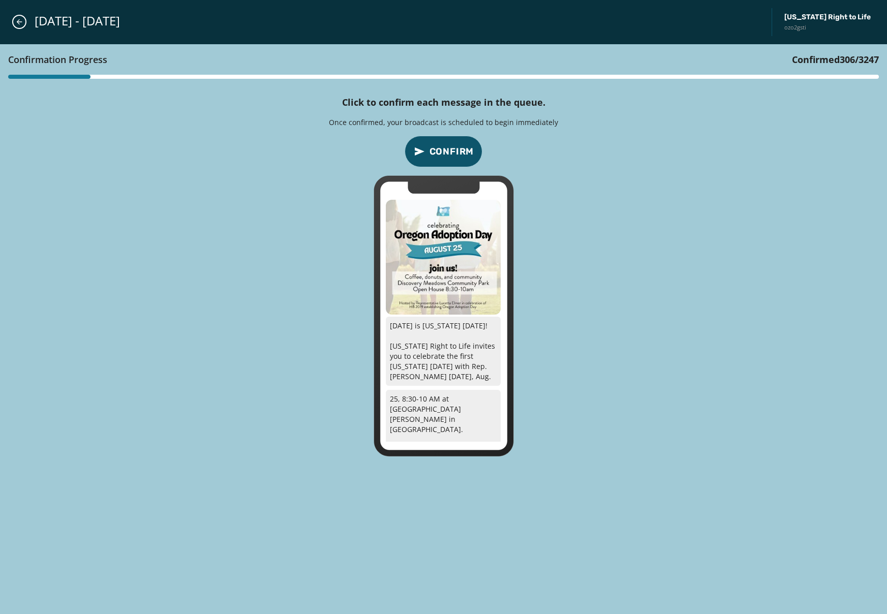
click at [450, 154] on span "Confirm" at bounding box center [451, 151] width 45 height 14
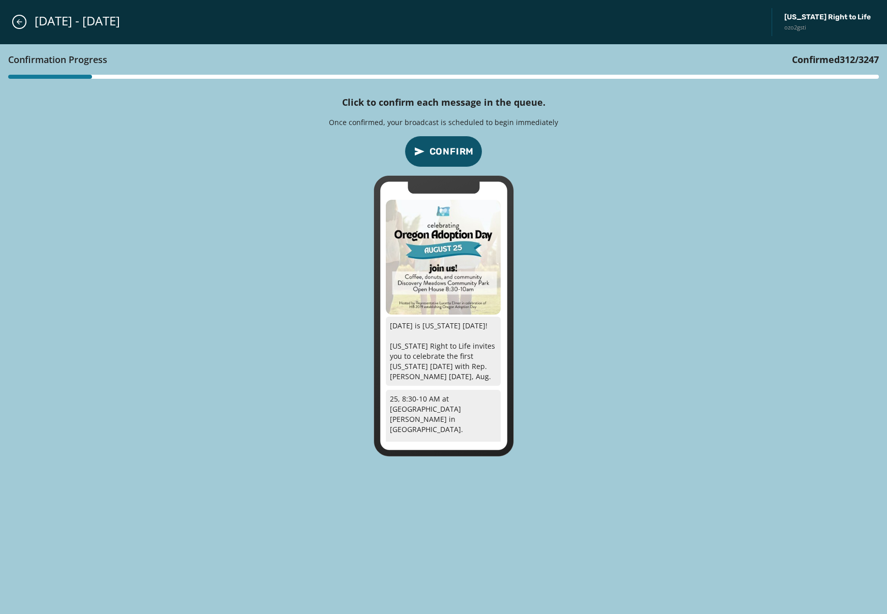
click at [450, 154] on span "Confirm" at bounding box center [451, 151] width 45 height 14
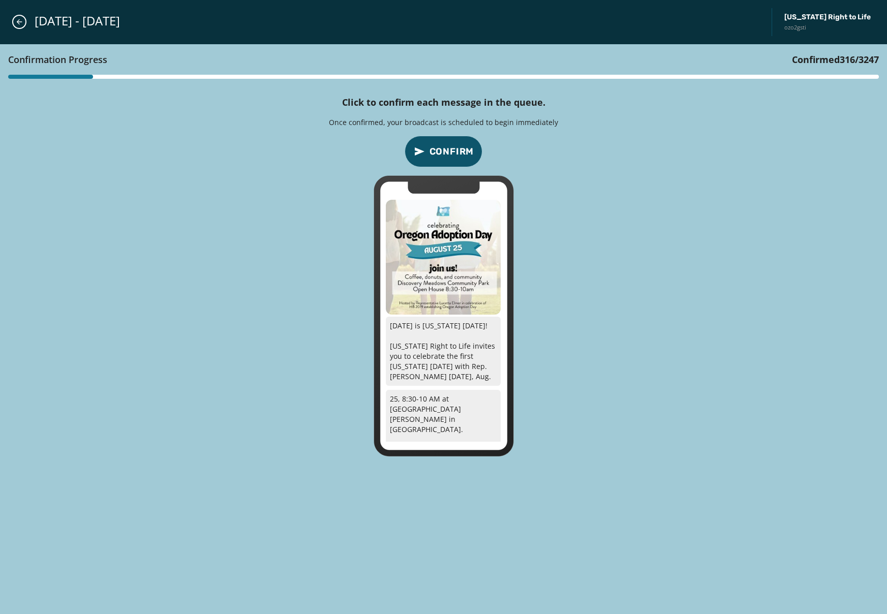
click at [450, 154] on span "Confirm" at bounding box center [451, 151] width 45 height 14
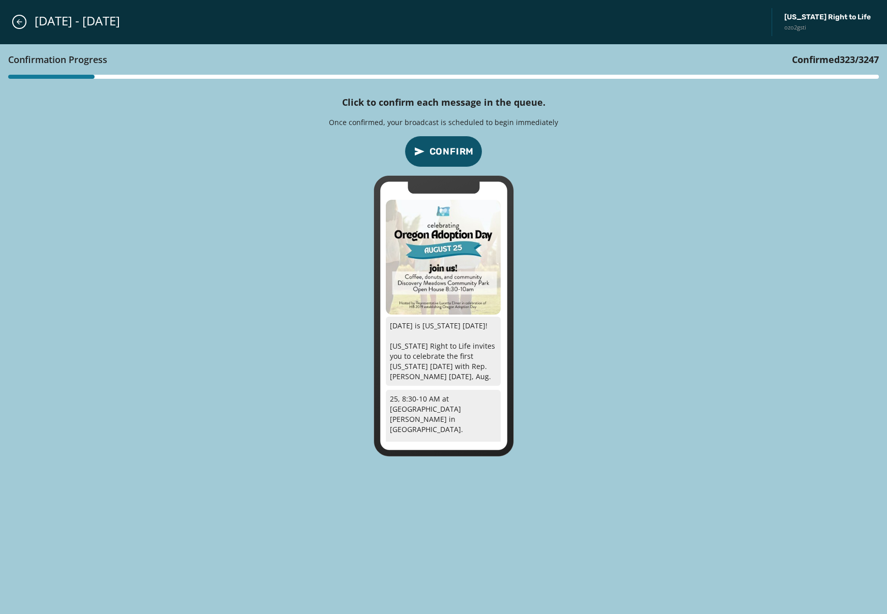
click at [450, 154] on span "Confirm" at bounding box center [451, 151] width 45 height 14
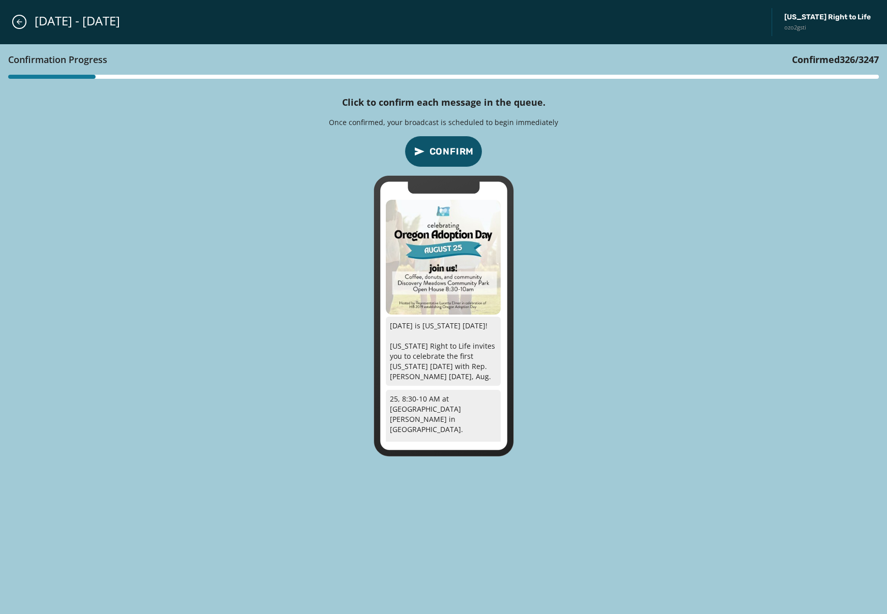
click at [450, 154] on span "Confirm" at bounding box center [451, 151] width 45 height 14
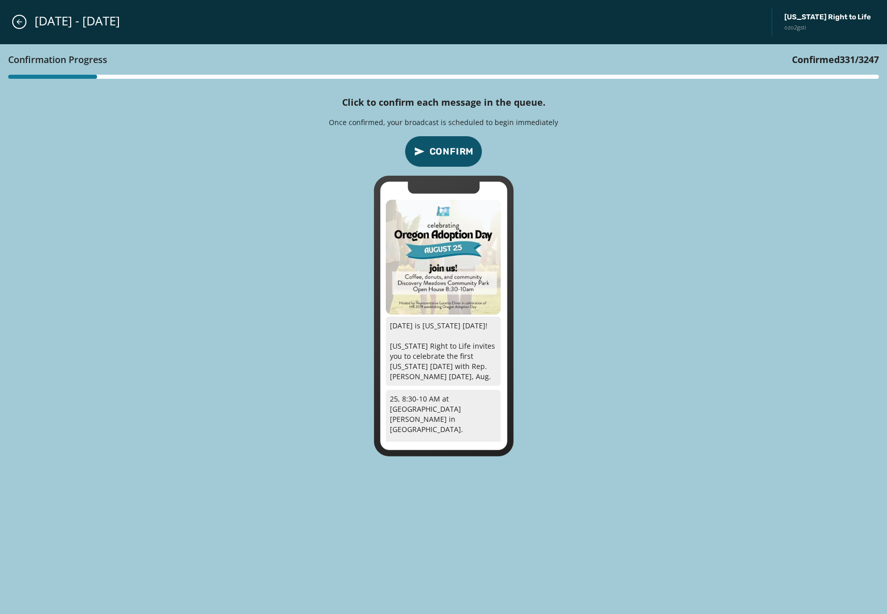
click at [450, 154] on span "Confirm" at bounding box center [451, 151] width 45 height 14
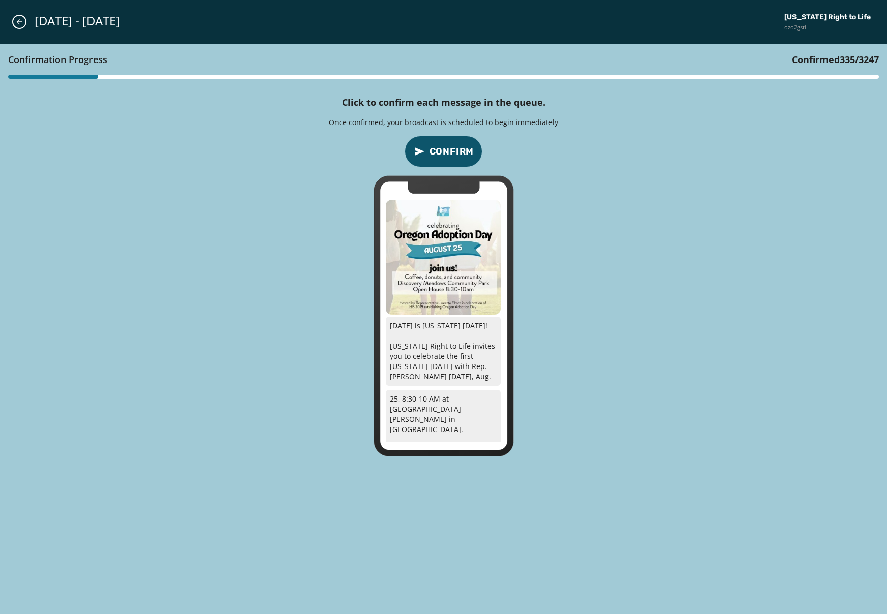
click at [450, 154] on span "Confirm" at bounding box center [451, 151] width 45 height 14
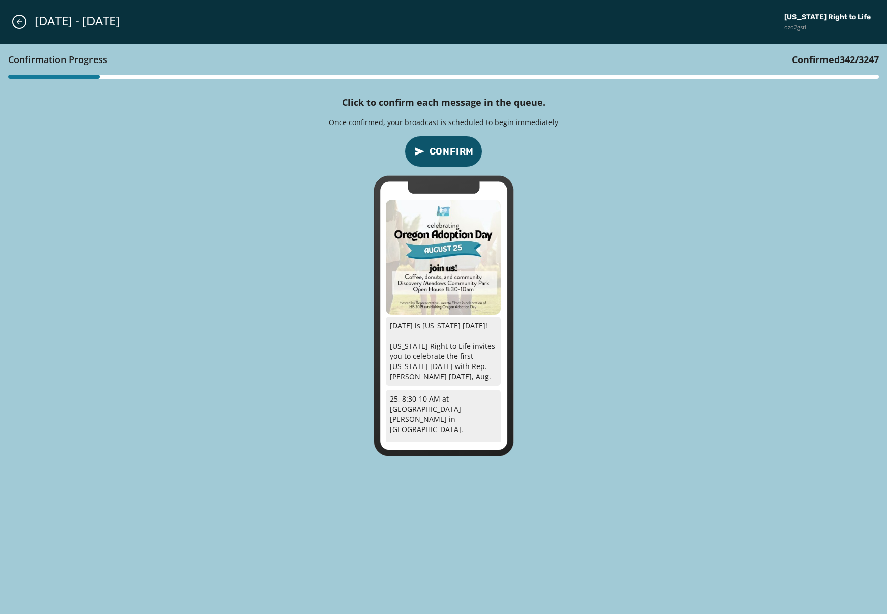
click at [450, 154] on span "Confirm" at bounding box center [451, 151] width 45 height 14
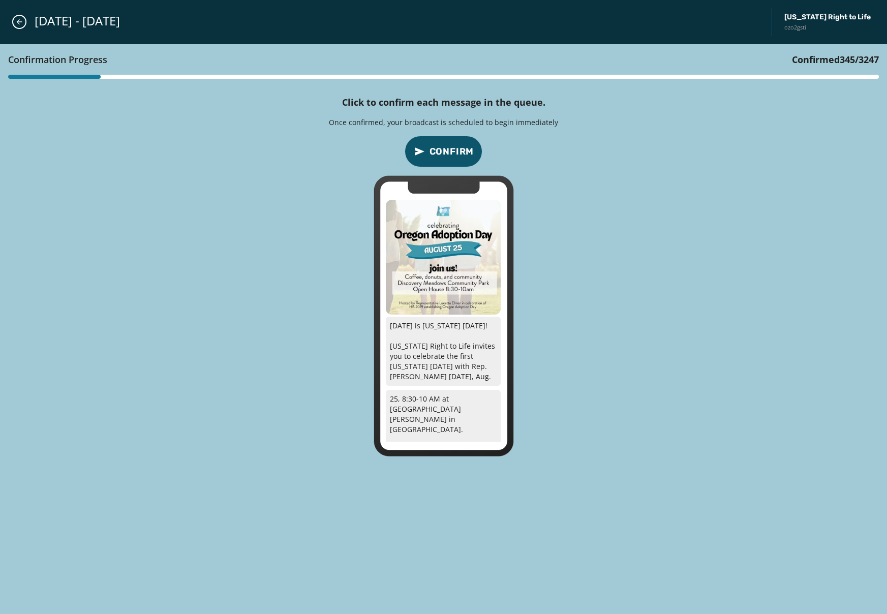
click at [450, 154] on span "Confirm" at bounding box center [451, 151] width 45 height 14
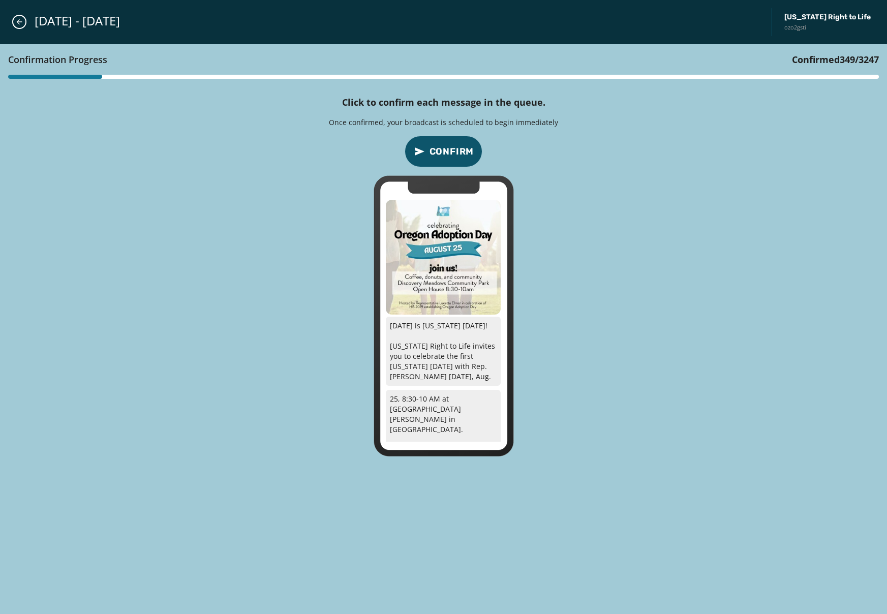
click at [450, 154] on span "Confirm" at bounding box center [451, 151] width 45 height 14
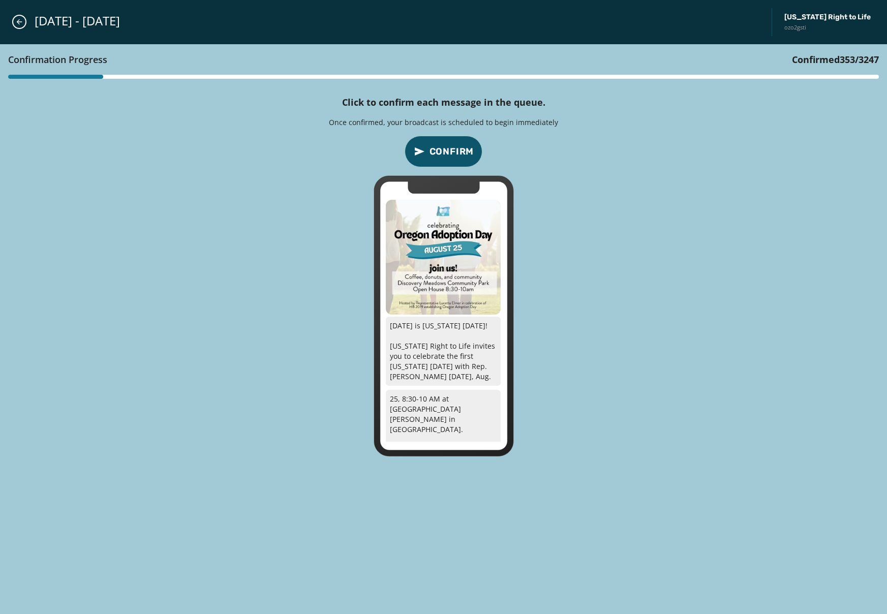
click at [450, 154] on span "Confirm" at bounding box center [451, 151] width 45 height 14
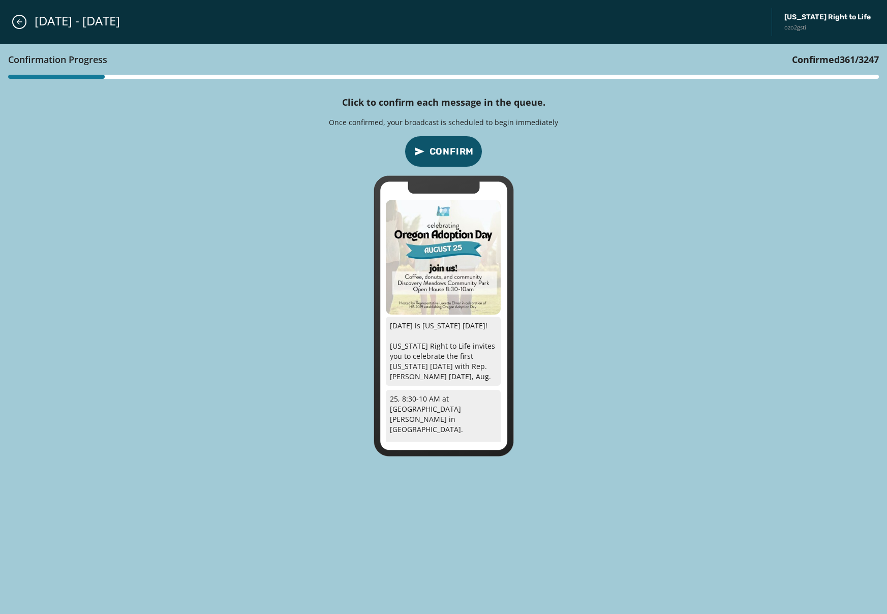
click at [450, 154] on span "Confirm" at bounding box center [451, 151] width 45 height 14
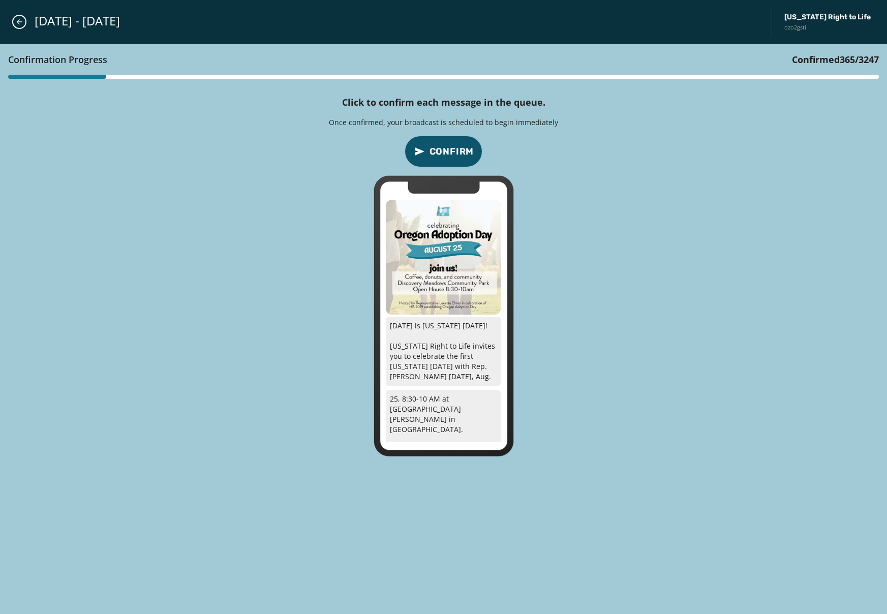
click at [450, 154] on span "Confirm" at bounding box center [451, 151] width 45 height 14
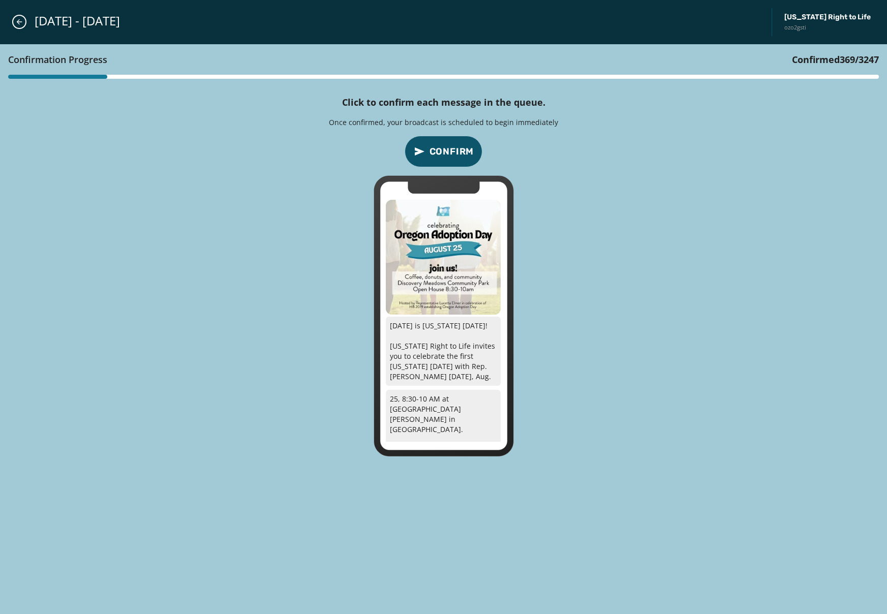
click at [450, 154] on span "Confirm" at bounding box center [451, 151] width 45 height 14
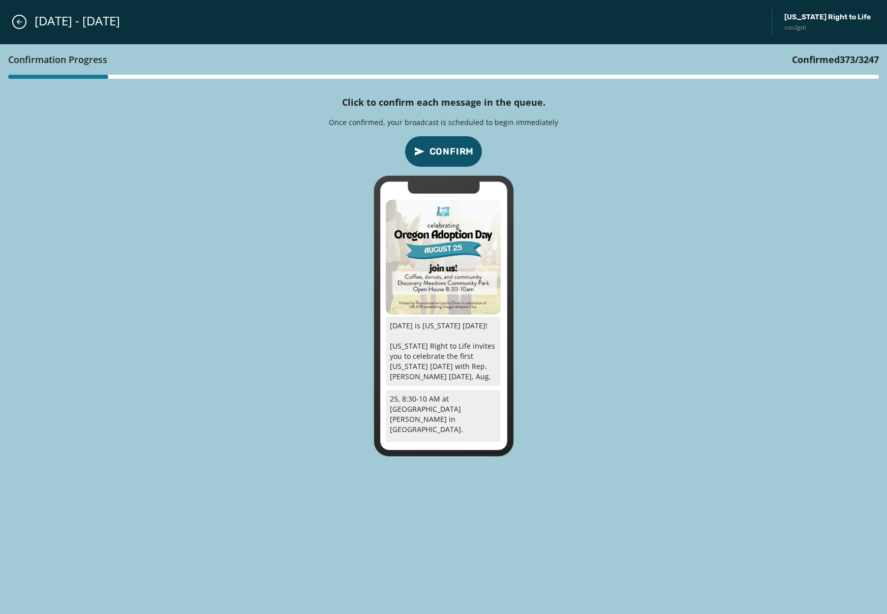
click at [450, 154] on span "Confirm" at bounding box center [451, 151] width 45 height 14
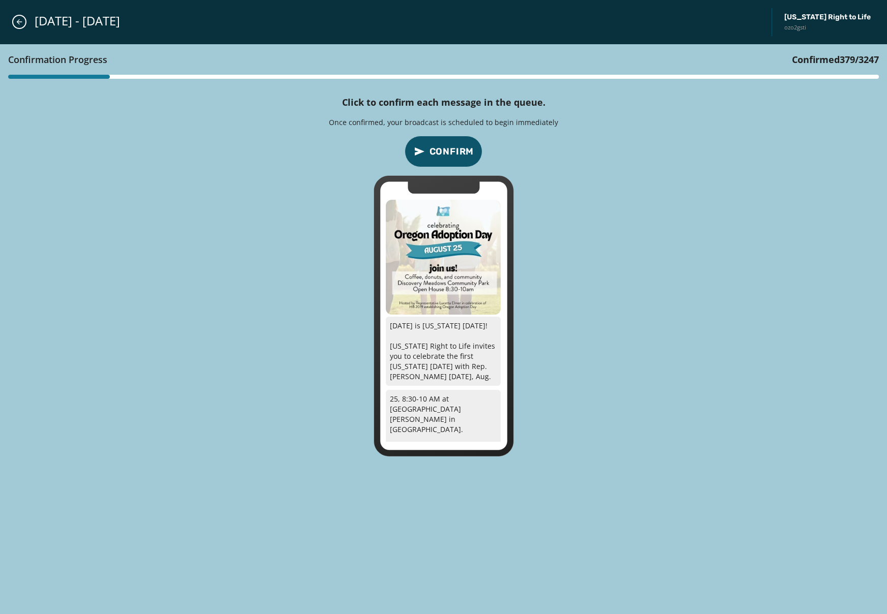
click at [450, 154] on span "Confirm" at bounding box center [451, 151] width 45 height 14
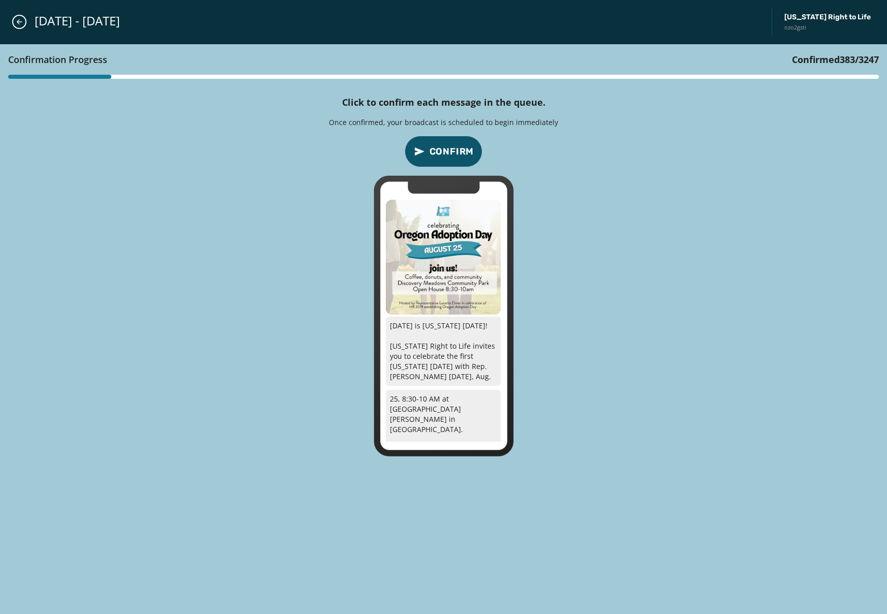
click at [450, 154] on span "Confirm" at bounding box center [451, 151] width 45 height 14
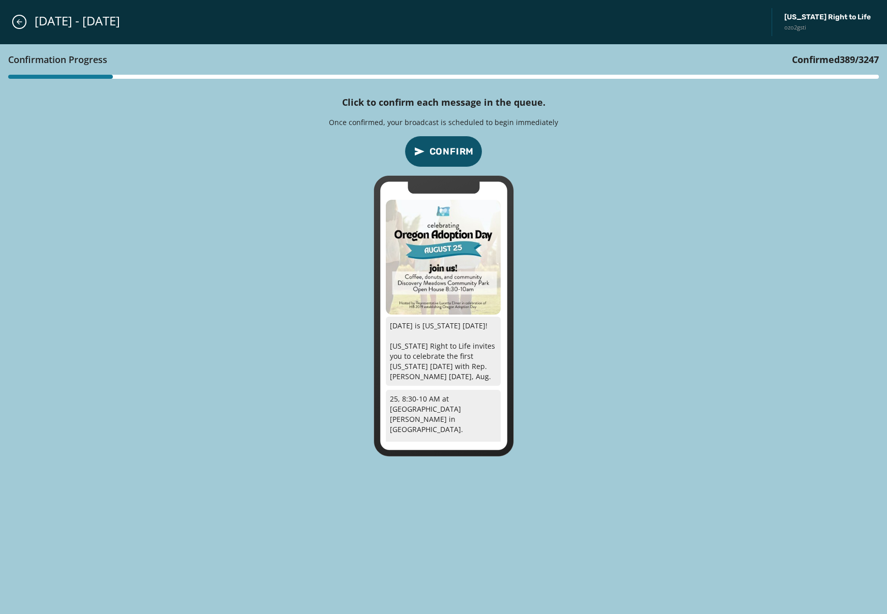
click at [450, 154] on span "Confirm" at bounding box center [451, 151] width 45 height 14
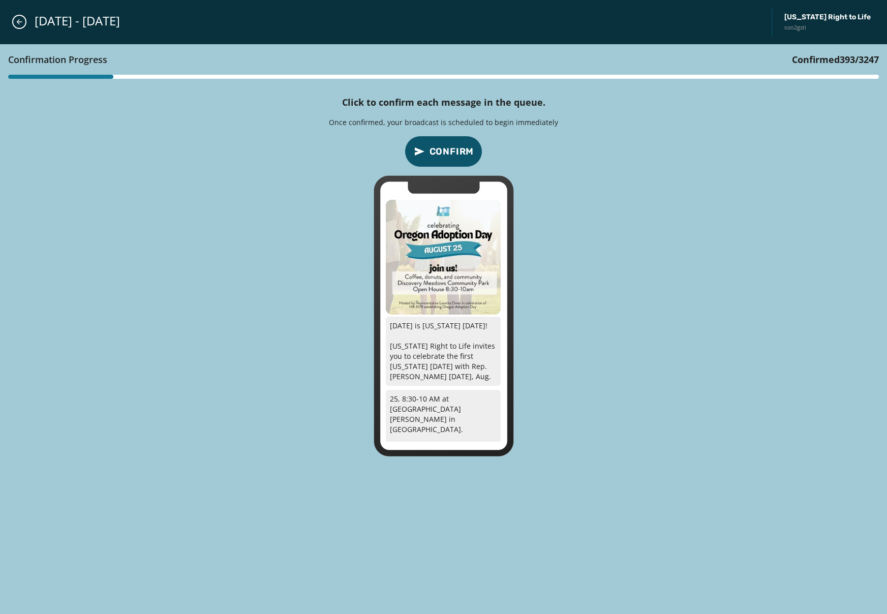
click at [450, 154] on span "Confirm" at bounding box center [451, 151] width 45 height 14
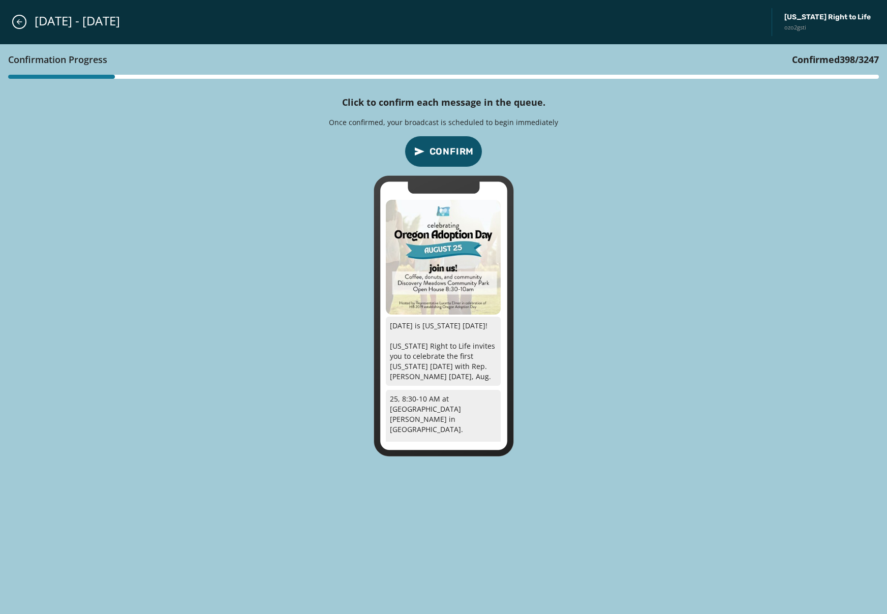
click at [450, 154] on span "Confirm" at bounding box center [451, 151] width 45 height 14
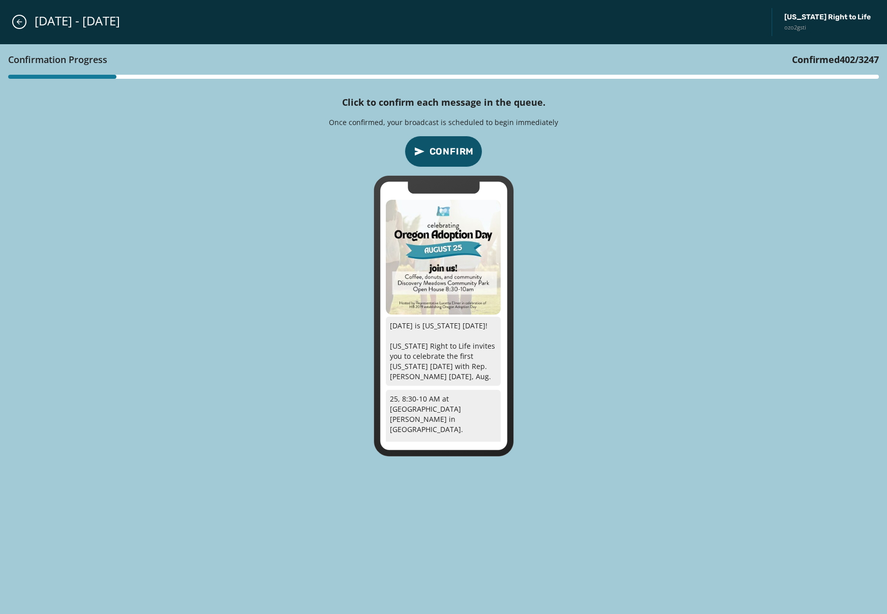
click at [450, 154] on span "Confirm" at bounding box center [451, 151] width 45 height 14
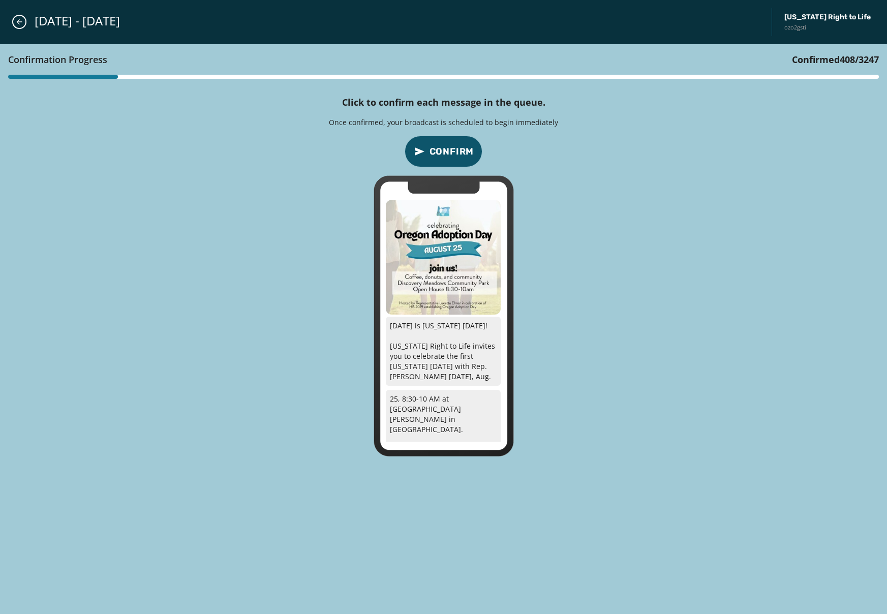
click at [450, 154] on span "Confirm" at bounding box center [451, 151] width 45 height 14
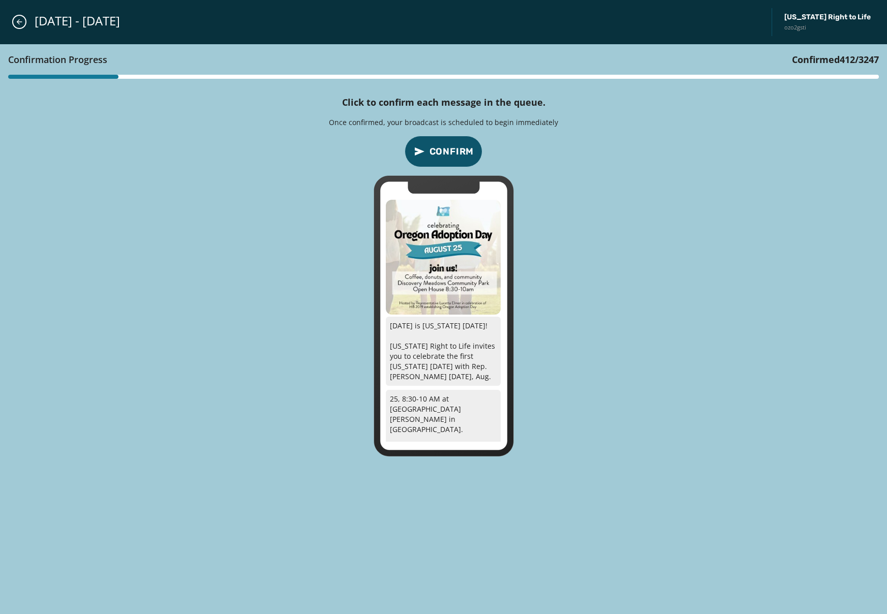
click at [450, 154] on span "Confirm" at bounding box center [451, 151] width 45 height 14
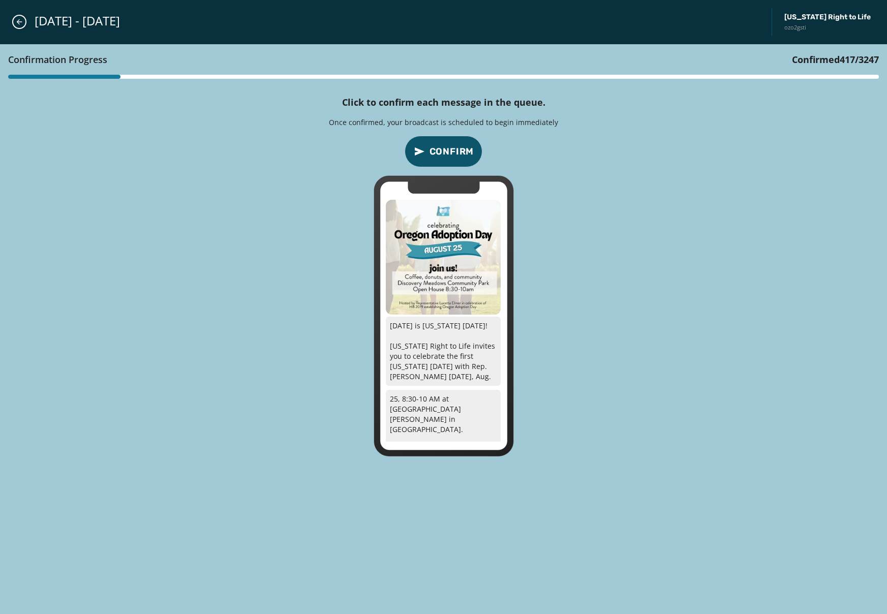
click at [450, 154] on span "Confirm" at bounding box center [451, 151] width 45 height 14
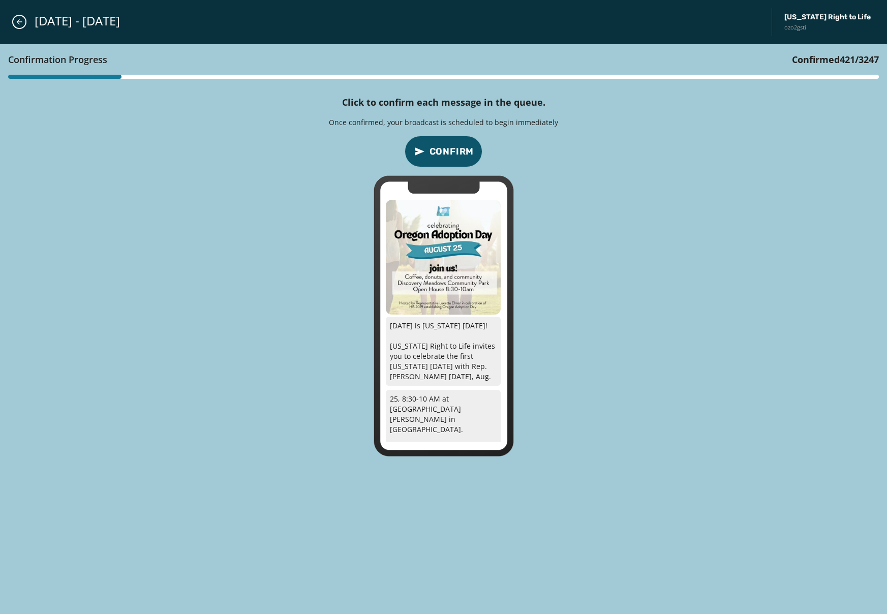
click at [450, 154] on span "Confirm" at bounding box center [451, 151] width 45 height 14
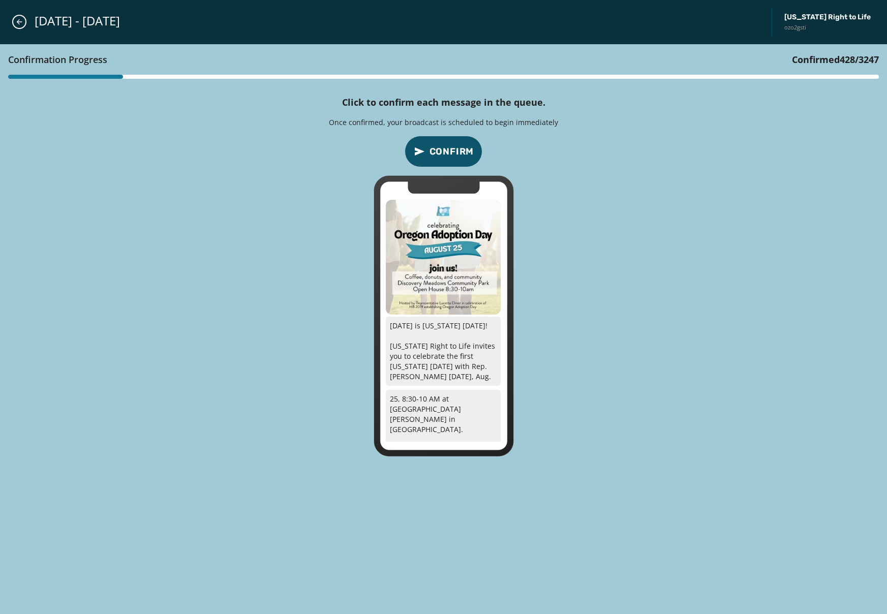
click at [450, 154] on span "Confirm" at bounding box center [451, 151] width 45 height 14
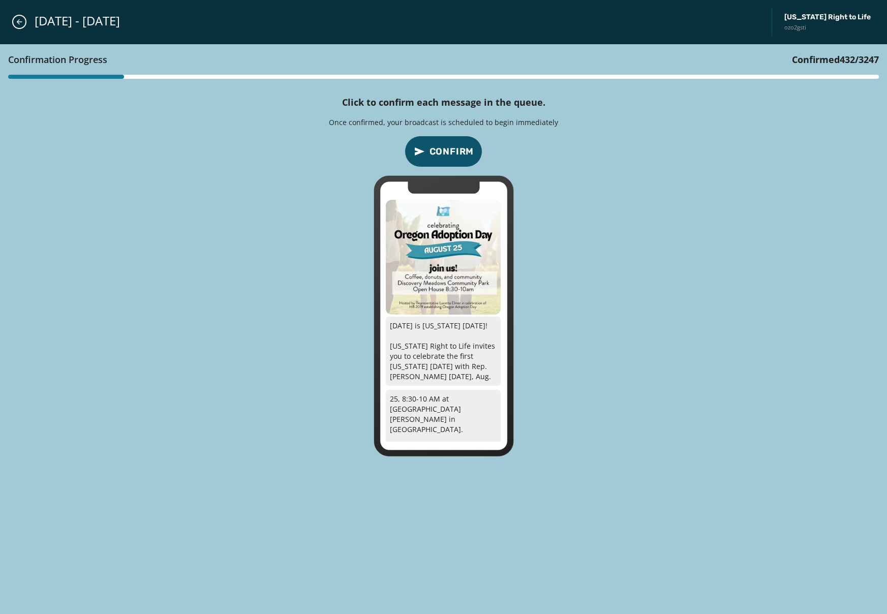
click at [450, 154] on span "Confirm" at bounding box center [451, 151] width 45 height 14
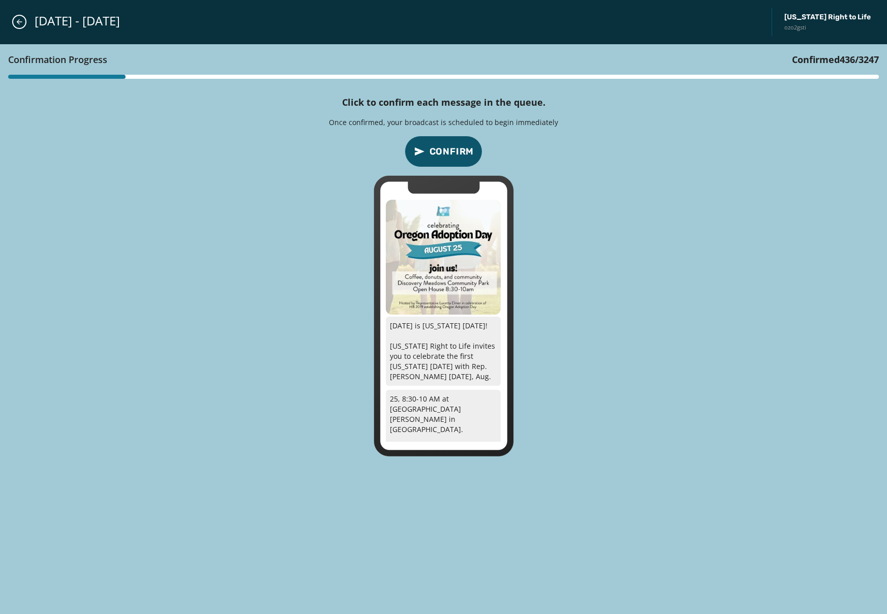
click at [450, 154] on span "Confirm" at bounding box center [451, 151] width 45 height 14
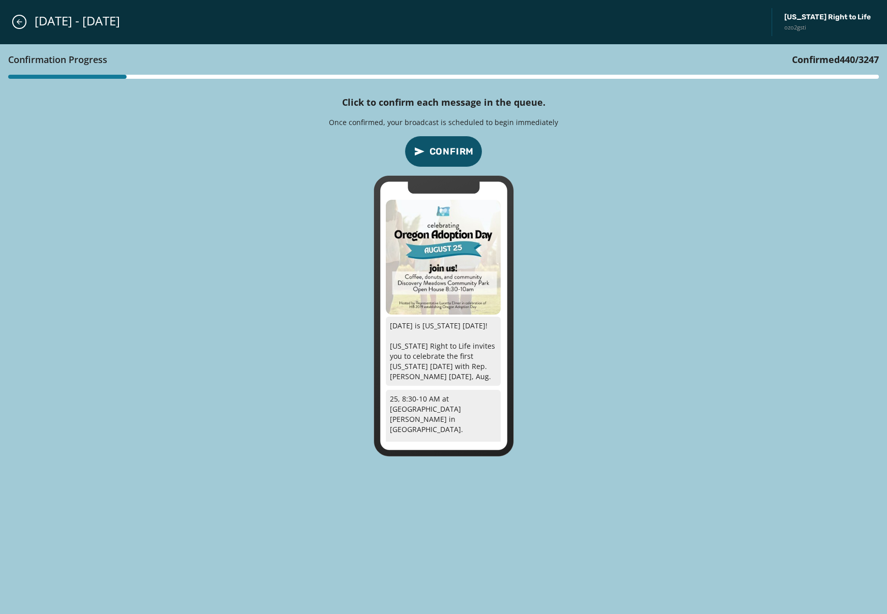
click at [450, 154] on span "Confirm" at bounding box center [451, 151] width 45 height 14
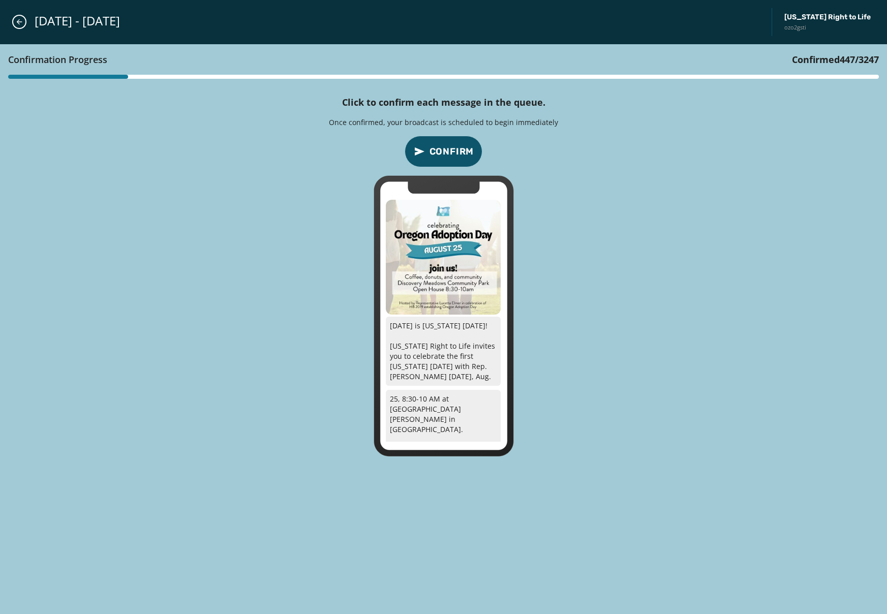
click at [450, 154] on span "Confirm" at bounding box center [451, 151] width 45 height 14
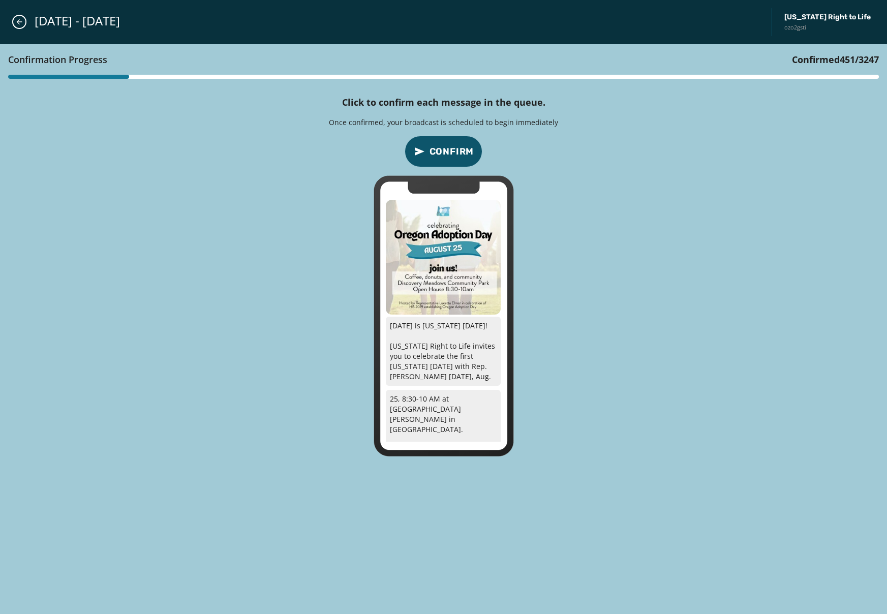
click at [450, 154] on span "Confirm" at bounding box center [451, 151] width 45 height 14
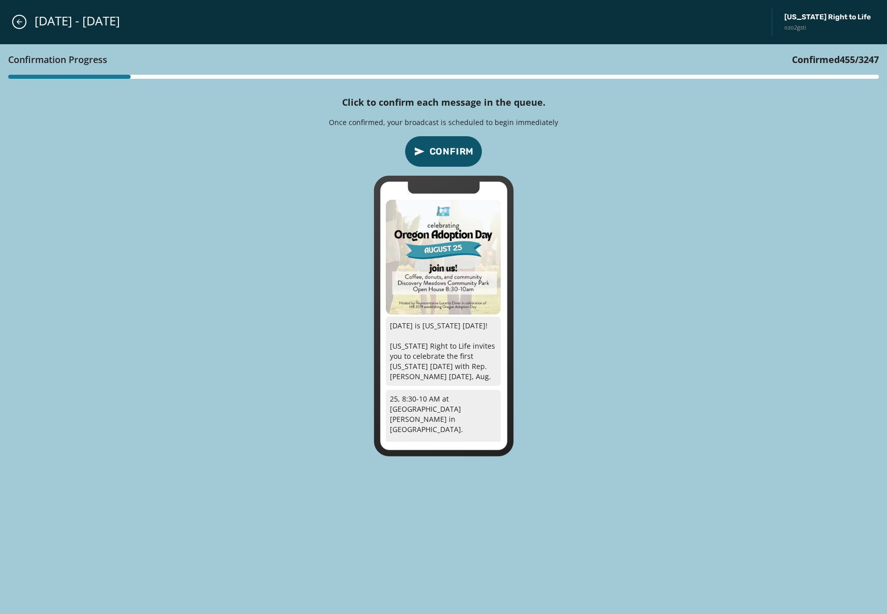
click at [450, 154] on span "Confirm" at bounding box center [451, 151] width 45 height 14
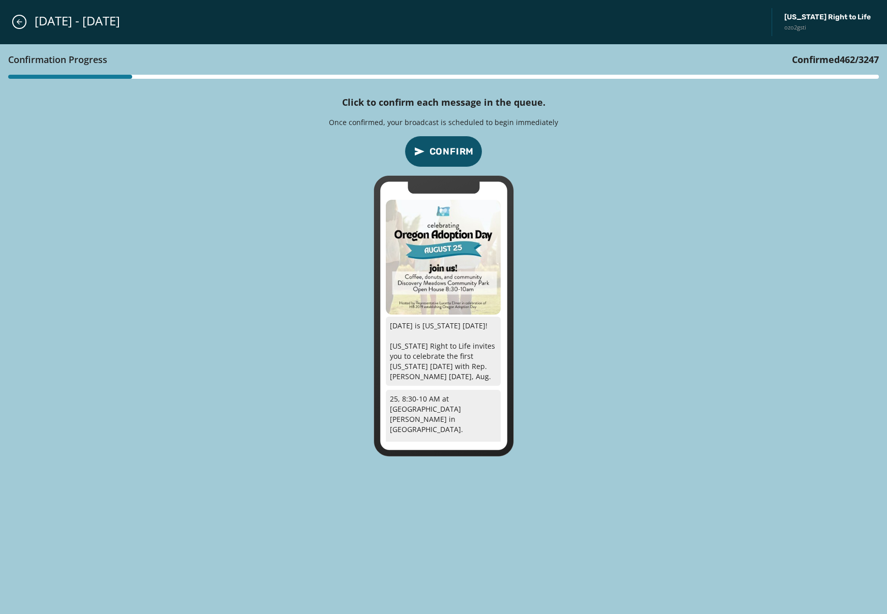
click at [450, 154] on span "Confirm" at bounding box center [451, 151] width 45 height 14
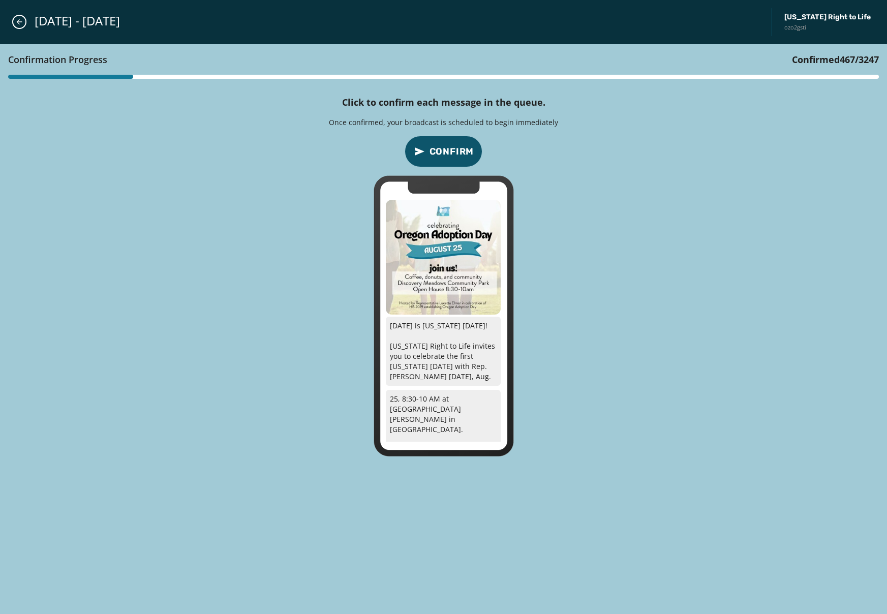
click at [450, 154] on span "Confirm" at bounding box center [451, 151] width 45 height 14
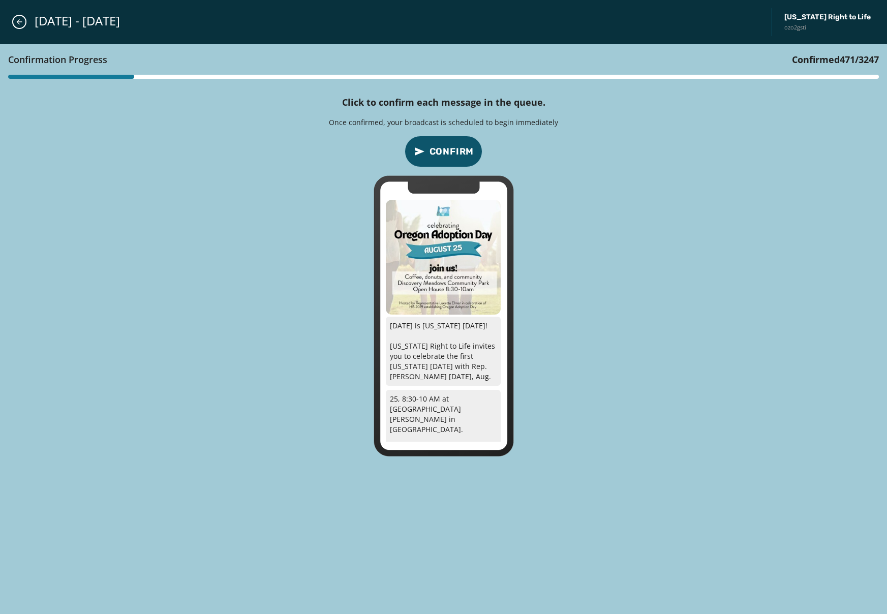
click at [450, 154] on span "Confirm" at bounding box center [451, 151] width 45 height 14
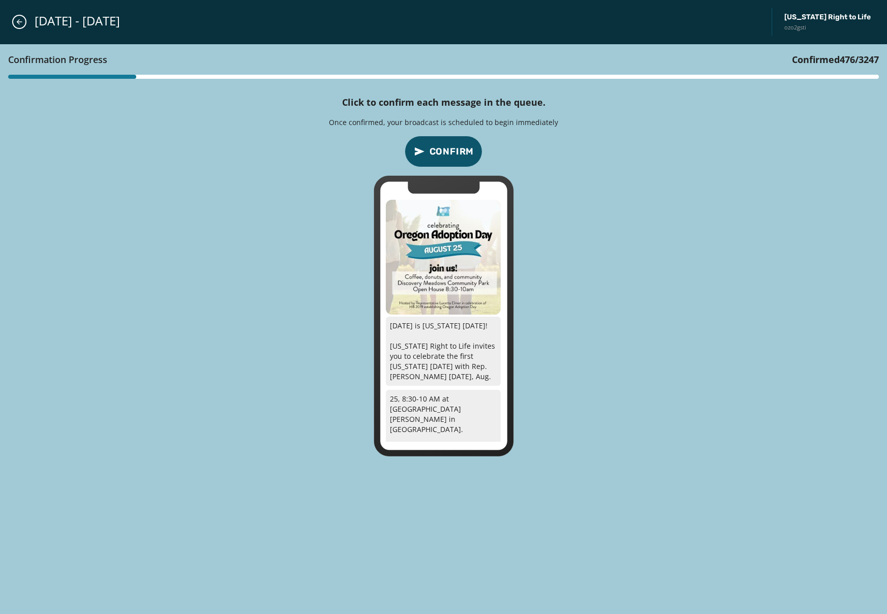
click at [450, 154] on span "Confirm" at bounding box center [451, 151] width 45 height 14
click at [450, 175] on icon at bounding box center [443, 315] width 140 height 281
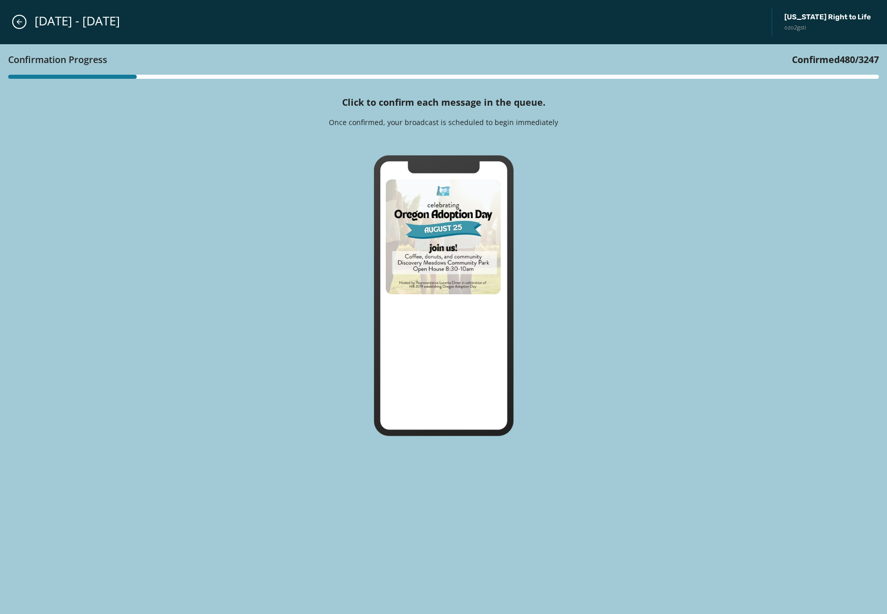
click at [450, 155] on icon at bounding box center [443, 295] width 140 height 281
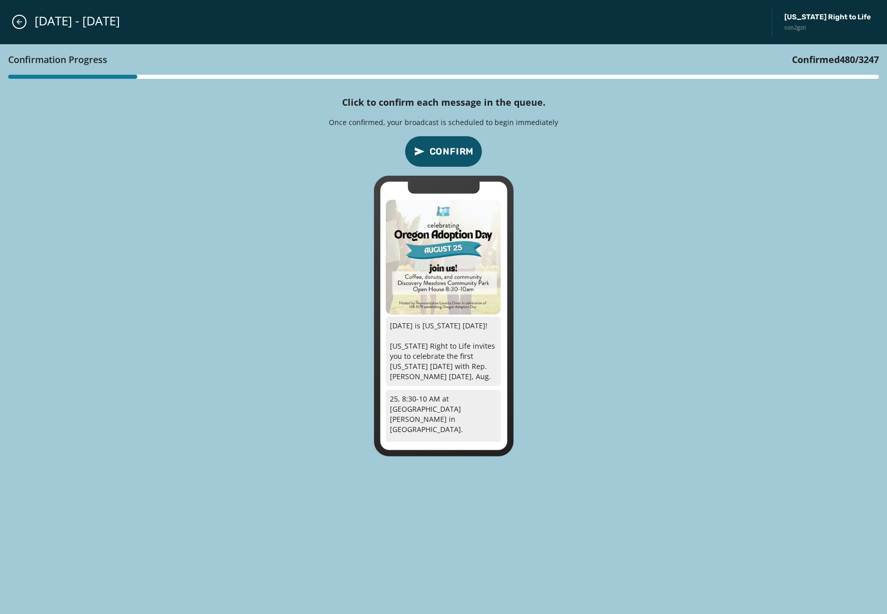
click at [450, 154] on span "Confirm" at bounding box center [451, 151] width 45 height 14
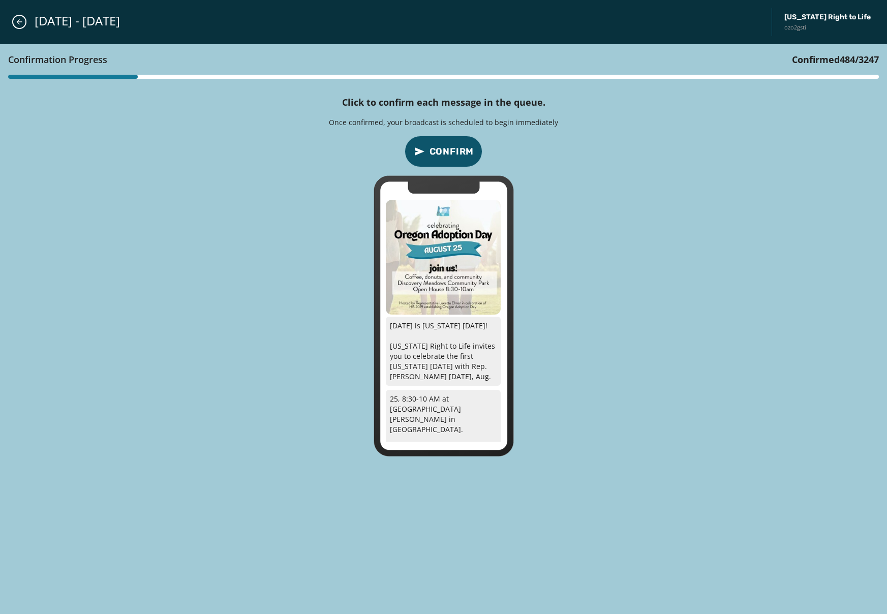
click at [450, 154] on span "Confirm" at bounding box center [451, 151] width 45 height 14
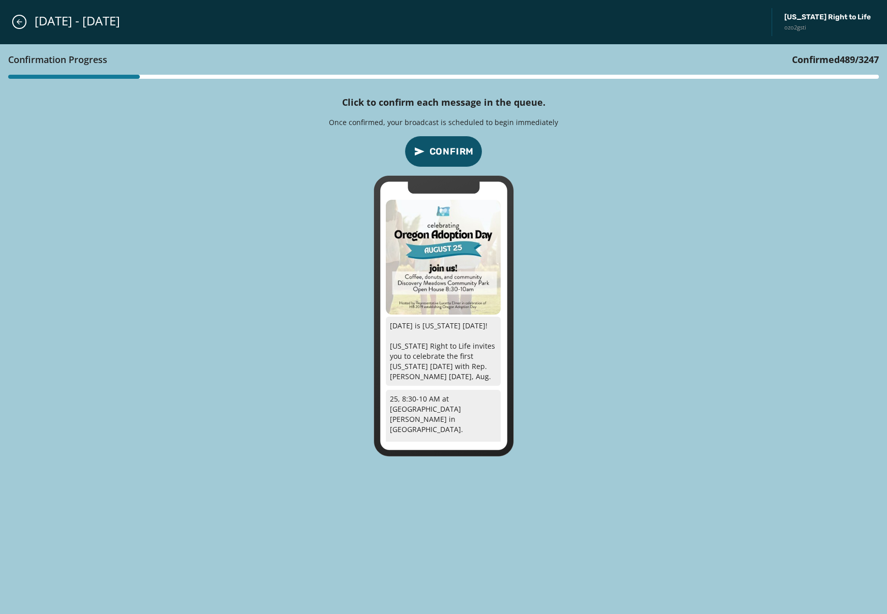
click at [450, 154] on span "Confirm" at bounding box center [451, 151] width 45 height 14
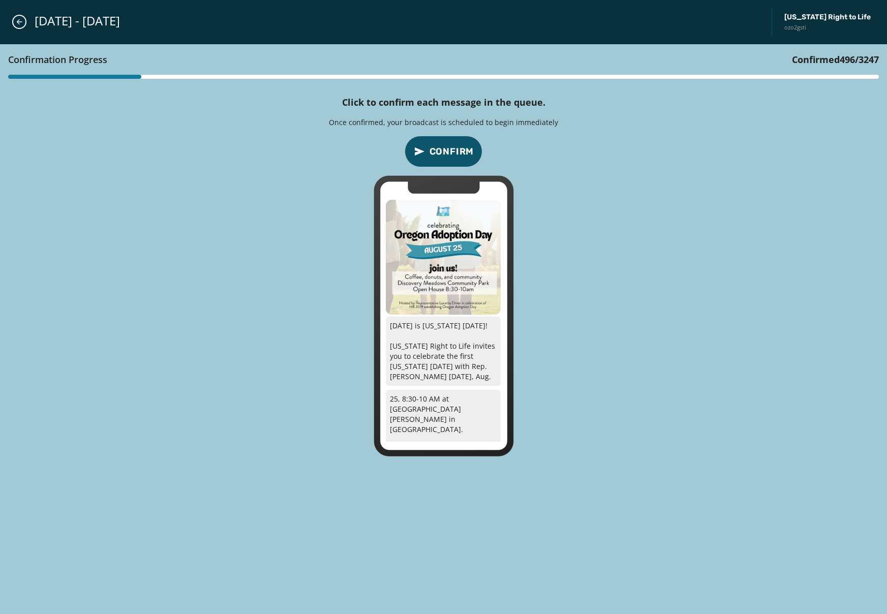
click at [450, 154] on span "Confirm" at bounding box center [451, 151] width 45 height 14
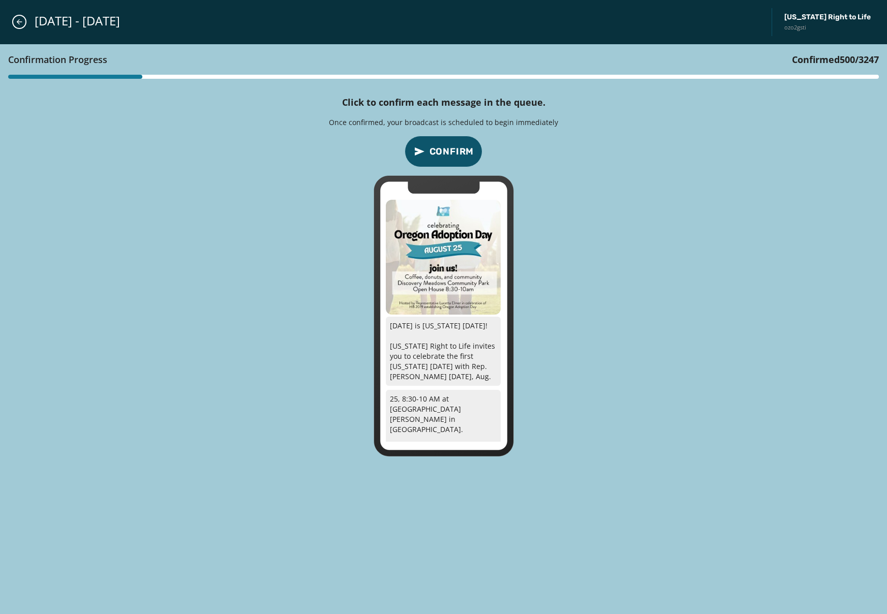
click at [450, 154] on span "Confirm" at bounding box center [451, 151] width 45 height 14
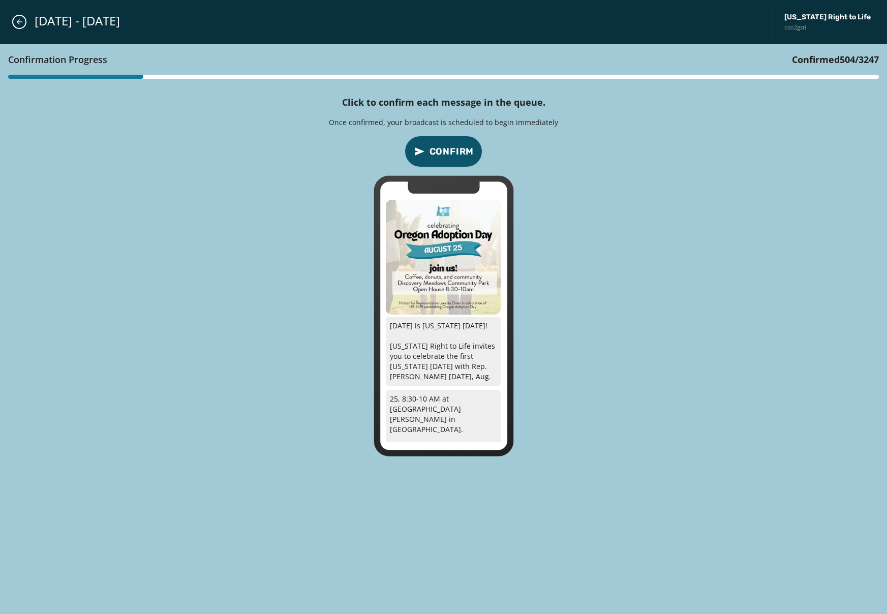
click at [450, 154] on span "Confirm" at bounding box center [451, 151] width 45 height 14
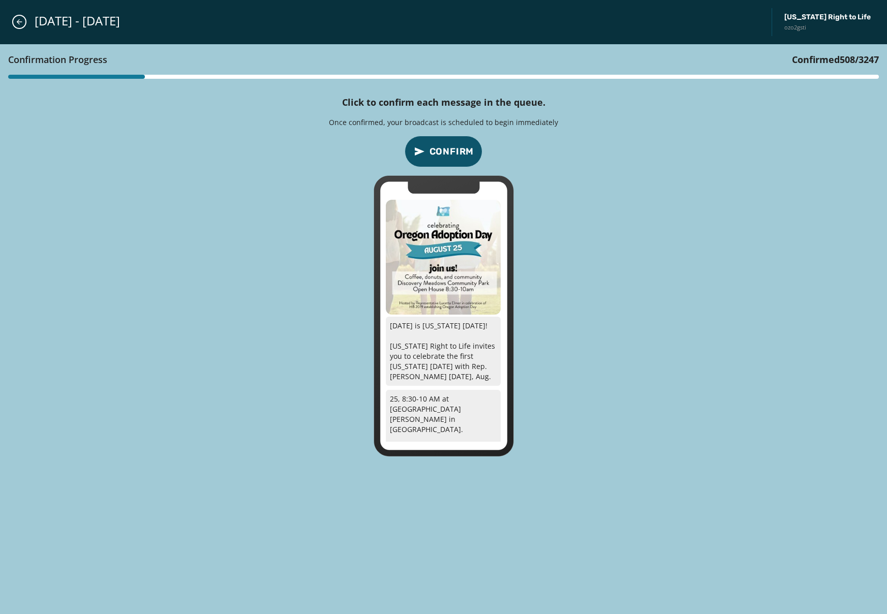
click at [450, 154] on span "Confirm" at bounding box center [451, 151] width 45 height 14
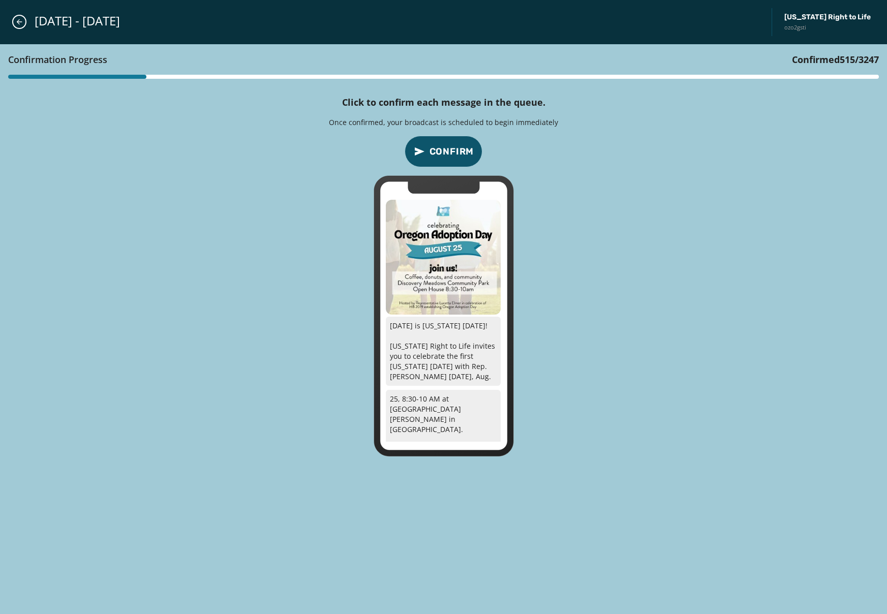
click at [450, 154] on span "Confirm" at bounding box center [451, 151] width 45 height 14
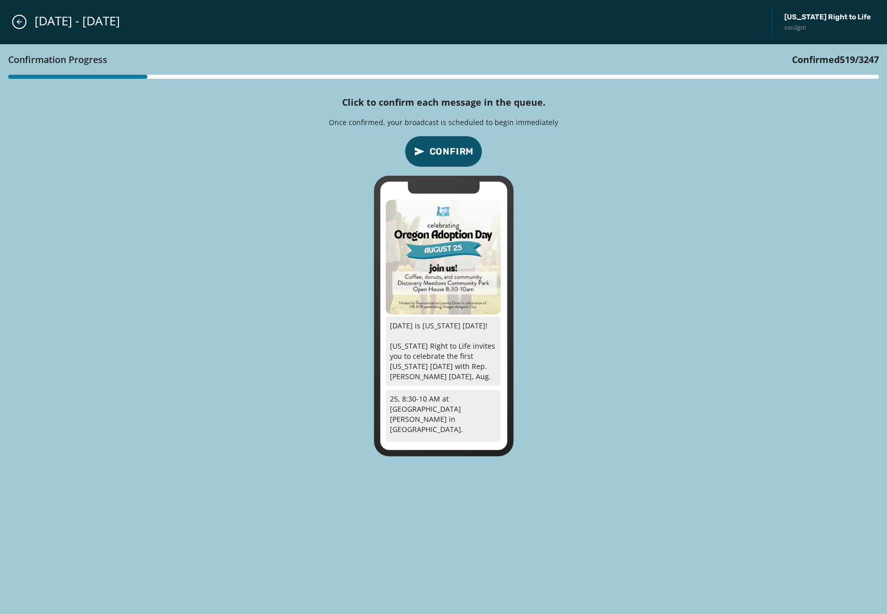
click at [450, 154] on span "Confirm" at bounding box center [451, 151] width 45 height 14
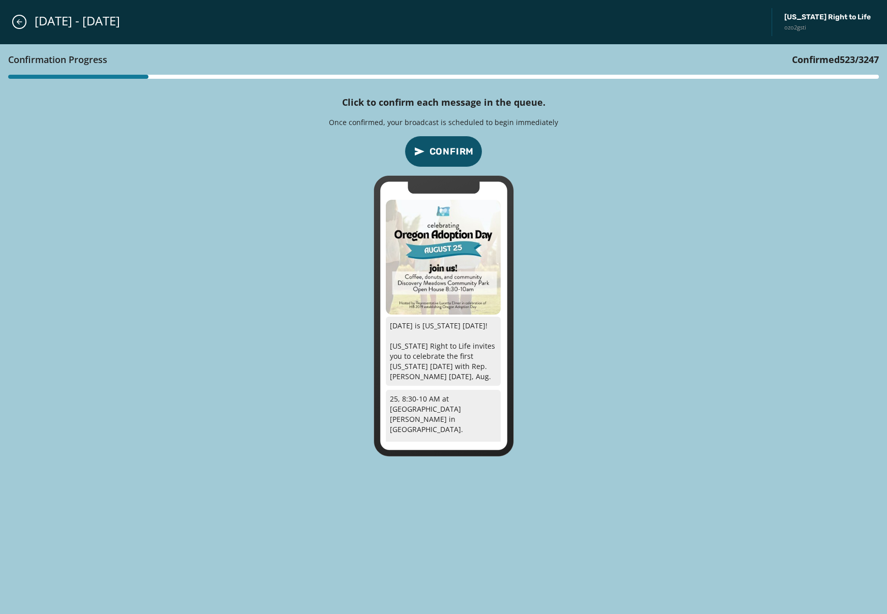
click at [450, 154] on span "Confirm" at bounding box center [451, 151] width 45 height 14
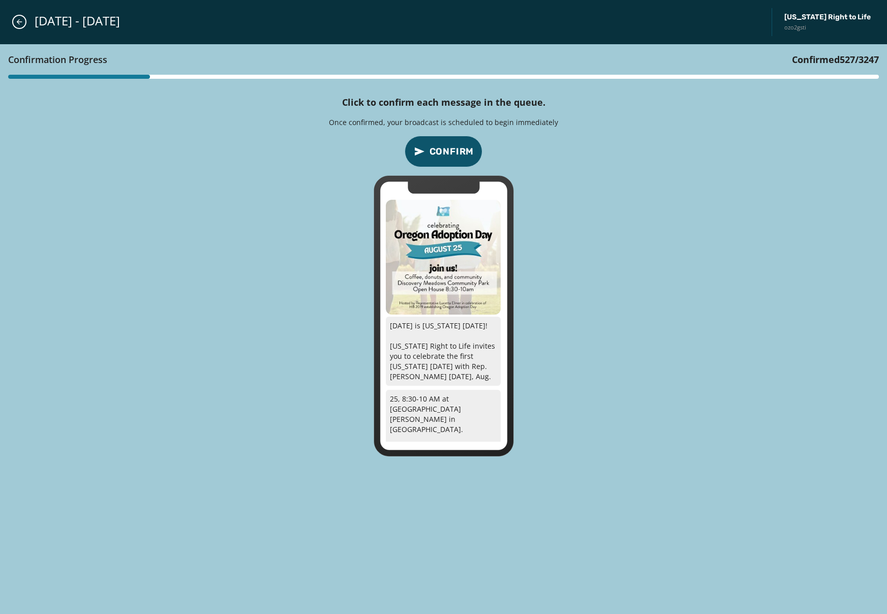
click at [450, 154] on span "Confirm" at bounding box center [451, 151] width 45 height 14
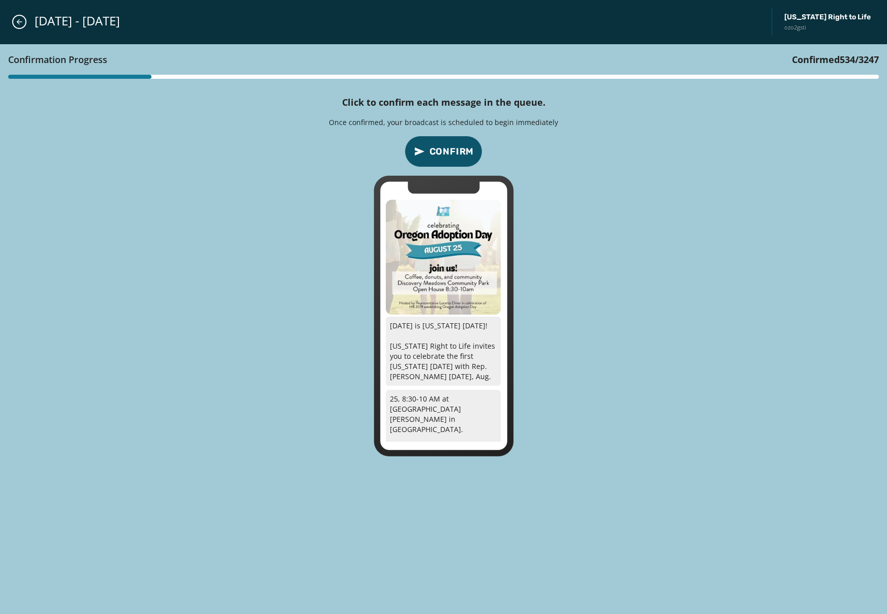
click at [450, 154] on span "Confirm" at bounding box center [451, 151] width 45 height 14
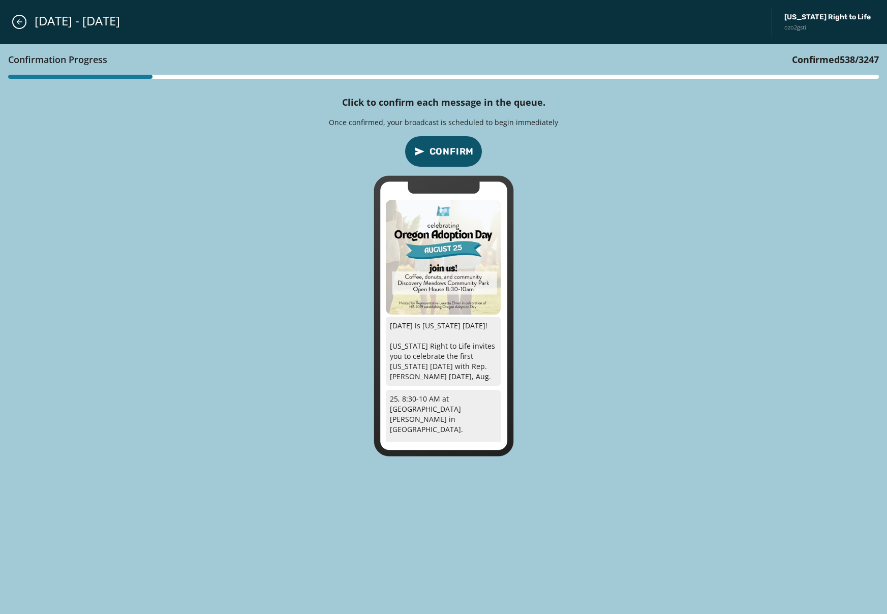
click at [450, 154] on span "Confirm" at bounding box center [451, 151] width 45 height 14
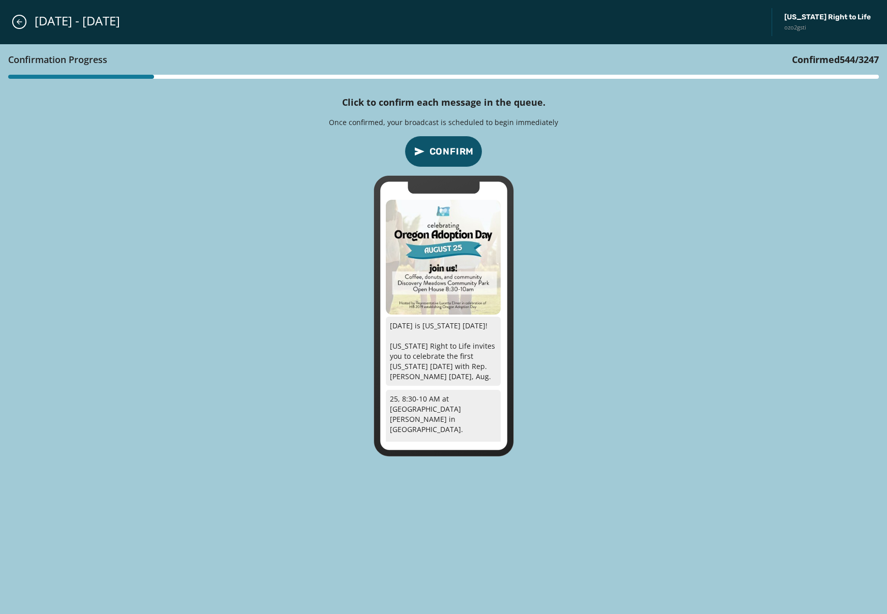
click at [450, 154] on span "Confirm" at bounding box center [451, 151] width 45 height 14
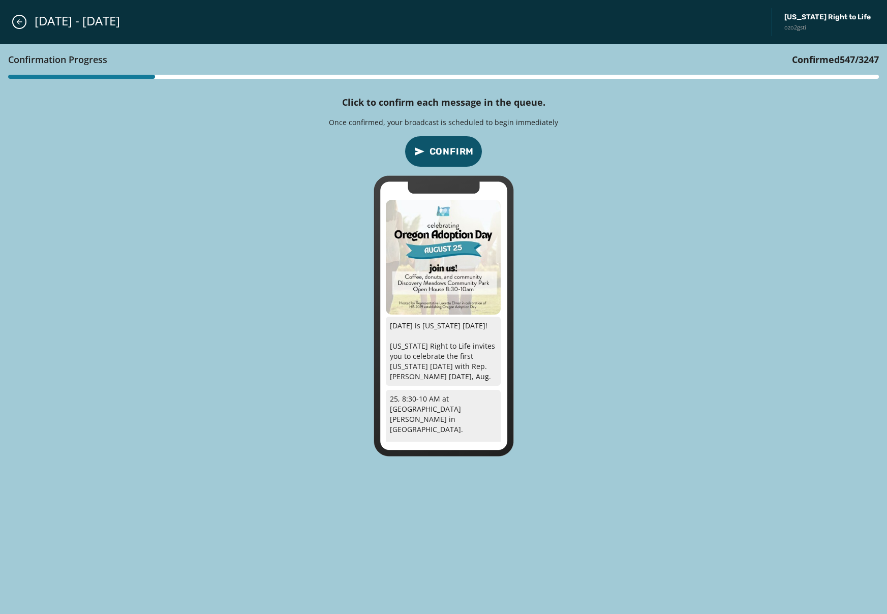
click at [450, 154] on span "Confirm" at bounding box center [451, 151] width 45 height 14
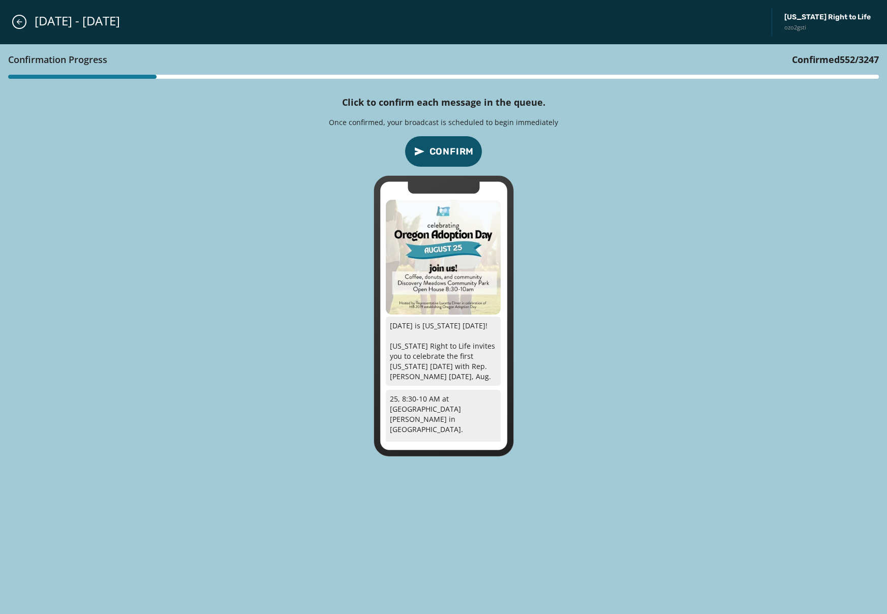
click at [450, 154] on span "Confirm" at bounding box center [451, 151] width 45 height 14
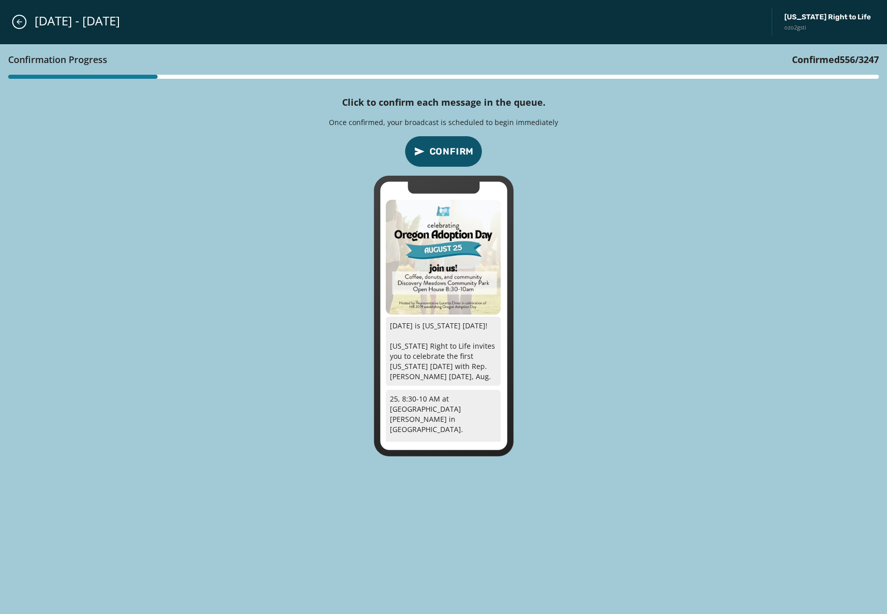
click at [450, 154] on span "Confirm" at bounding box center [451, 151] width 45 height 14
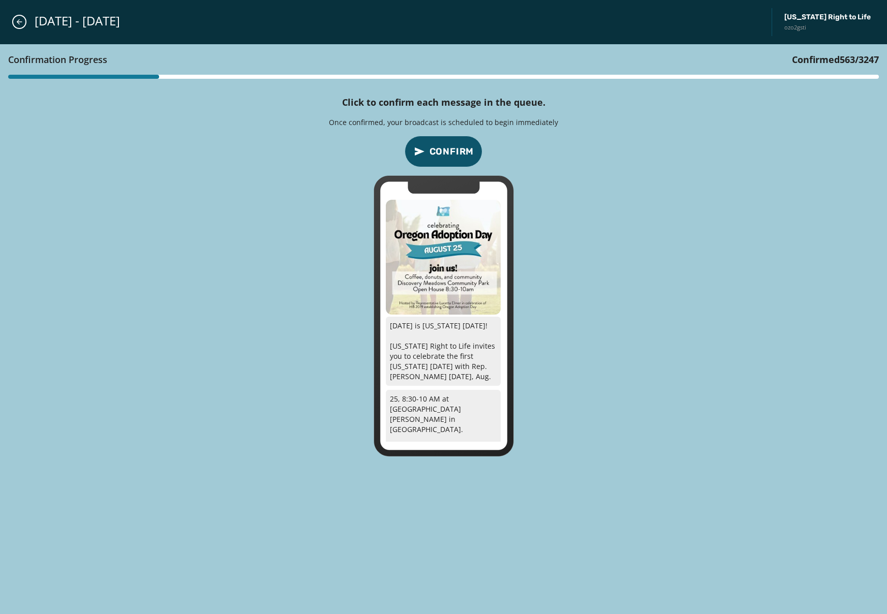
click at [450, 154] on span "Confirm" at bounding box center [451, 151] width 45 height 14
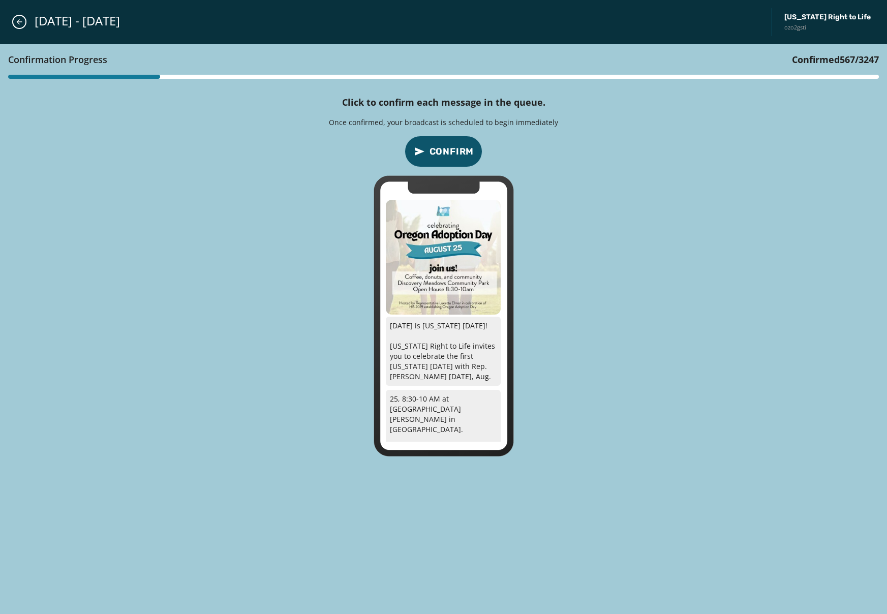
click at [450, 154] on span "Confirm" at bounding box center [451, 151] width 45 height 14
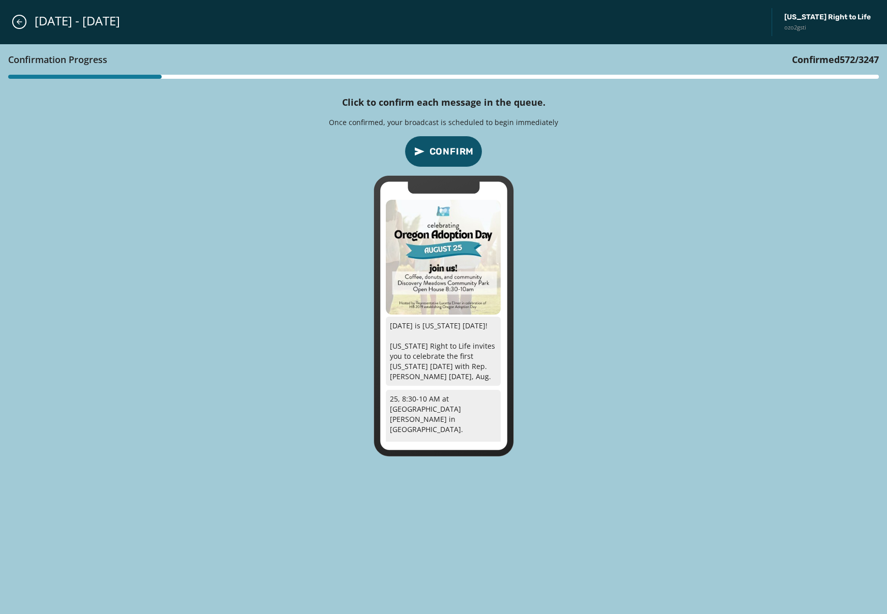
click at [450, 154] on span "Confirm" at bounding box center [451, 151] width 45 height 14
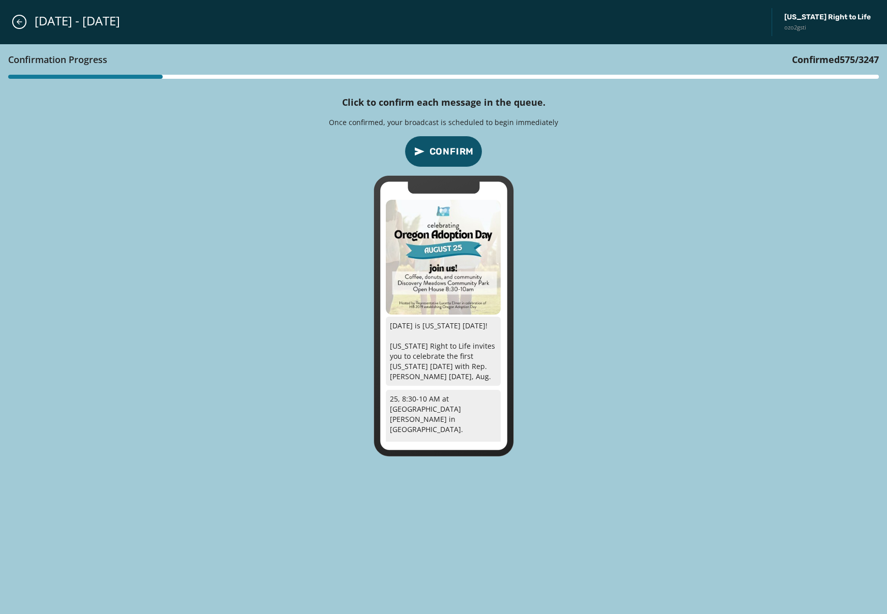
click at [450, 154] on span "Confirm" at bounding box center [451, 151] width 45 height 14
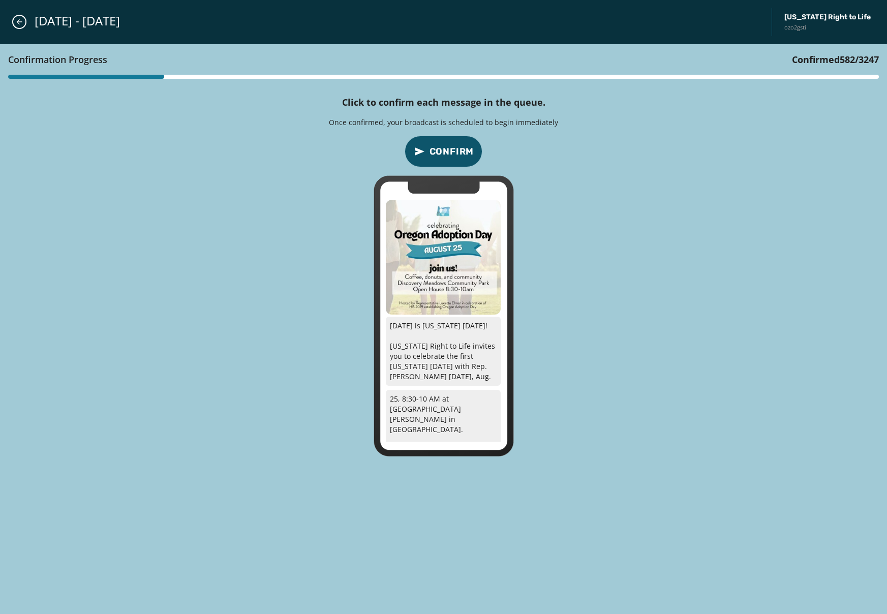
click at [450, 154] on span "Confirm" at bounding box center [451, 151] width 45 height 14
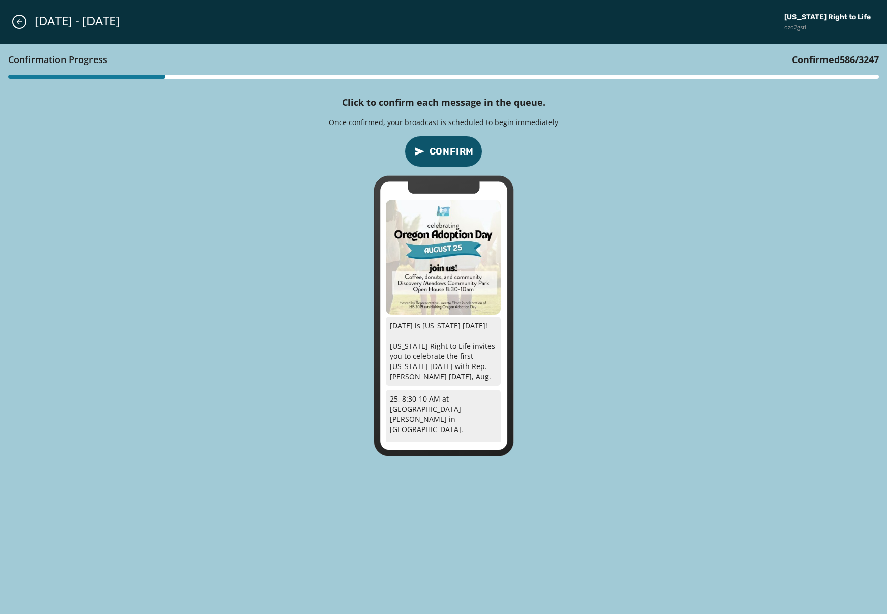
click at [450, 154] on span "Confirm" at bounding box center [451, 151] width 45 height 14
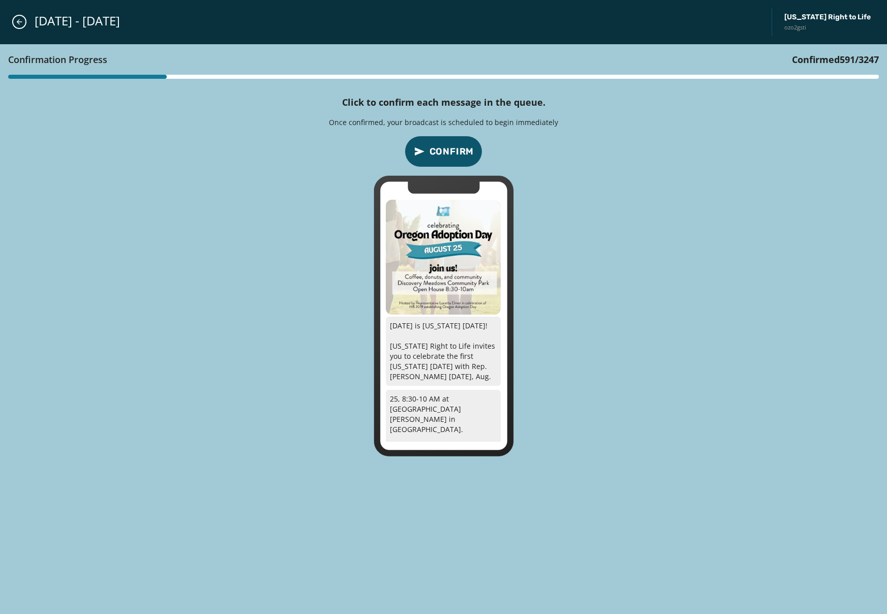
click at [450, 154] on span "Confirm" at bounding box center [451, 151] width 45 height 14
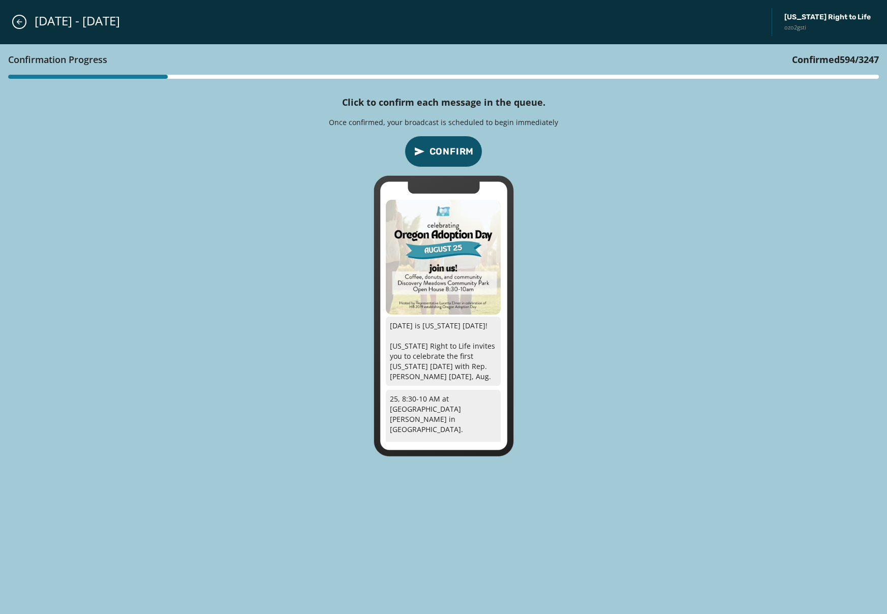
click at [450, 154] on span "Confirm" at bounding box center [451, 151] width 45 height 14
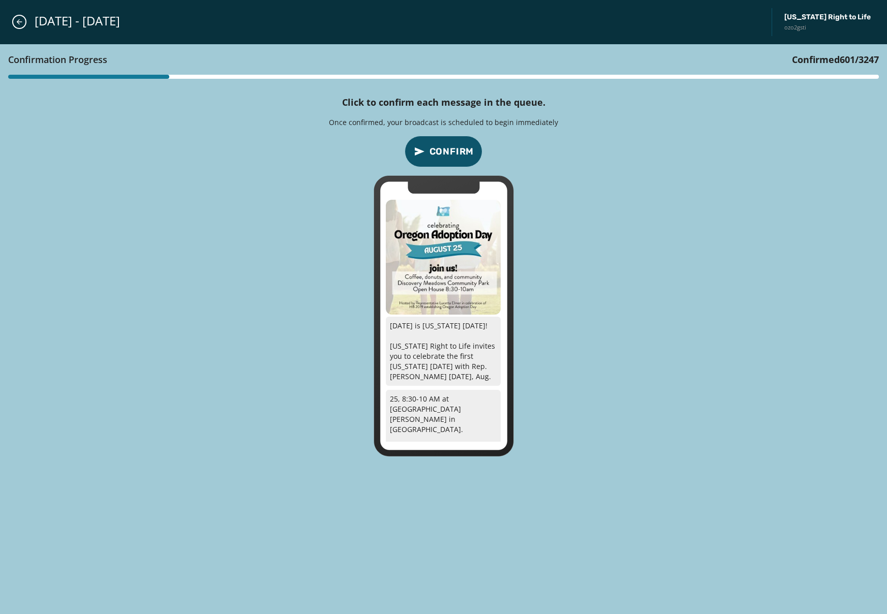
click at [450, 154] on span "Confirm" at bounding box center [451, 151] width 45 height 14
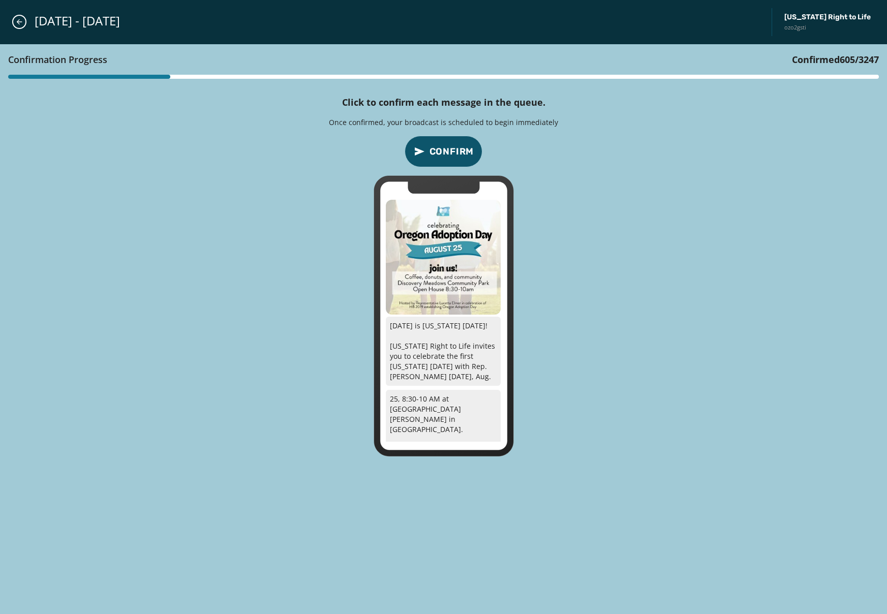
click at [450, 154] on span "Confirm" at bounding box center [451, 151] width 45 height 14
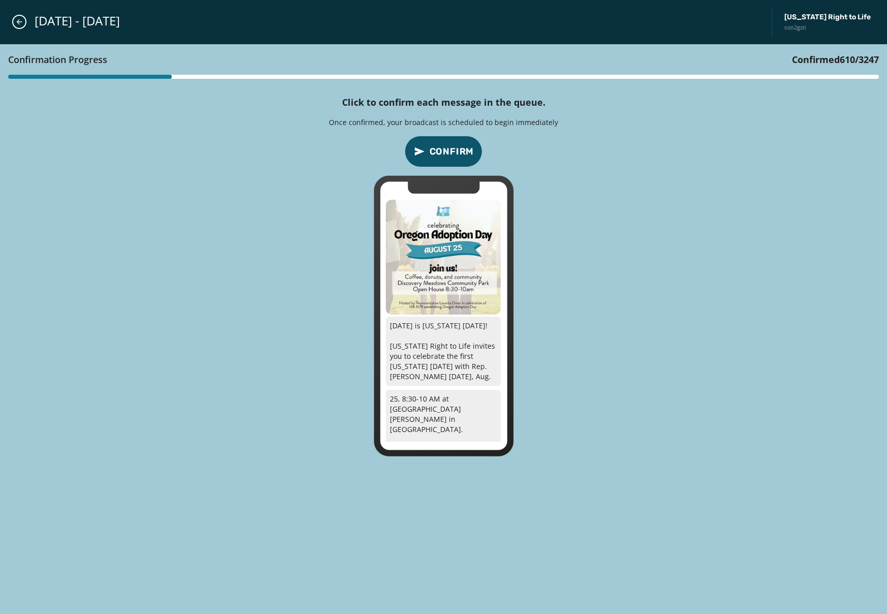
click at [450, 154] on span "Confirm" at bounding box center [451, 151] width 45 height 14
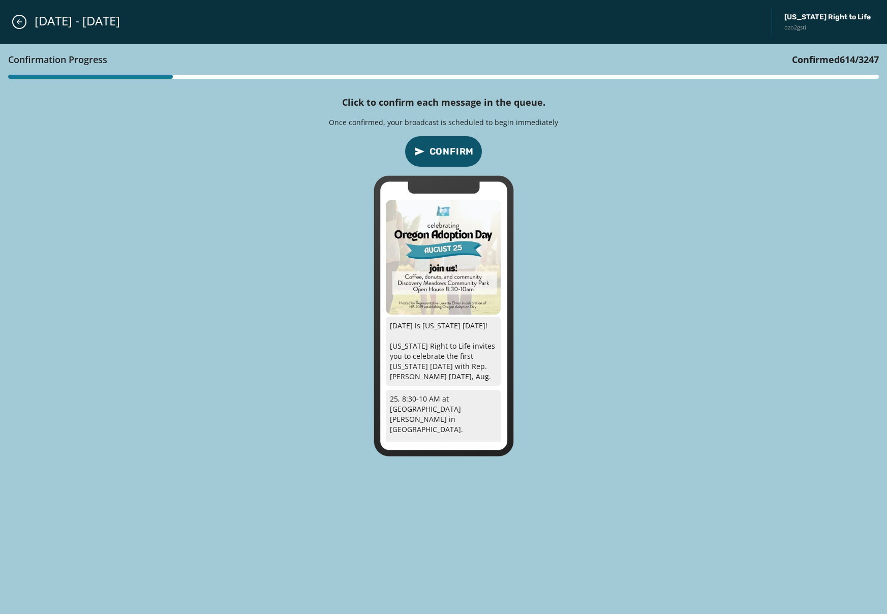
click at [450, 154] on span "Confirm" at bounding box center [451, 151] width 45 height 14
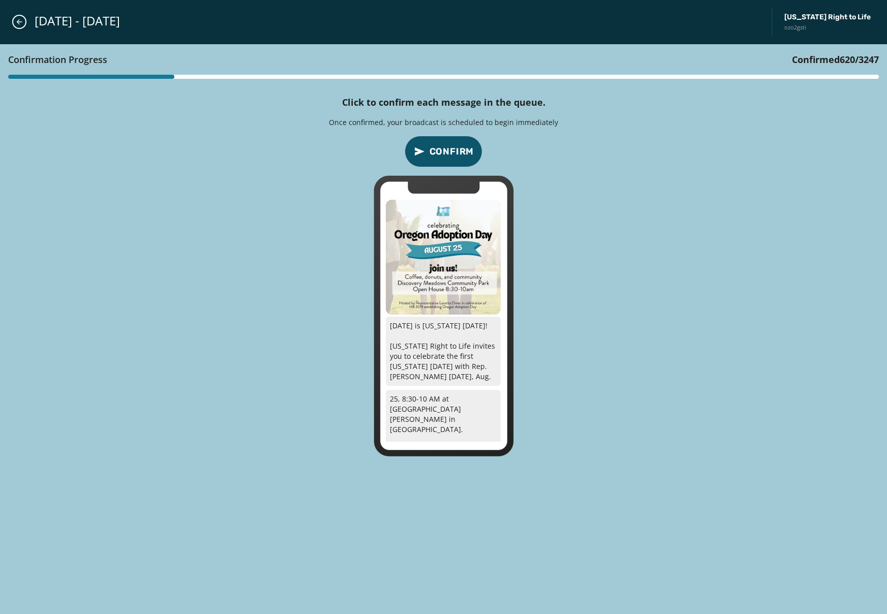
click at [450, 154] on span "Confirm" at bounding box center [451, 151] width 45 height 14
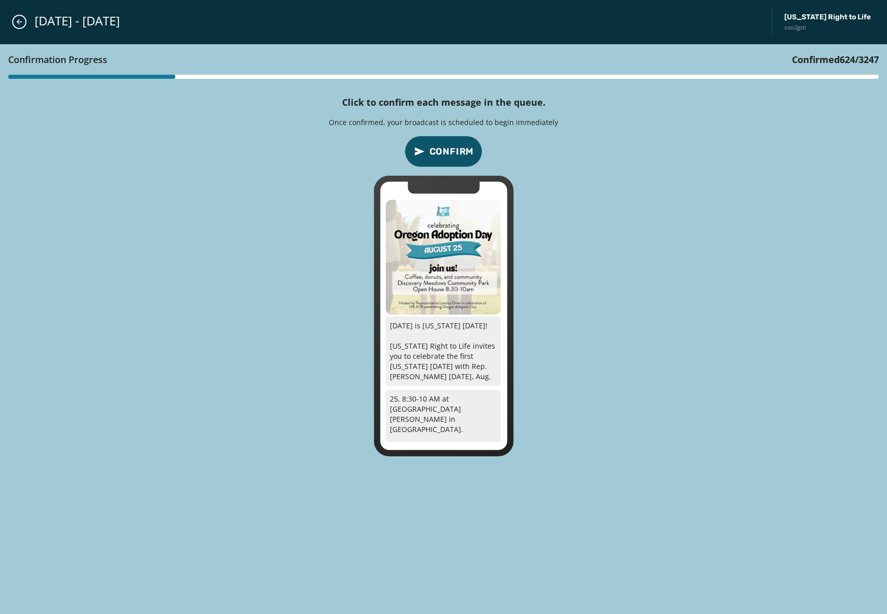
click at [450, 154] on span "Confirm" at bounding box center [451, 151] width 45 height 14
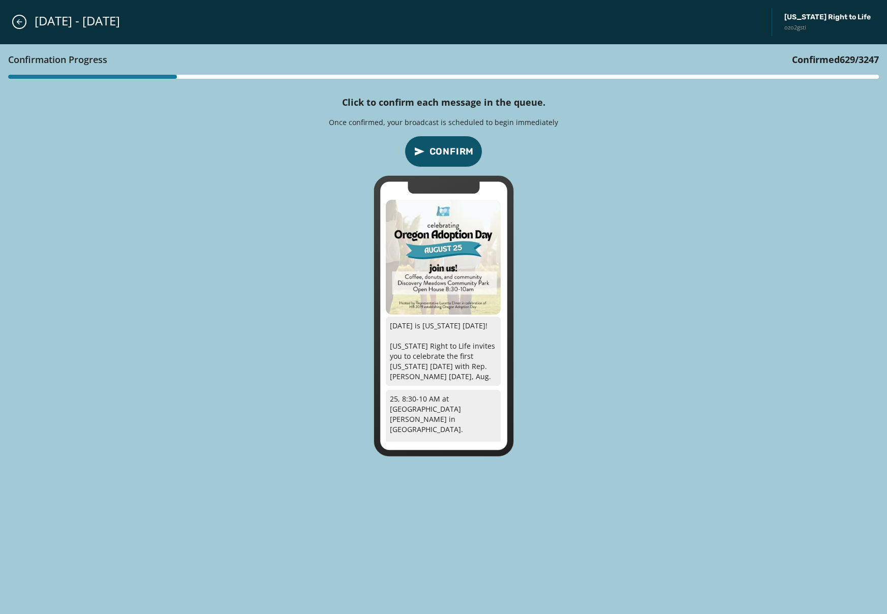
click at [450, 154] on span "Confirm" at bounding box center [451, 151] width 45 height 14
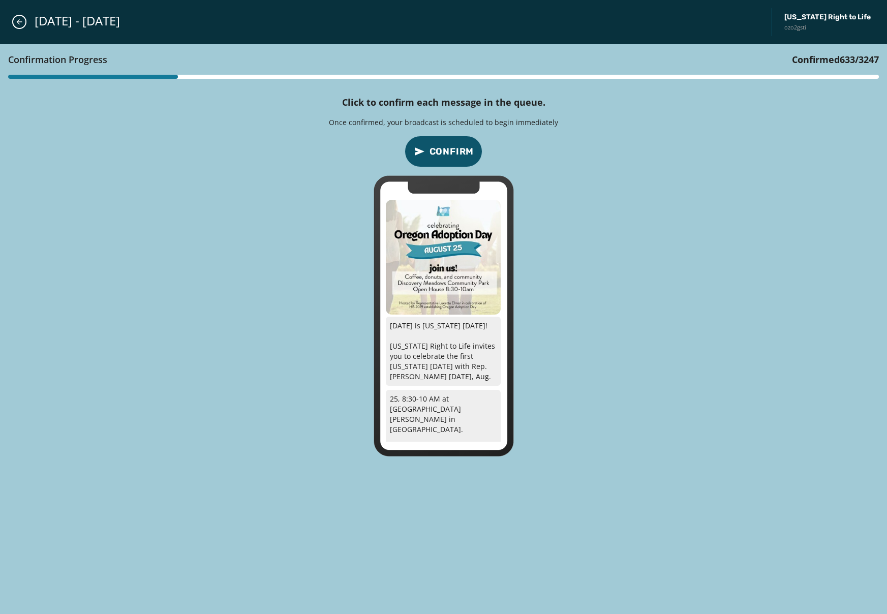
click at [450, 154] on span "Confirm" at bounding box center [451, 151] width 45 height 14
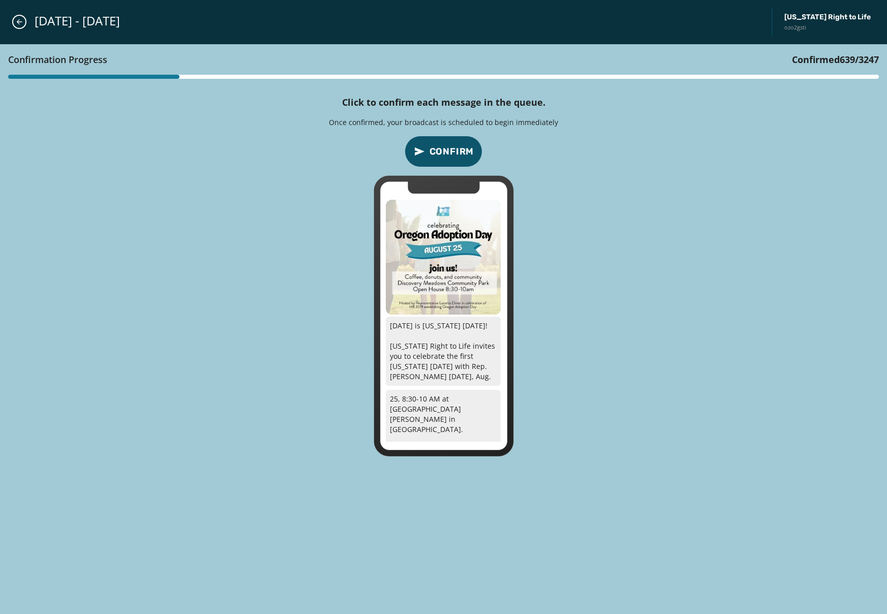
click at [450, 154] on span "Confirm" at bounding box center [451, 151] width 45 height 14
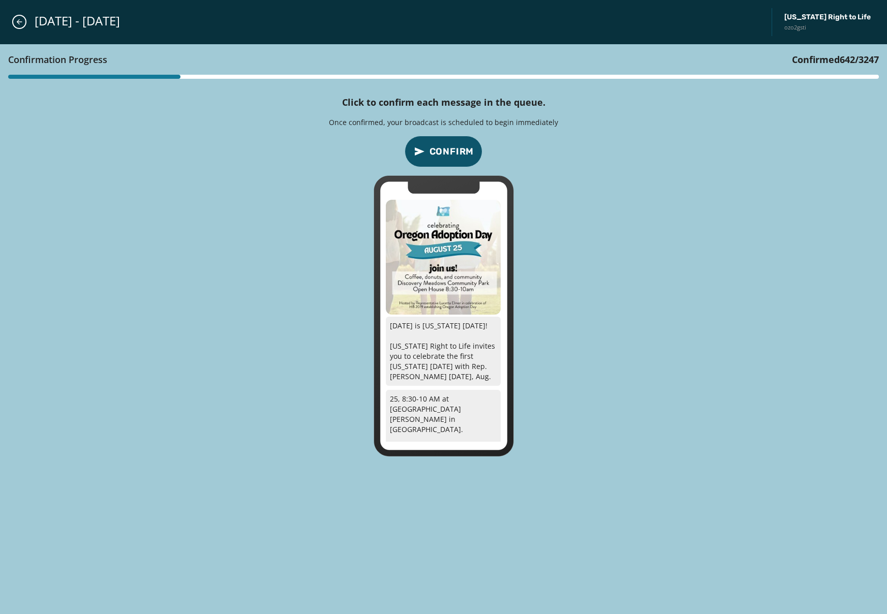
click at [450, 154] on span "Confirm" at bounding box center [451, 151] width 45 height 14
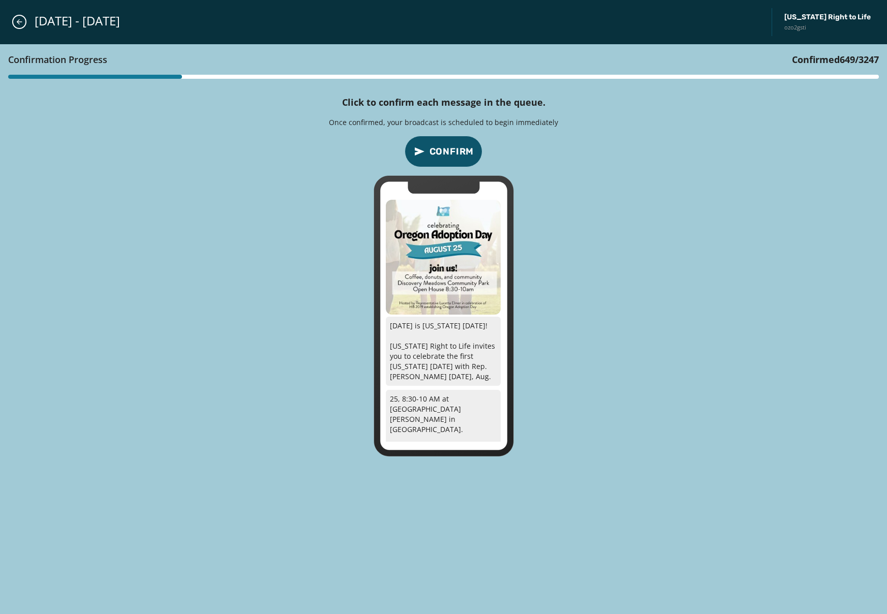
click at [450, 154] on span "Confirm" at bounding box center [451, 151] width 45 height 14
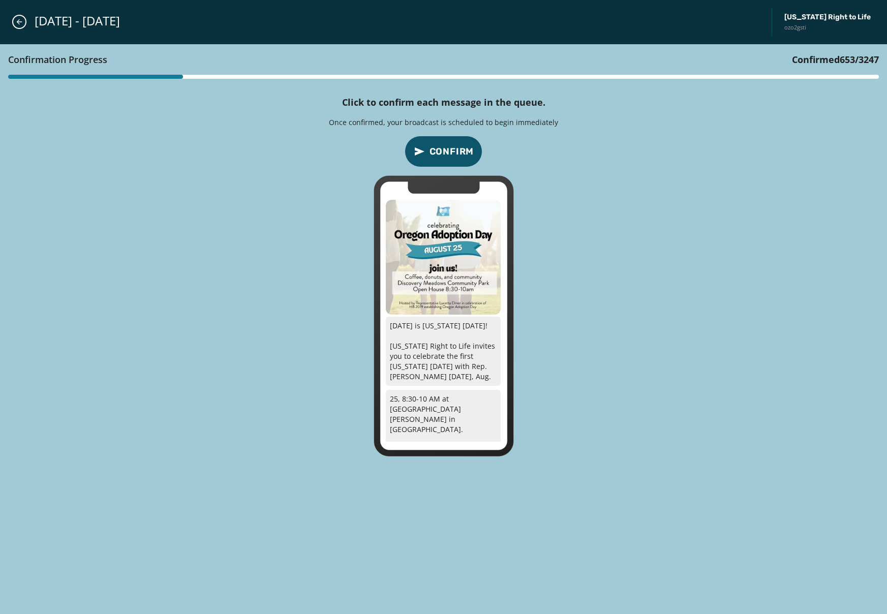
click at [450, 154] on span "Confirm" at bounding box center [451, 151] width 45 height 14
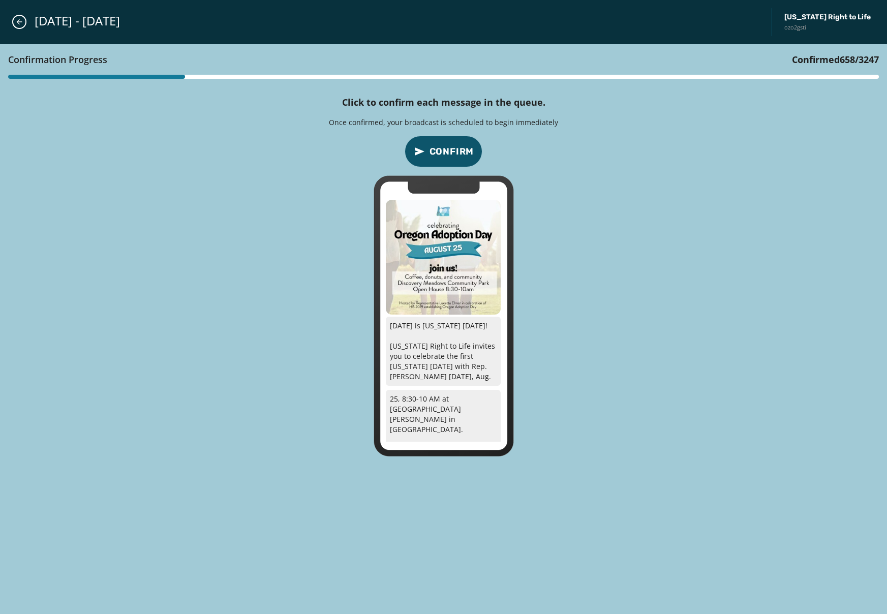
click at [450, 154] on span "Confirm" at bounding box center [451, 151] width 45 height 14
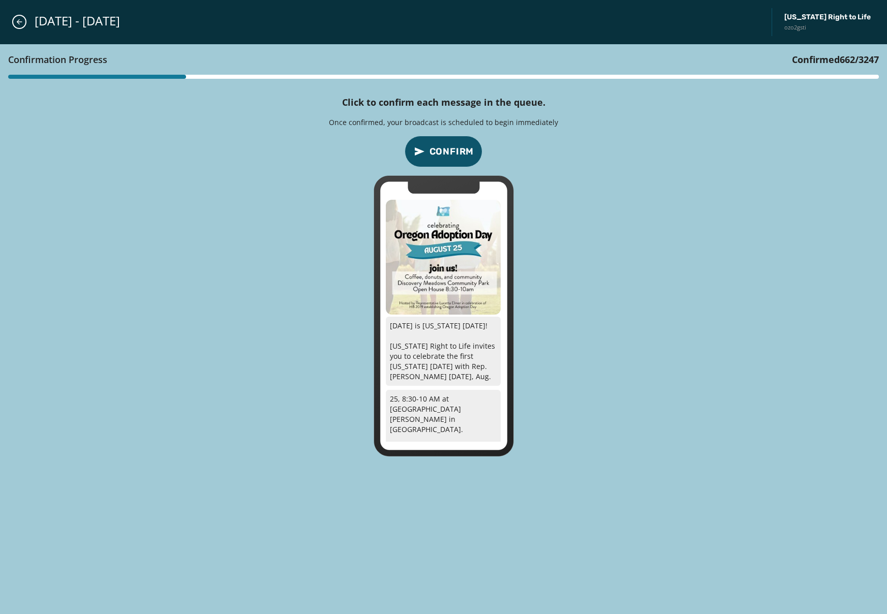
click at [450, 154] on span "Confirm" at bounding box center [451, 151] width 45 height 14
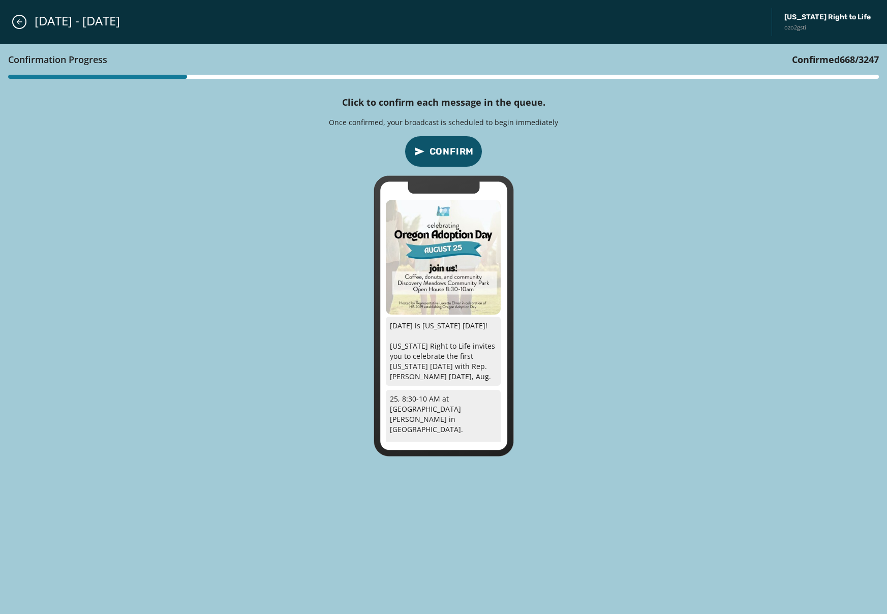
click at [450, 154] on span "Confirm" at bounding box center [451, 151] width 45 height 14
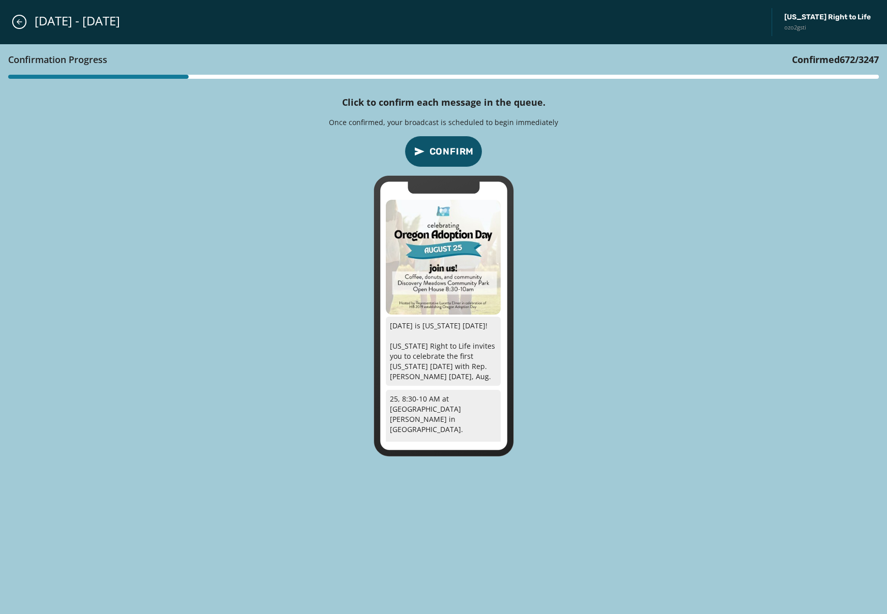
click at [450, 154] on span "Confirm" at bounding box center [451, 151] width 45 height 14
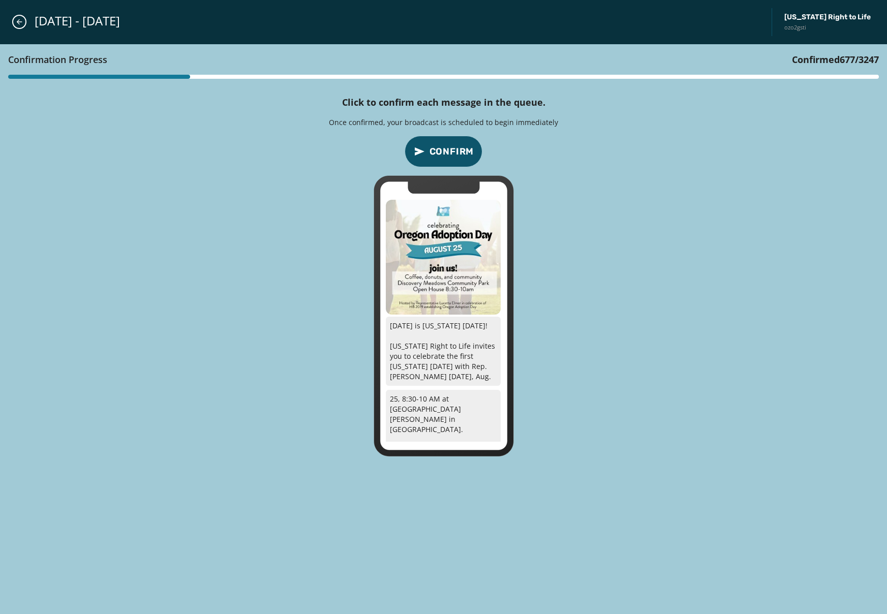
click at [450, 154] on span "Confirm" at bounding box center [451, 151] width 45 height 14
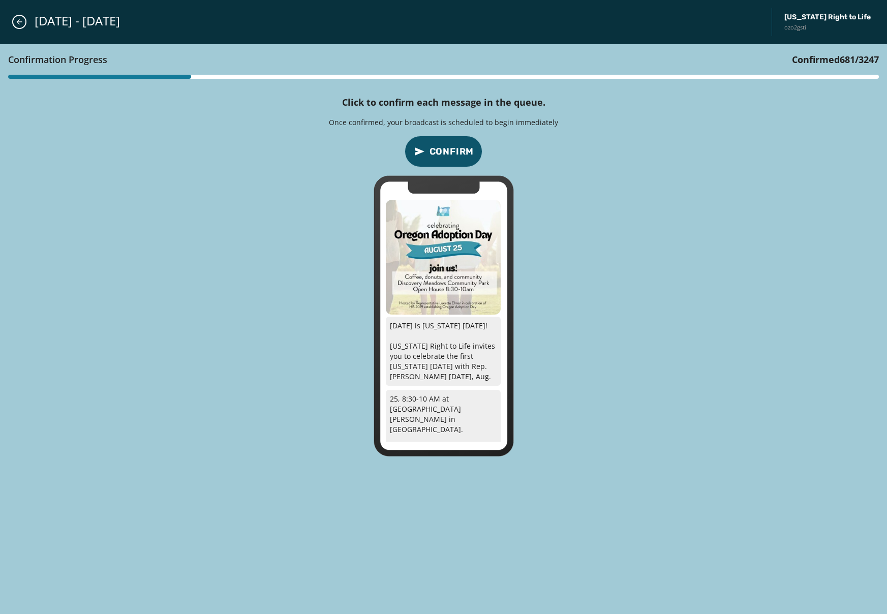
click at [450, 154] on span "Confirm" at bounding box center [451, 151] width 45 height 14
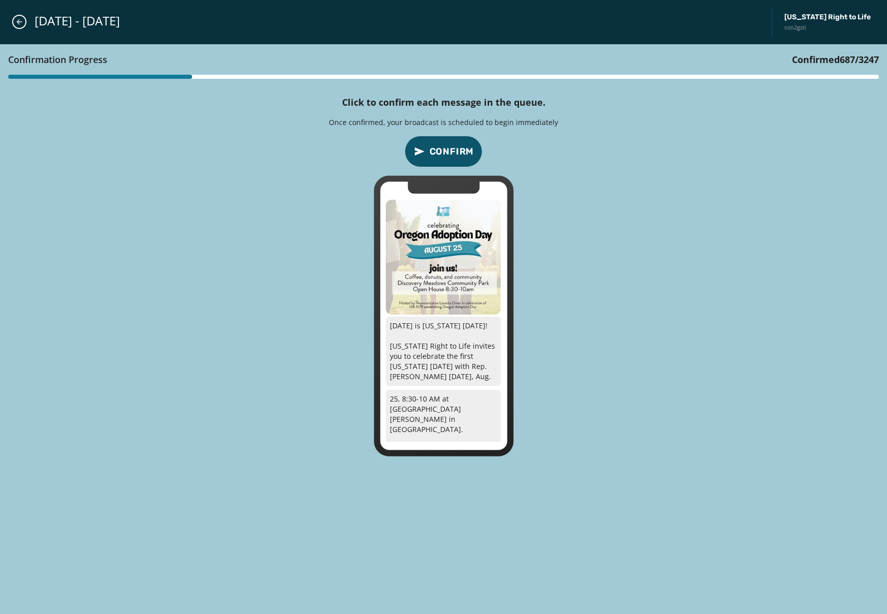
click at [450, 154] on span "Confirm" at bounding box center [451, 151] width 45 height 14
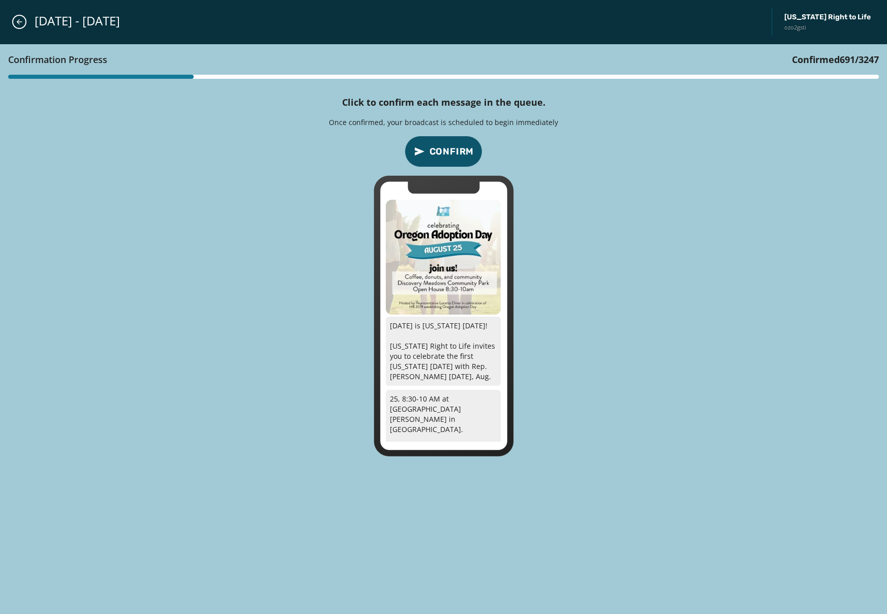
click at [450, 154] on span "Confirm" at bounding box center [451, 151] width 45 height 14
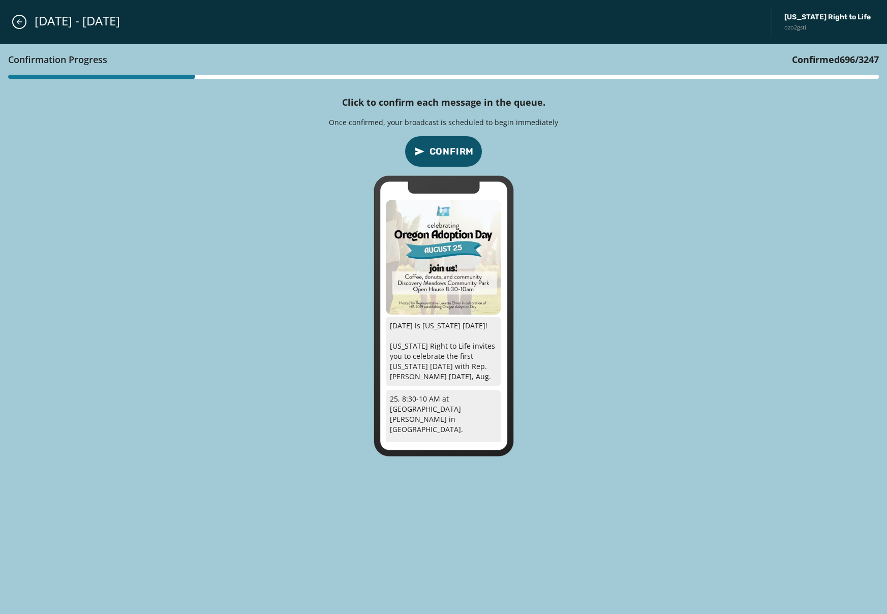
click at [450, 154] on span "Confirm" at bounding box center [451, 151] width 45 height 14
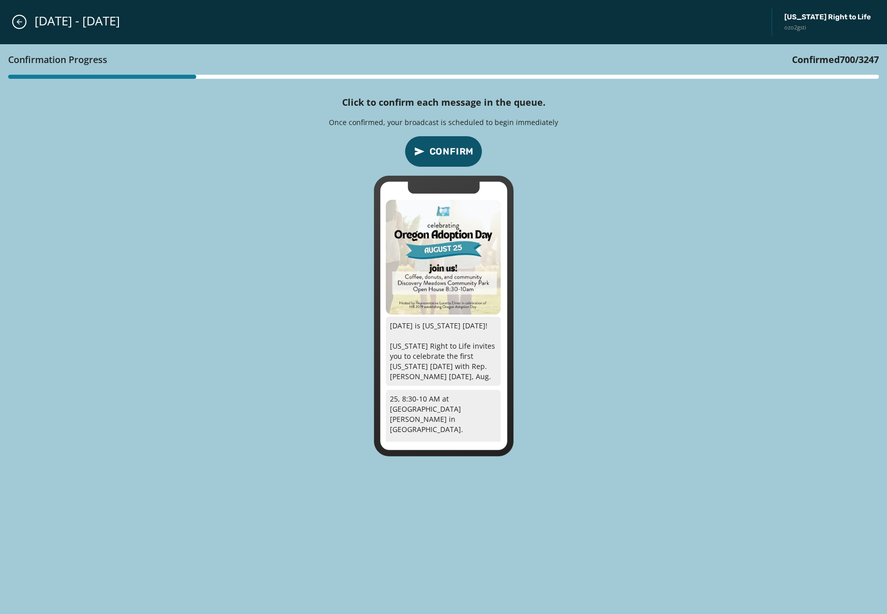
click at [450, 154] on span "Confirm" at bounding box center [451, 151] width 45 height 14
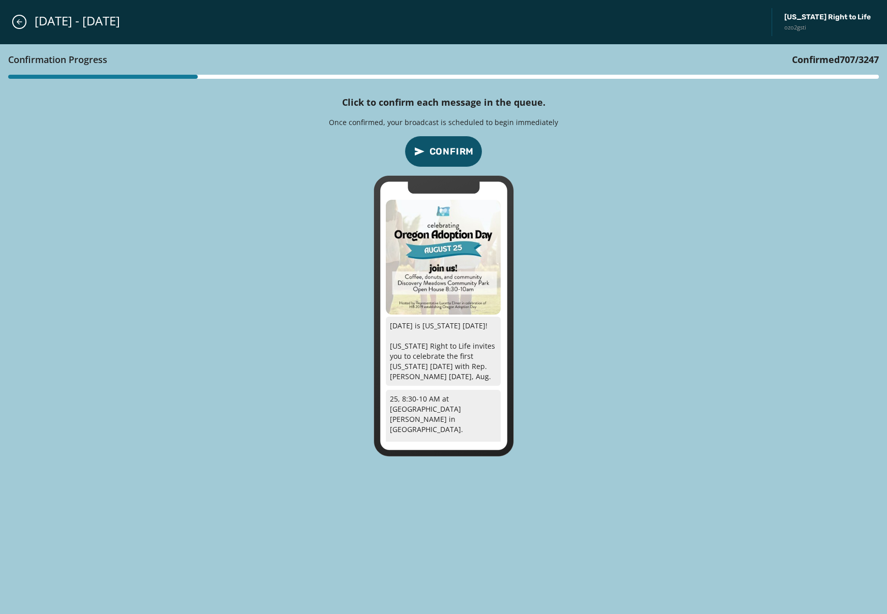
click at [450, 154] on span "Confirm" at bounding box center [451, 151] width 45 height 14
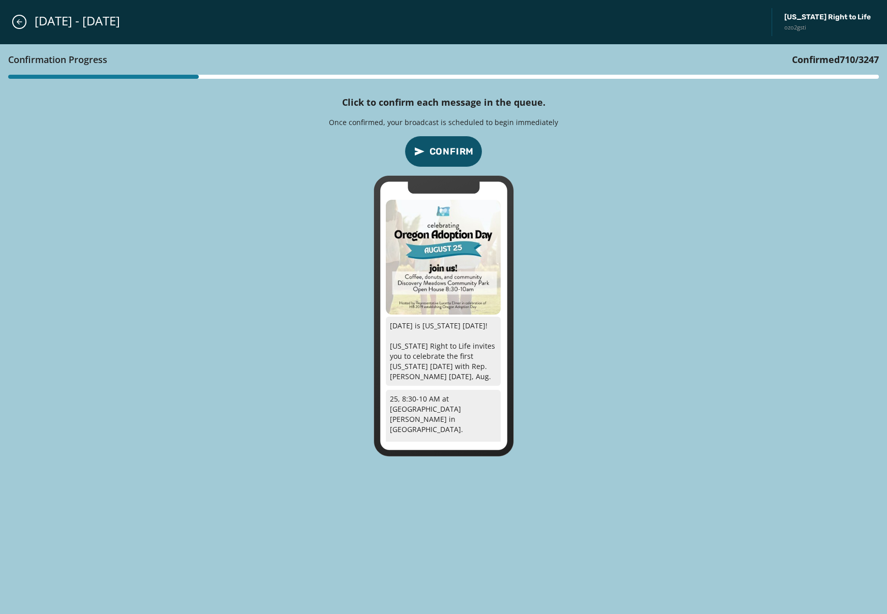
click at [450, 154] on span "Confirm" at bounding box center [451, 151] width 45 height 14
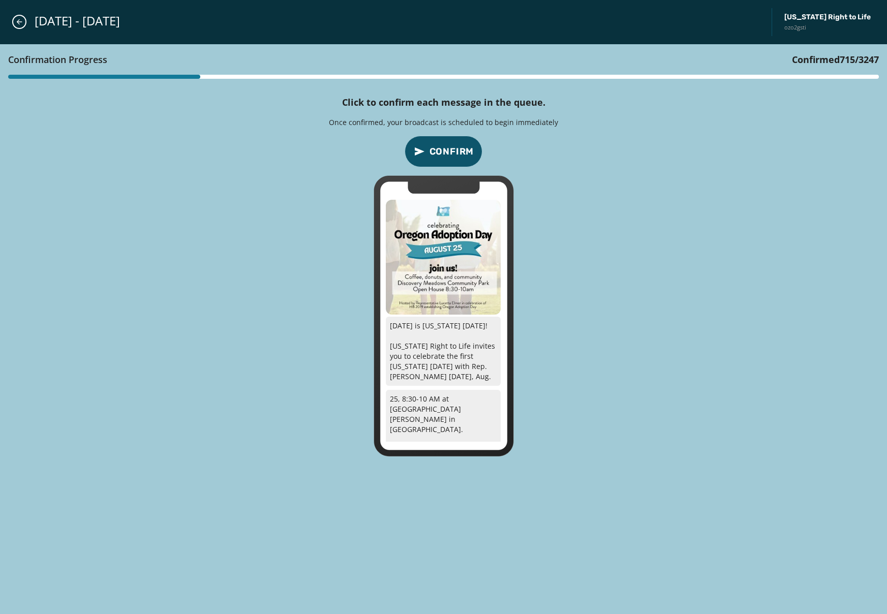
click at [450, 154] on span "Confirm" at bounding box center [451, 151] width 45 height 14
click
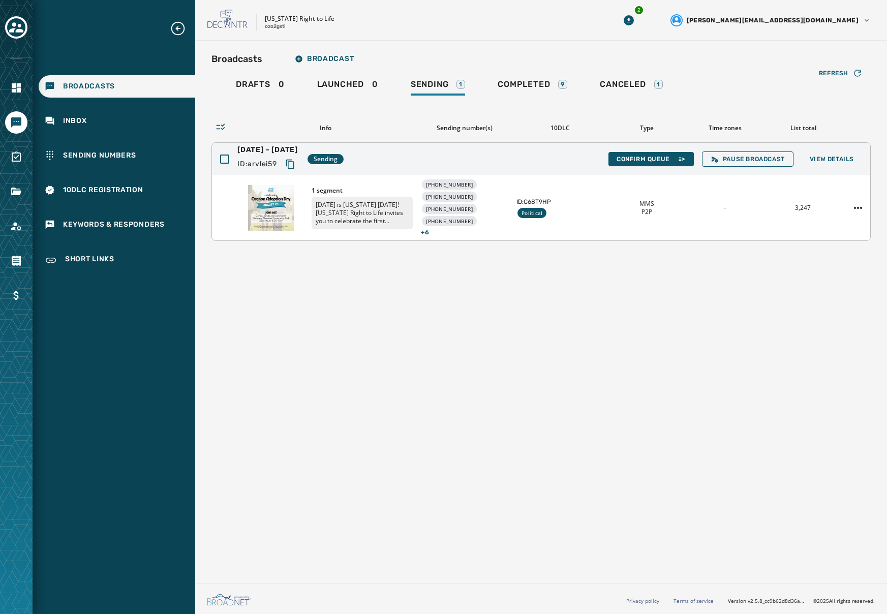
click at [524, 208] on div "Political" at bounding box center [531, 213] width 29 height 10
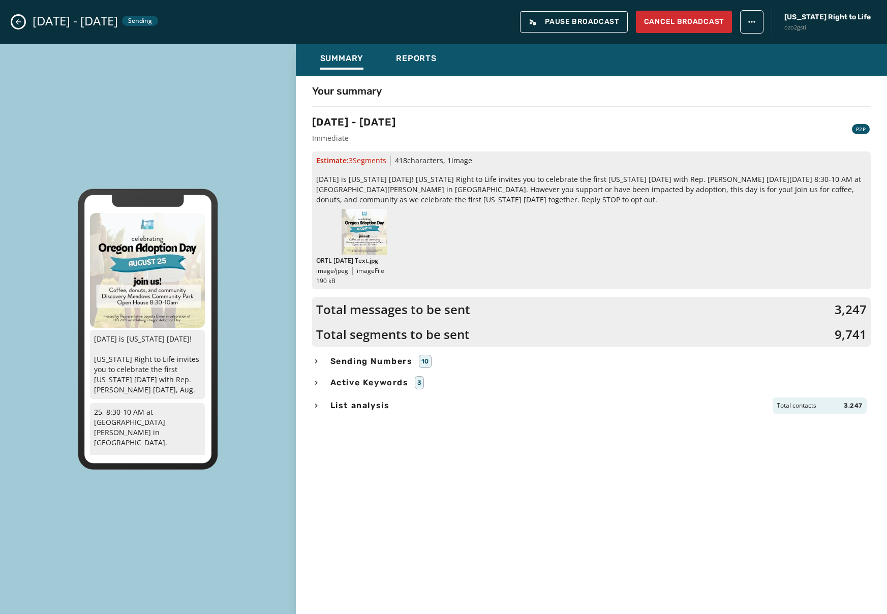
click at [25, 21] on div "[DATE] - [DATE] Sending Pause Broadcast Cancel Broadcast [US_STATE] Right to Li…" at bounding box center [443, 22] width 887 height 44
click at [19, 22] on icon "Close admin drawer" at bounding box center [19, 22] width 6 height 6
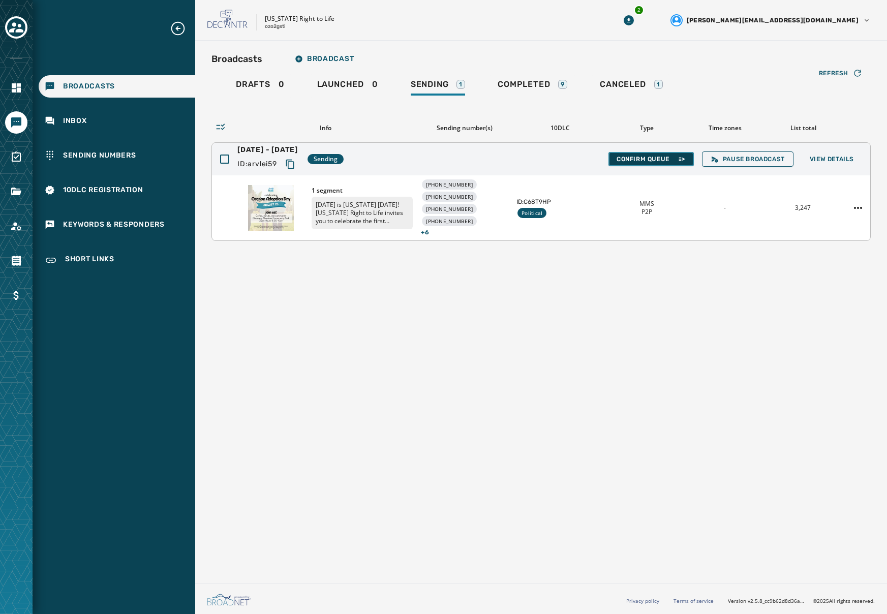
click at [653, 160] on span "Confirm Queue" at bounding box center [650, 159] width 69 height 8
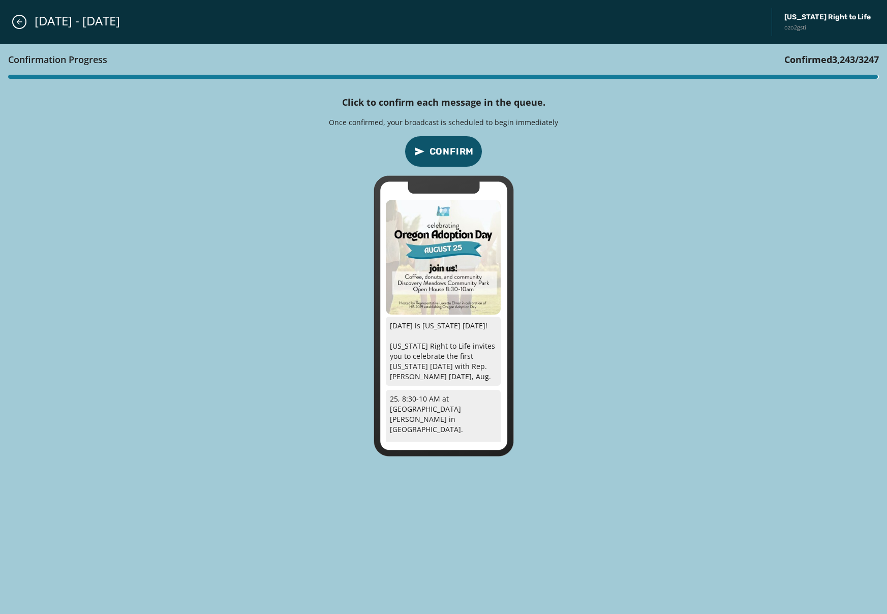
click at [449, 151] on span "Confirm" at bounding box center [451, 151] width 45 height 14
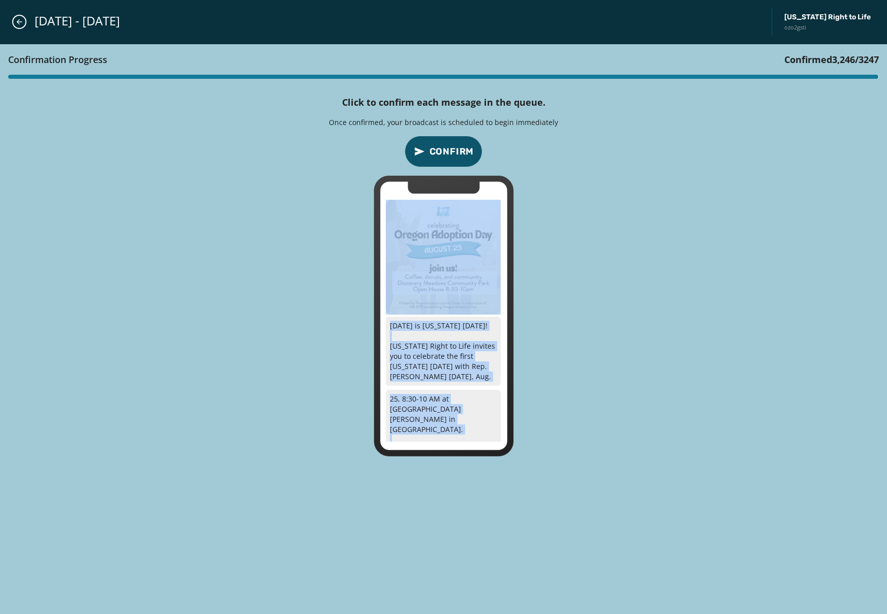
click at [449, 151] on div "Confirmation Progress Confirmed 3,246 / 3247 Click to confirm each message in t…" at bounding box center [443, 329] width 887 height 570
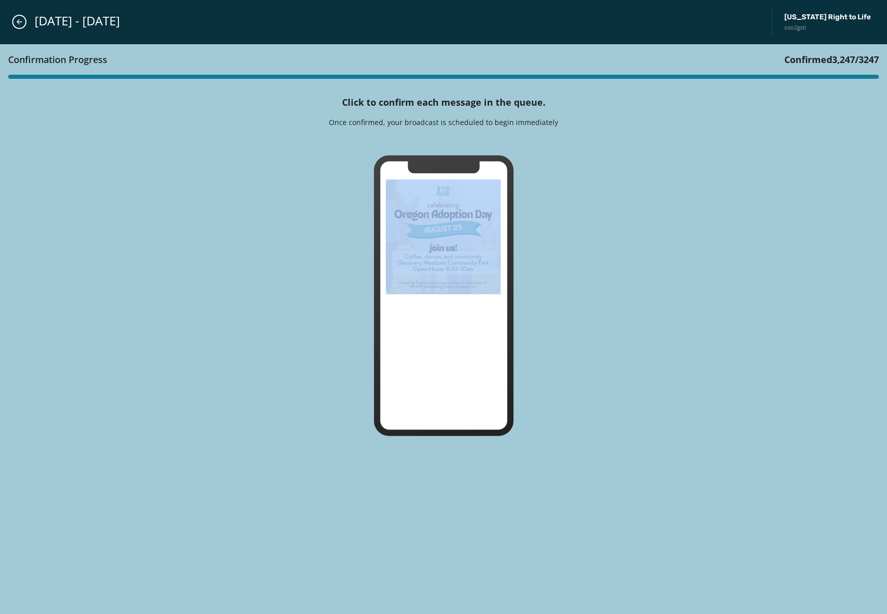
click at [449, 151] on div "Confirmation Progress Confirmed 3,247 / 3247 Click to confirm each message in t…" at bounding box center [443, 329] width 887 height 570
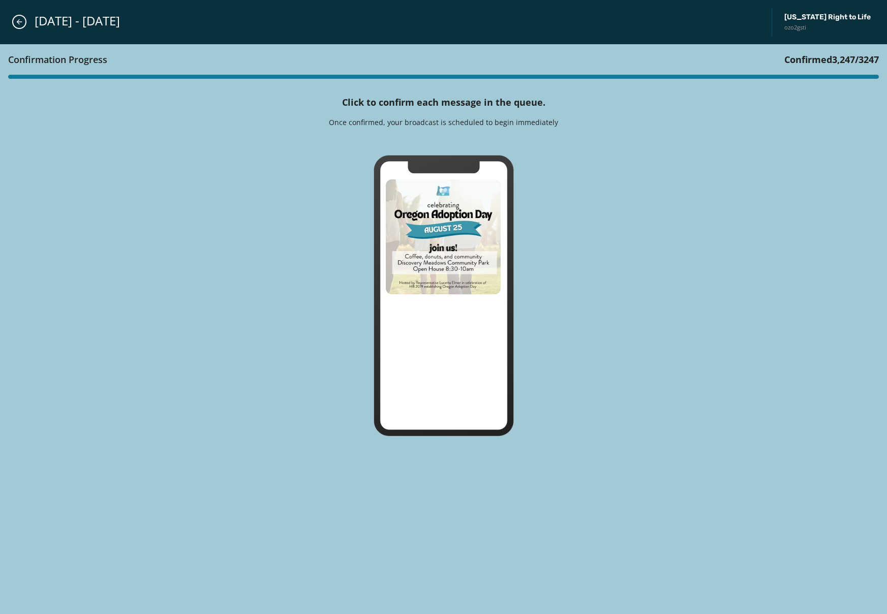
click at [559, 151] on div "Confirmation Progress Confirmed 3,247 / 3247 Click to confirm each message in t…" at bounding box center [443, 329] width 887 height 570
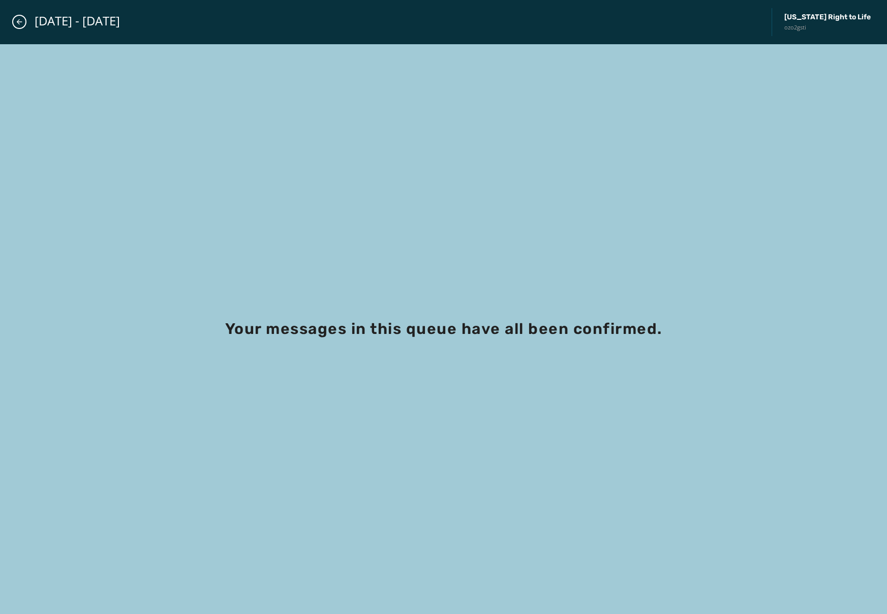
drag, startPoint x: 496, startPoint y: 191, endPoint x: 152, endPoint y: 38, distance: 376.7
click at [495, 190] on div "Your messages in this queue have all been confirmed." at bounding box center [443, 329] width 887 height 570
click at [20, 23] on icon "Close admin drawer" at bounding box center [19, 22] width 8 height 8
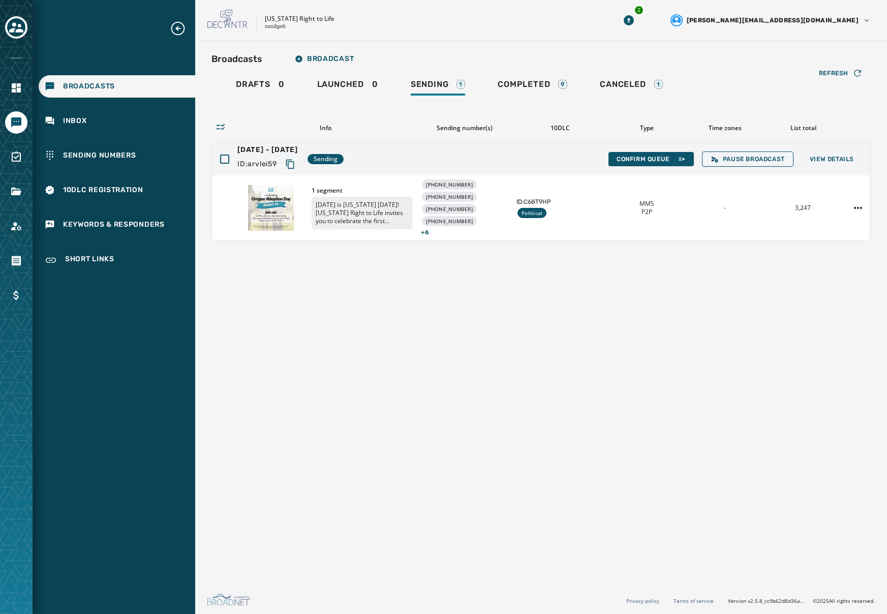
drag, startPoint x: 748, startPoint y: 341, endPoint x: 738, endPoint y: 317, distance: 27.1
click at [748, 341] on div "Broadcasts Broadcast Drafts 0 Launched 0 Sending 1 Completed 9 Canceled 1 Refre…" at bounding box center [541, 310] width 692 height 539
click at [839, 161] on span "View Details" at bounding box center [831, 159] width 44 height 8
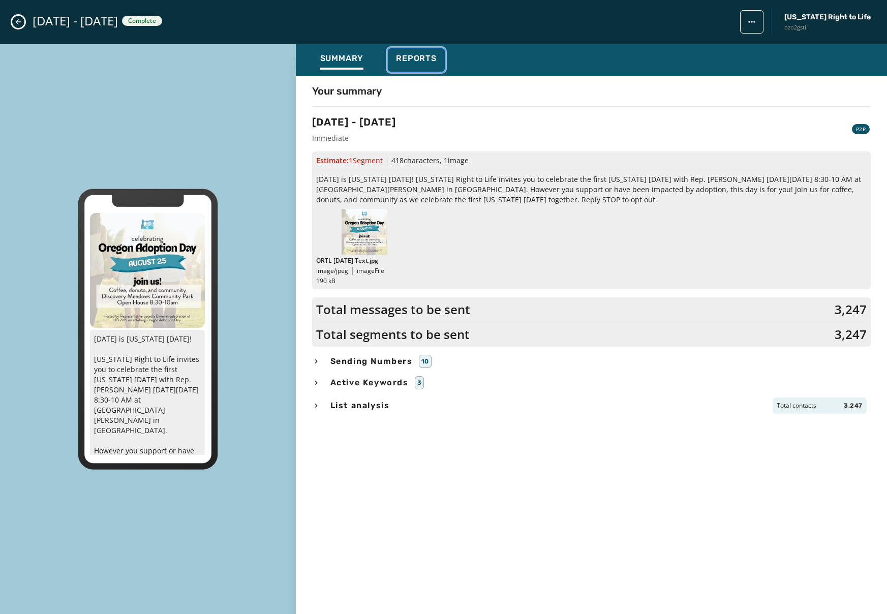
click at [424, 58] on span "Reports" at bounding box center [416, 58] width 41 height 10
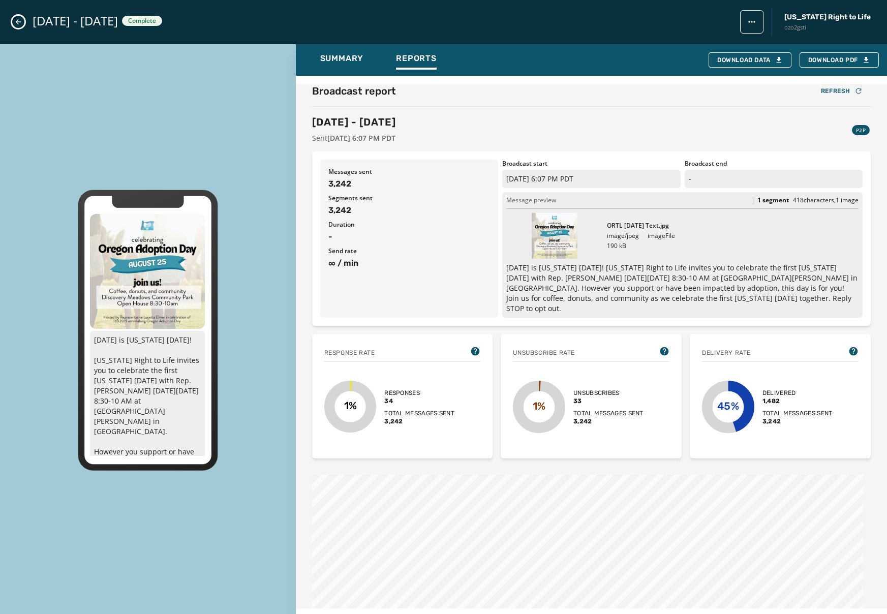
click at [419, 186] on span "3,242" at bounding box center [409, 184] width 162 height 12
click at [18, 22] on icon "Close admin drawer" at bounding box center [19, 22] width 6 height 6
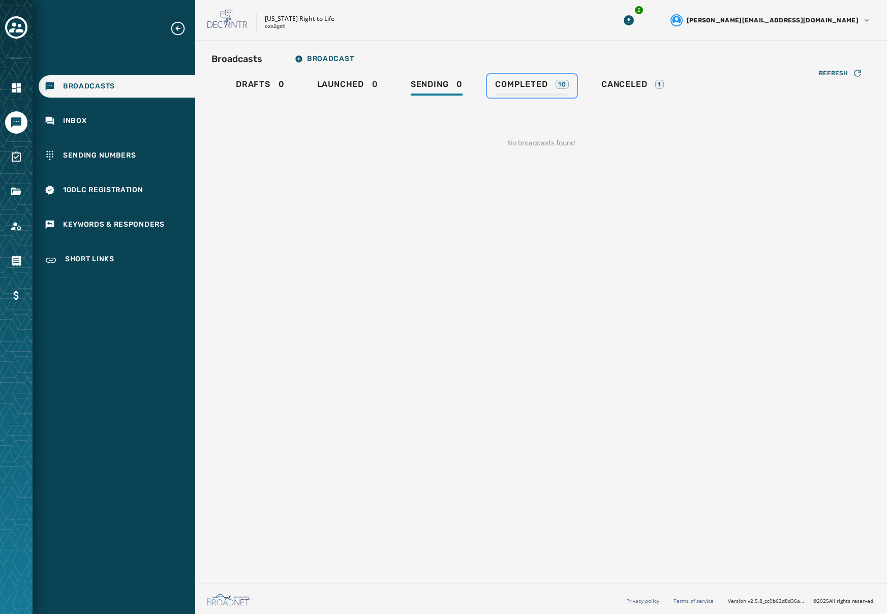
click at [540, 87] on span "Completed" at bounding box center [521, 84] width 52 height 10
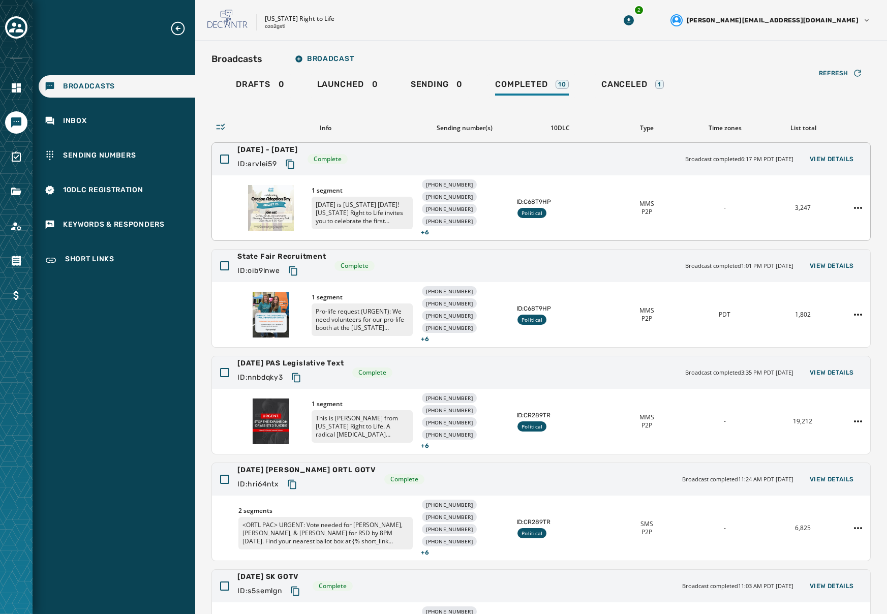
click at [369, 189] on span "1 segment" at bounding box center [362, 190] width 102 height 8
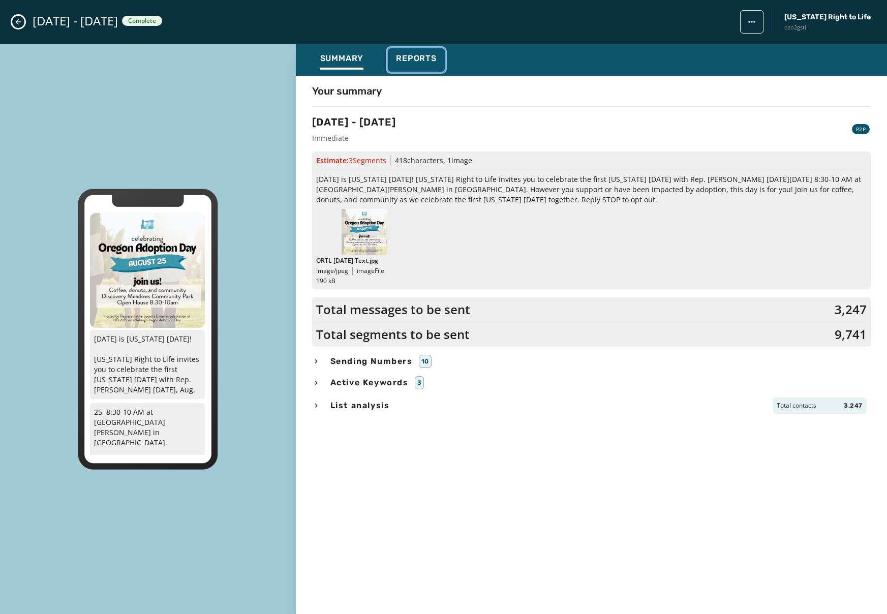
click at [422, 58] on span "Reports" at bounding box center [416, 58] width 41 height 10
